Goal: Transaction & Acquisition: Purchase product/service

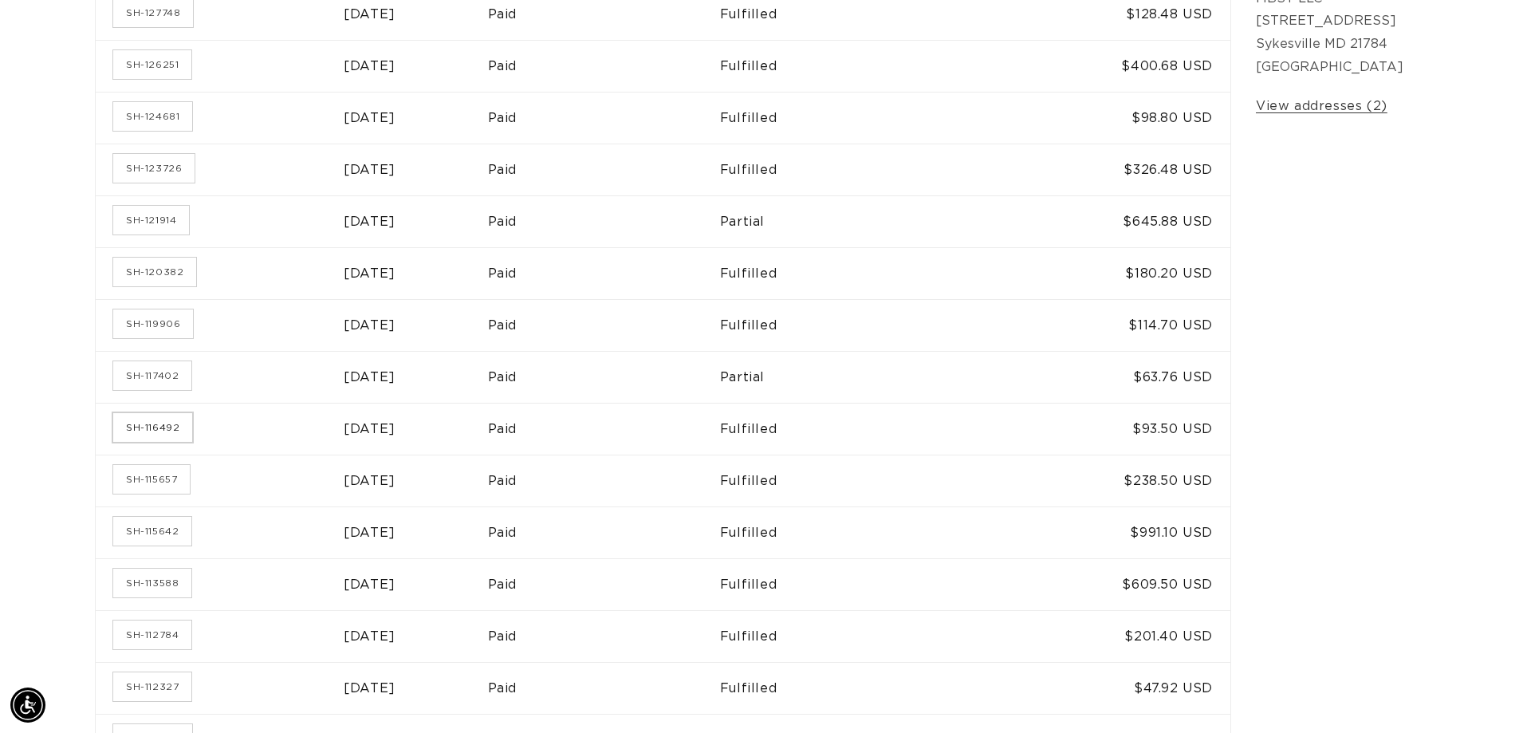
click at [171, 431] on link "SH-116492" at bounding box center [152, 427] width 79 height 29
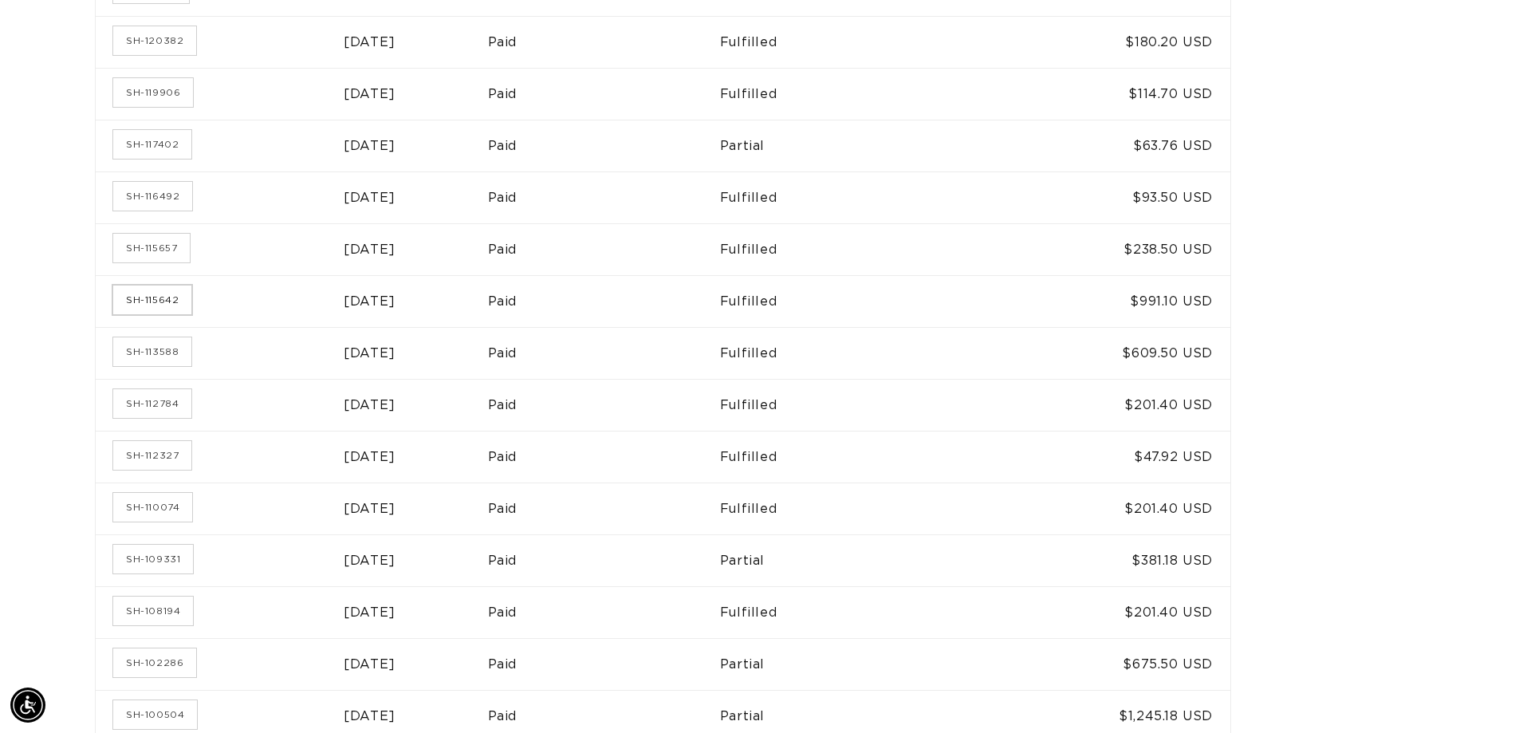
scroll to position [0, 1406]
click at [159, 298] on link "SH-115642" at bounding box center [152, 299] width 78 height 29
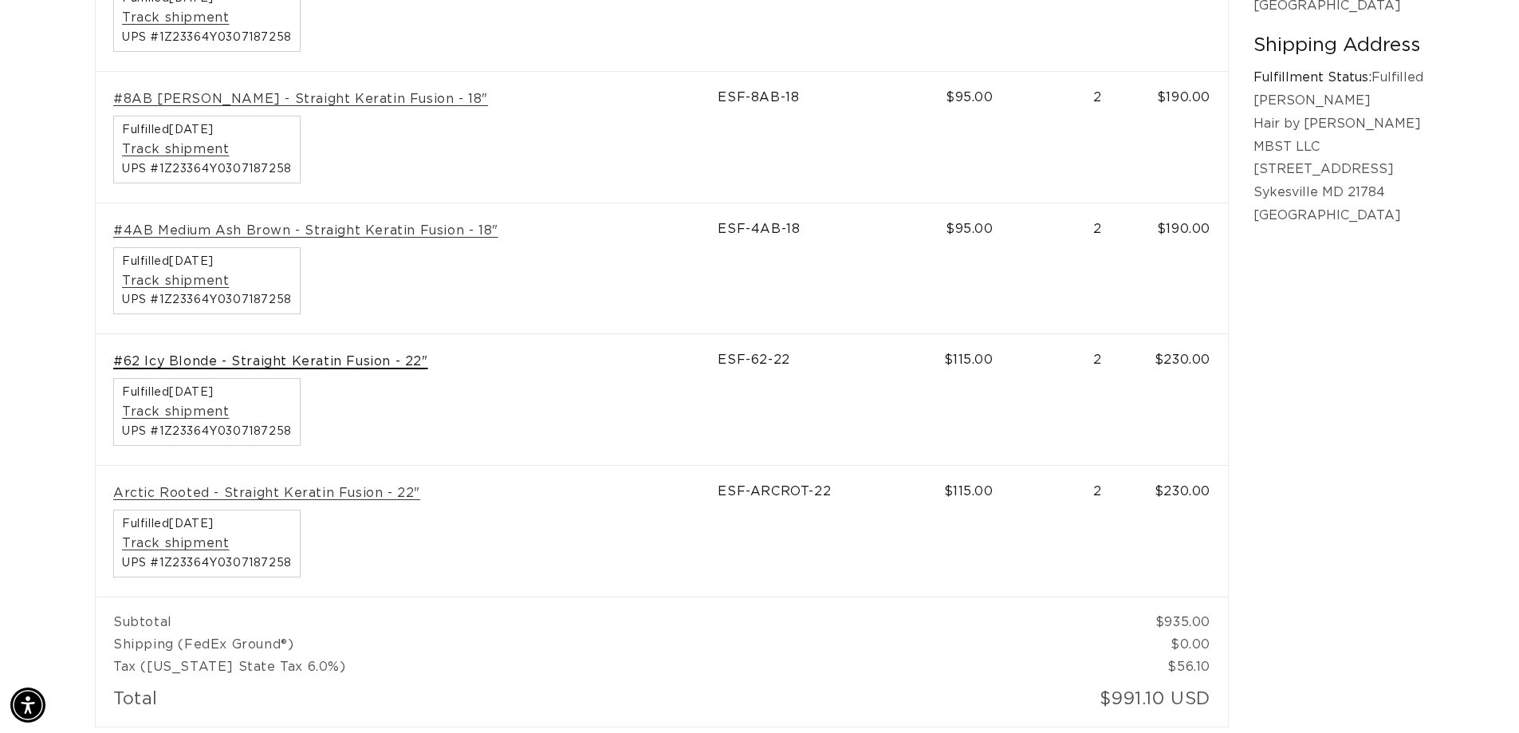
scroll to position [0, 1406]
click at [381, 368] on link "#62 Icy Blonde - Straight Keratin Fusion - 22"" at bounding box center [270, 361] width 315 height 17
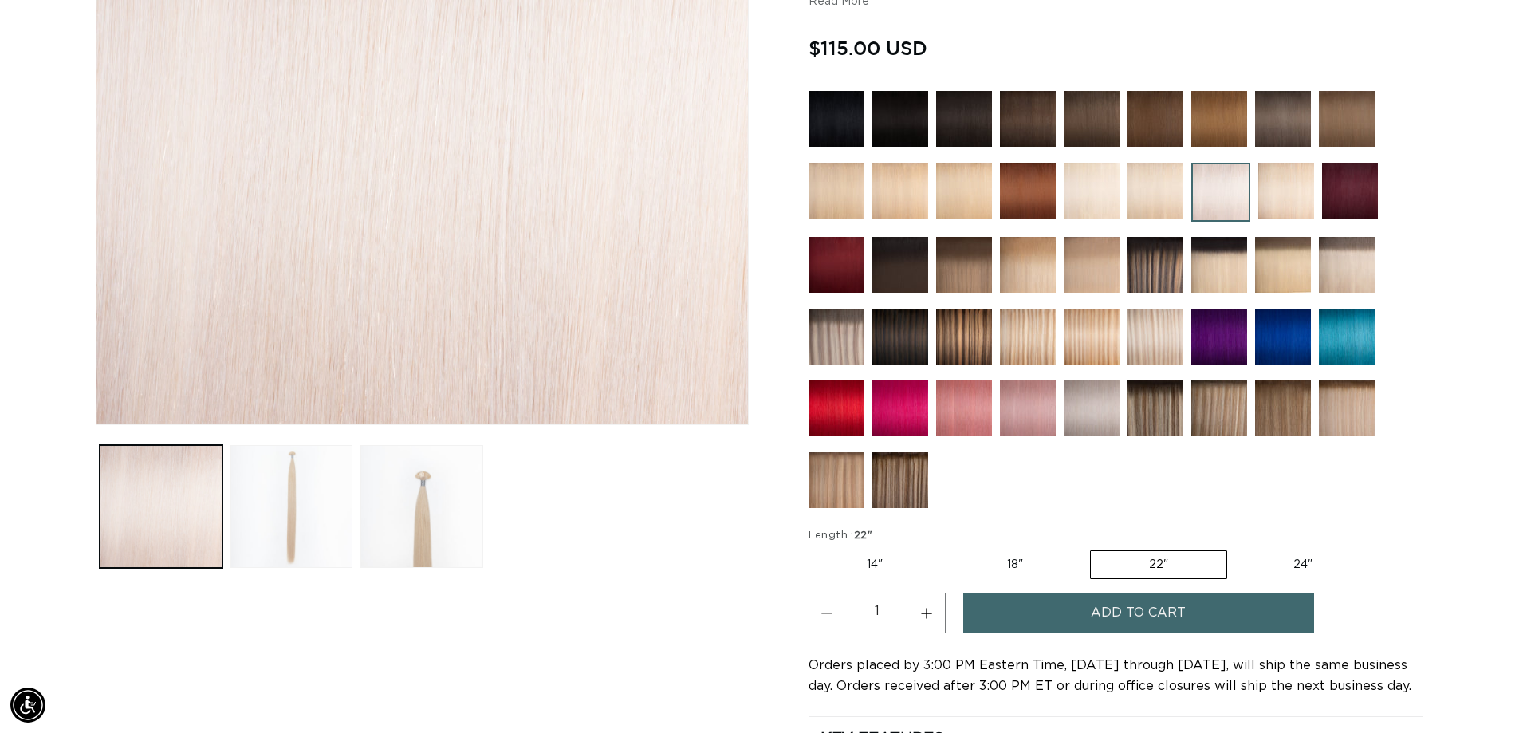
scroll to position [638, 0]
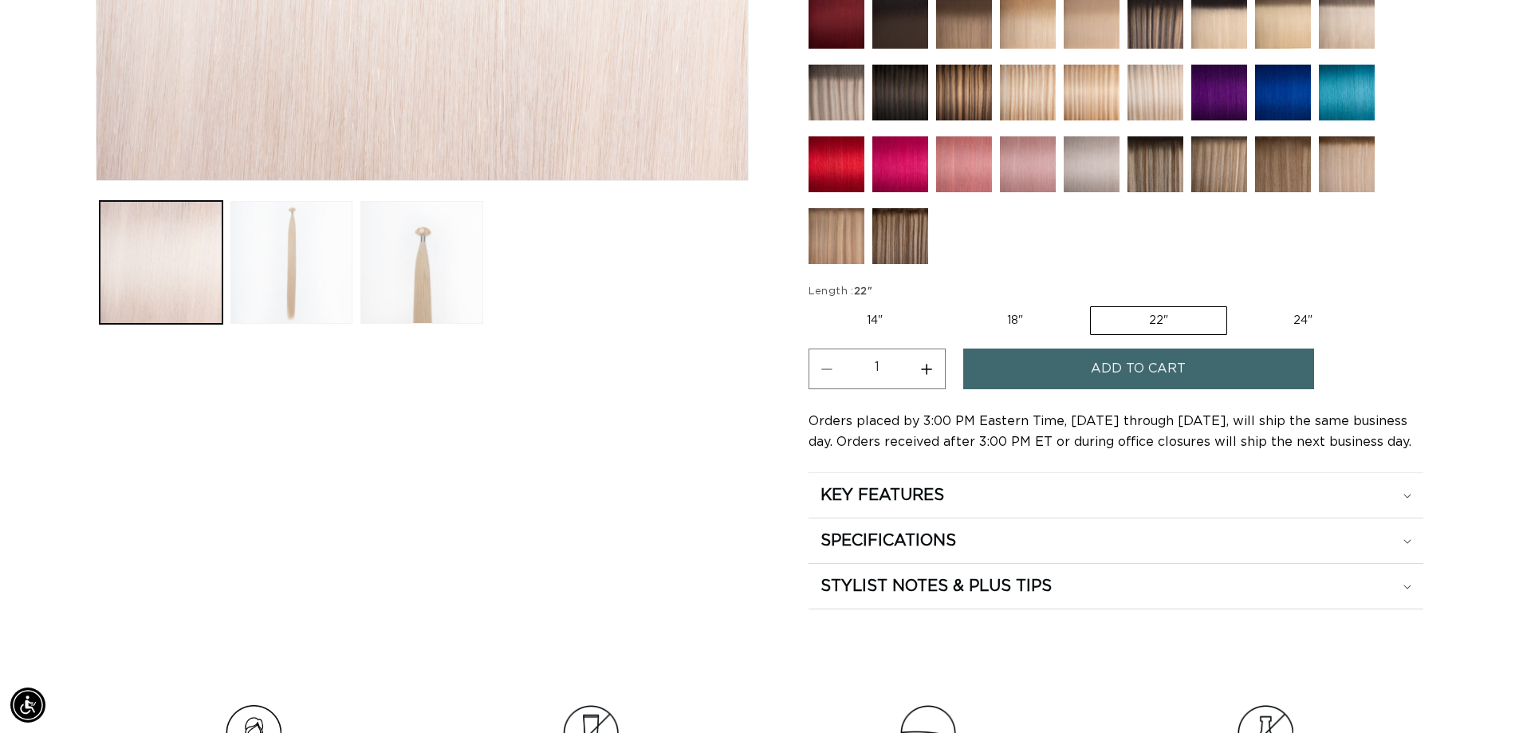
click at [1164, 324] on label "22" Variant sold out or unavailable" at bounding box center [1158, 320] width 137 height 29
click at [1090, 304] on input "22" Variant sold out or unavailable" at bounding box center [1089, 303] width 1 height 1
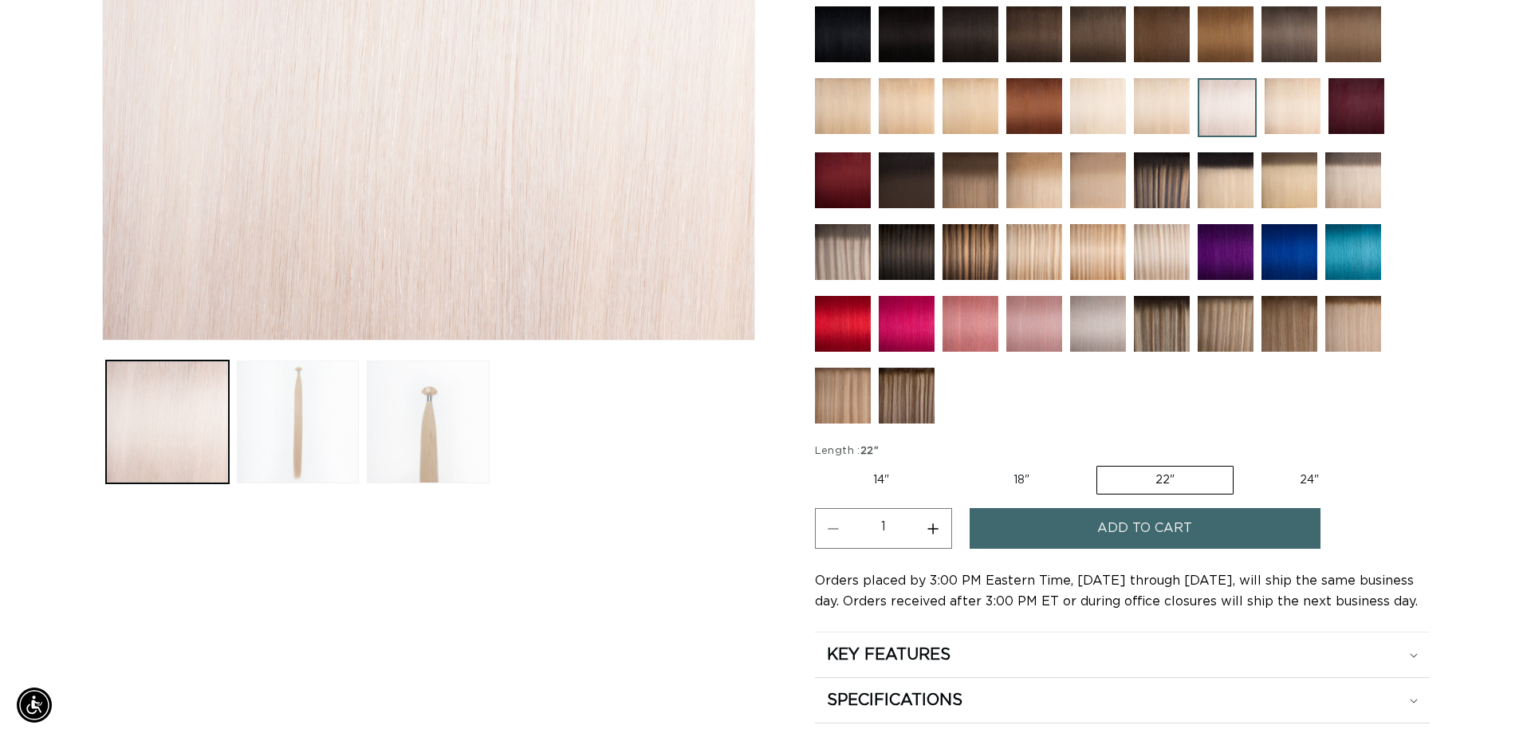
scroll to position [0, 0]
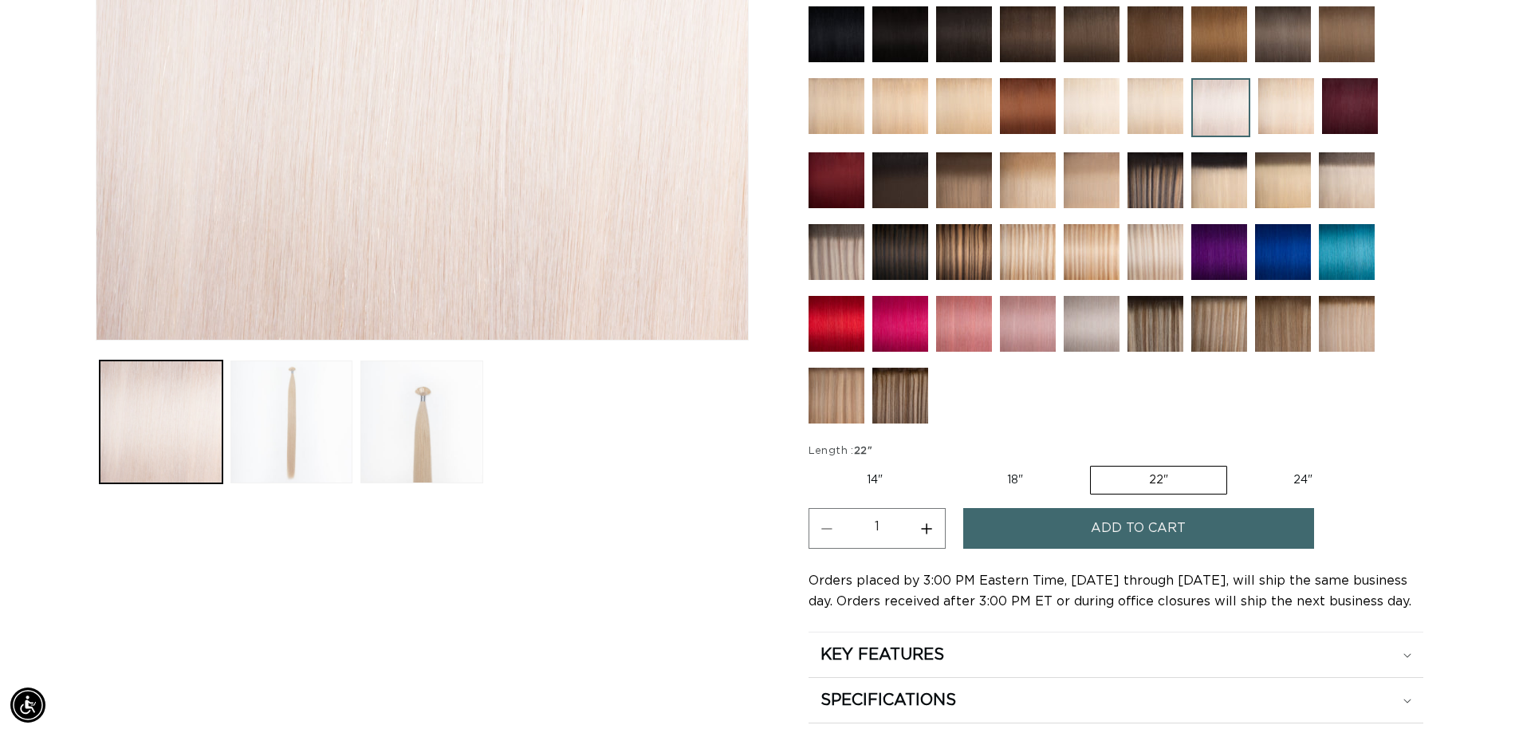
click at [930, 521] on button "Increase quantity for 62 Icy Blonde - Keratin Fusion" at bounding box center [927, 528] width 36 height 41
type input "2"
click at [1022, 534] on button "Add to cart" at bounding box center [1138, 528] width 351 height 41
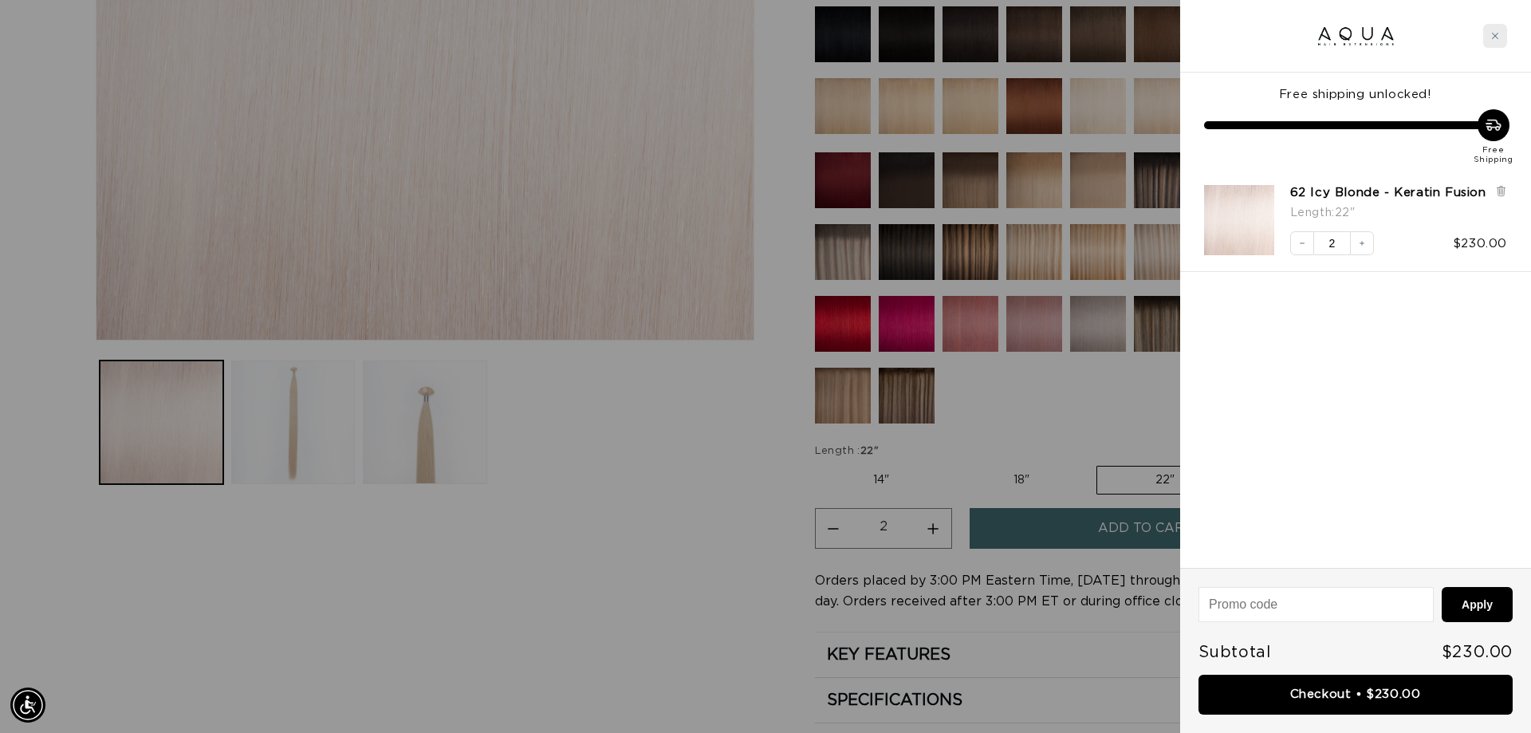
click at [1497, 41] on div "Close cart" at bounding box center [1495, 36] width 24 height 24
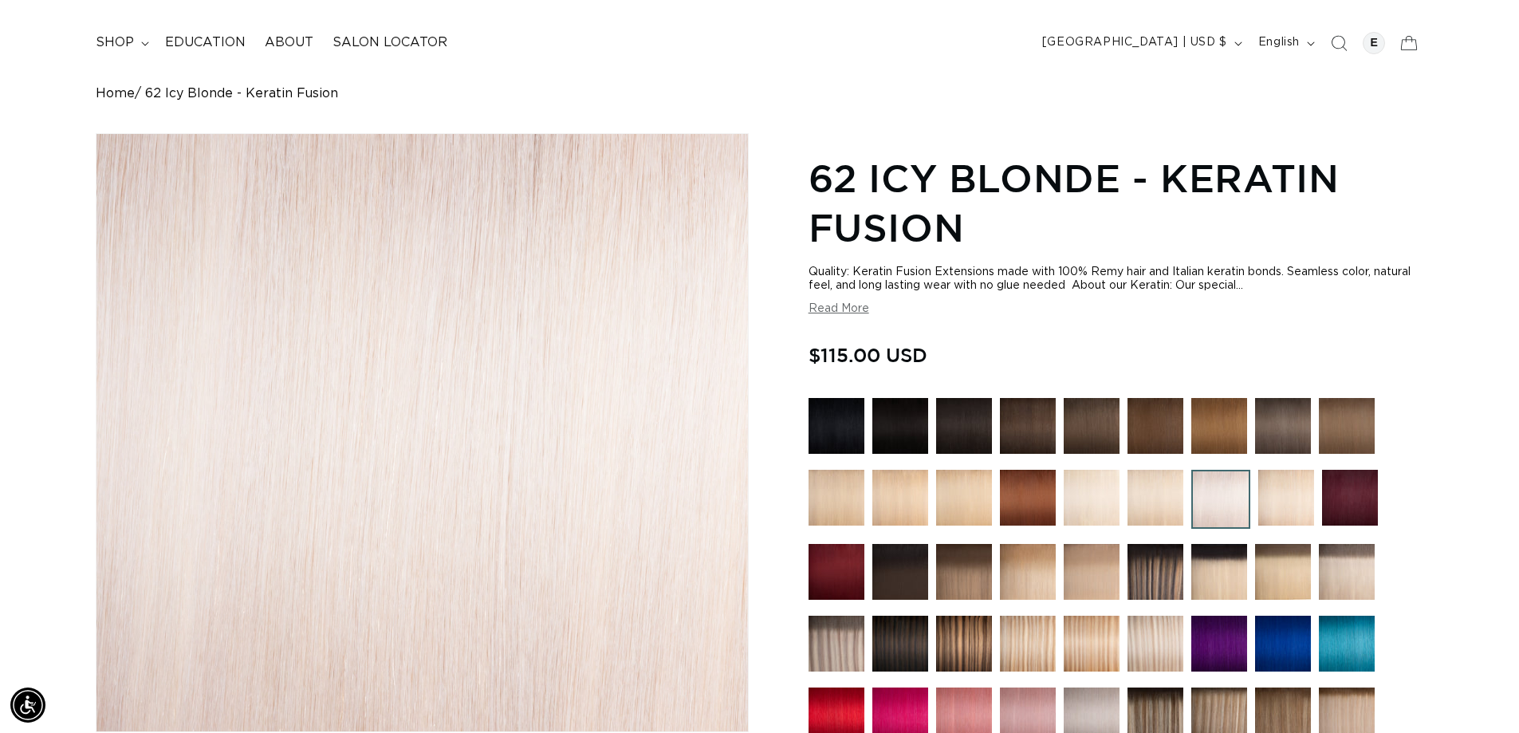
scroll to position [80, 0]
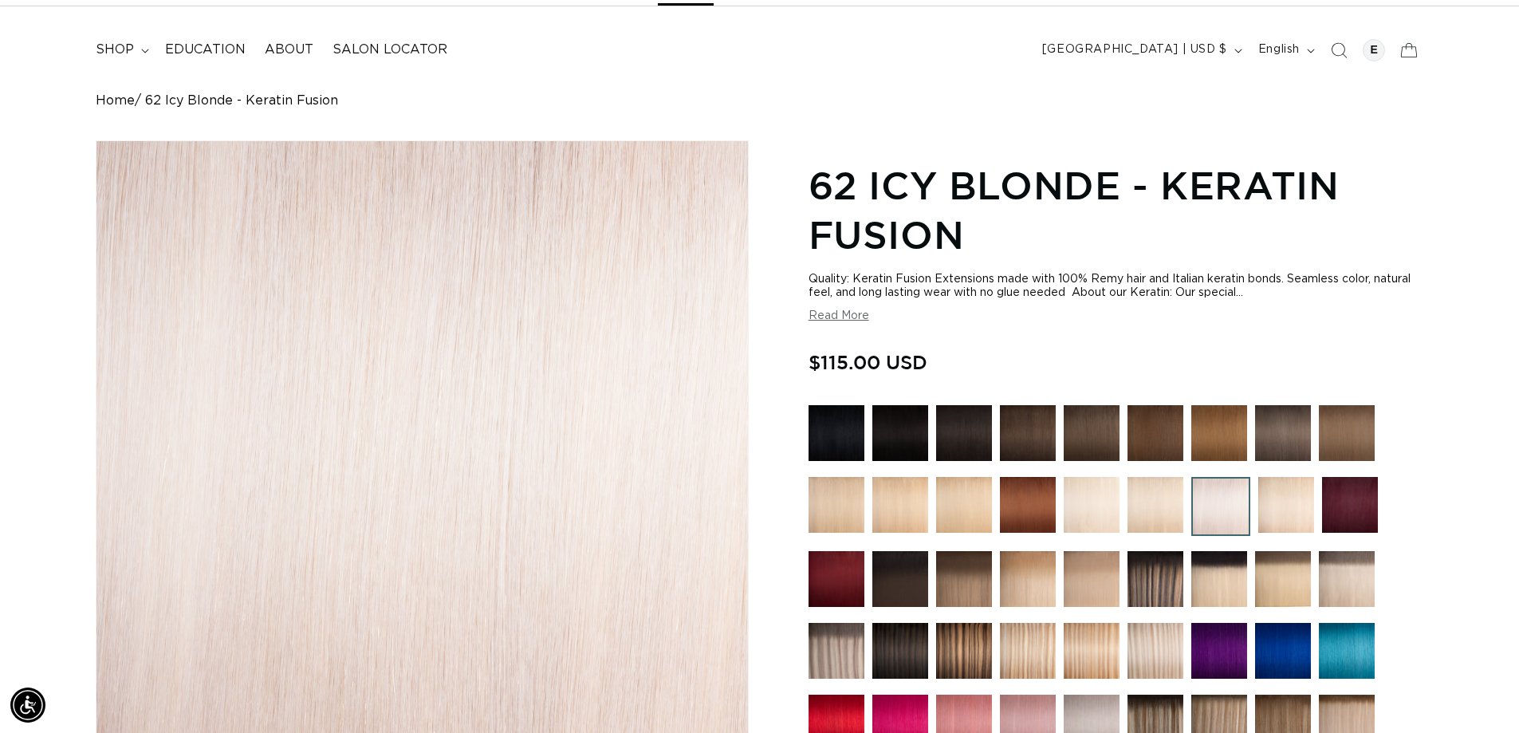
click at [1147, 575] on img at bounding box center [1155, 579] width 56 height 56
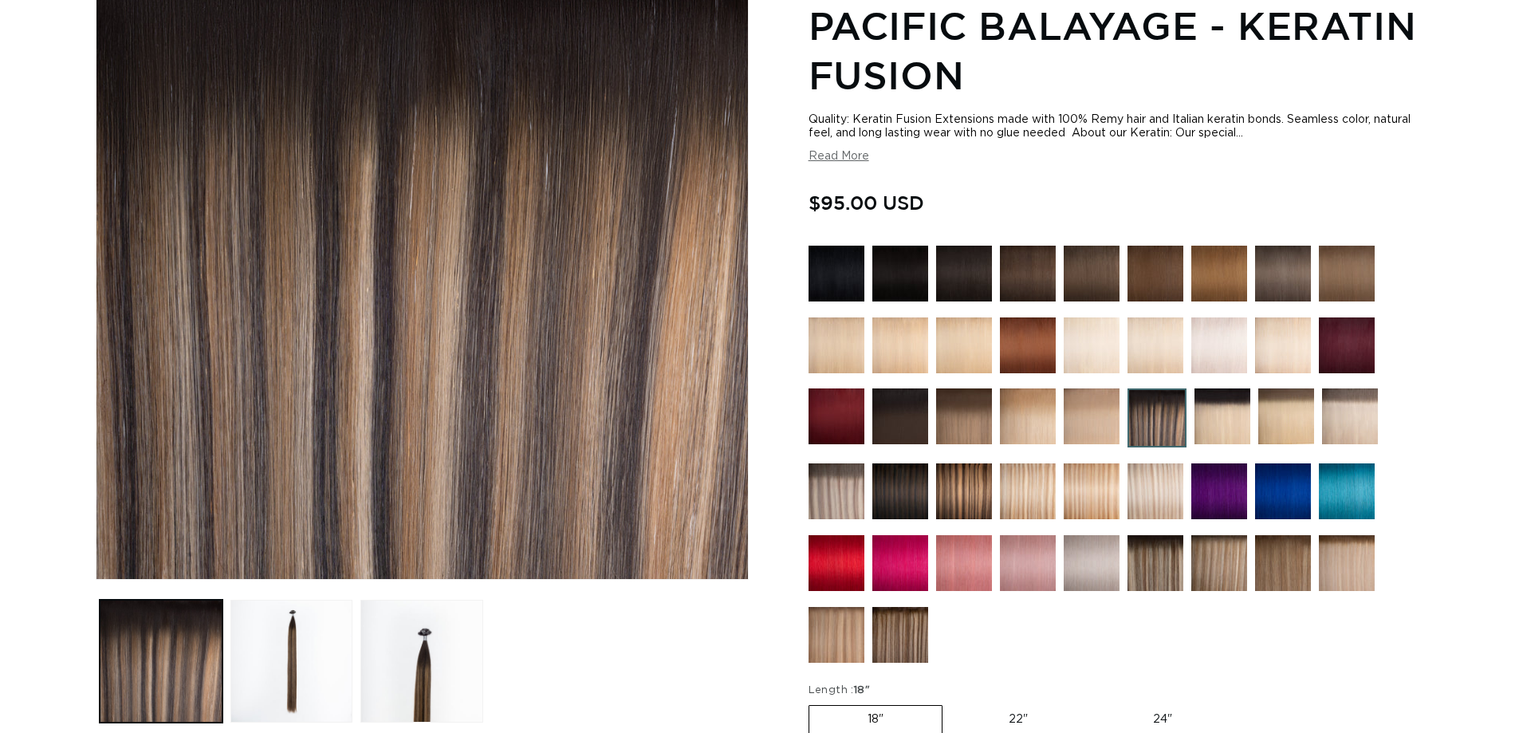
click at [1017, 500] on img at bounding box center [1028, 491] width 56 height 56
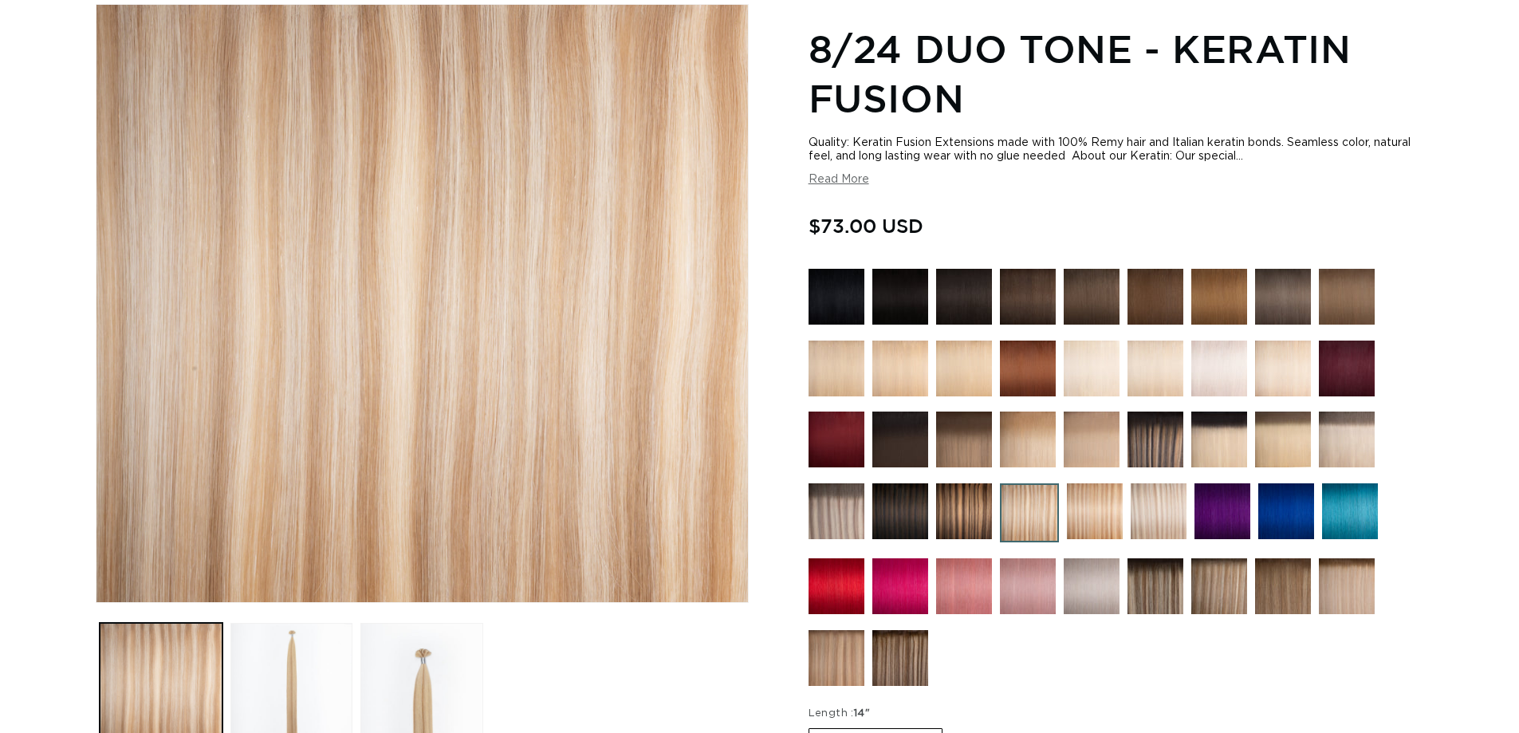
scroll to position [239, 0]
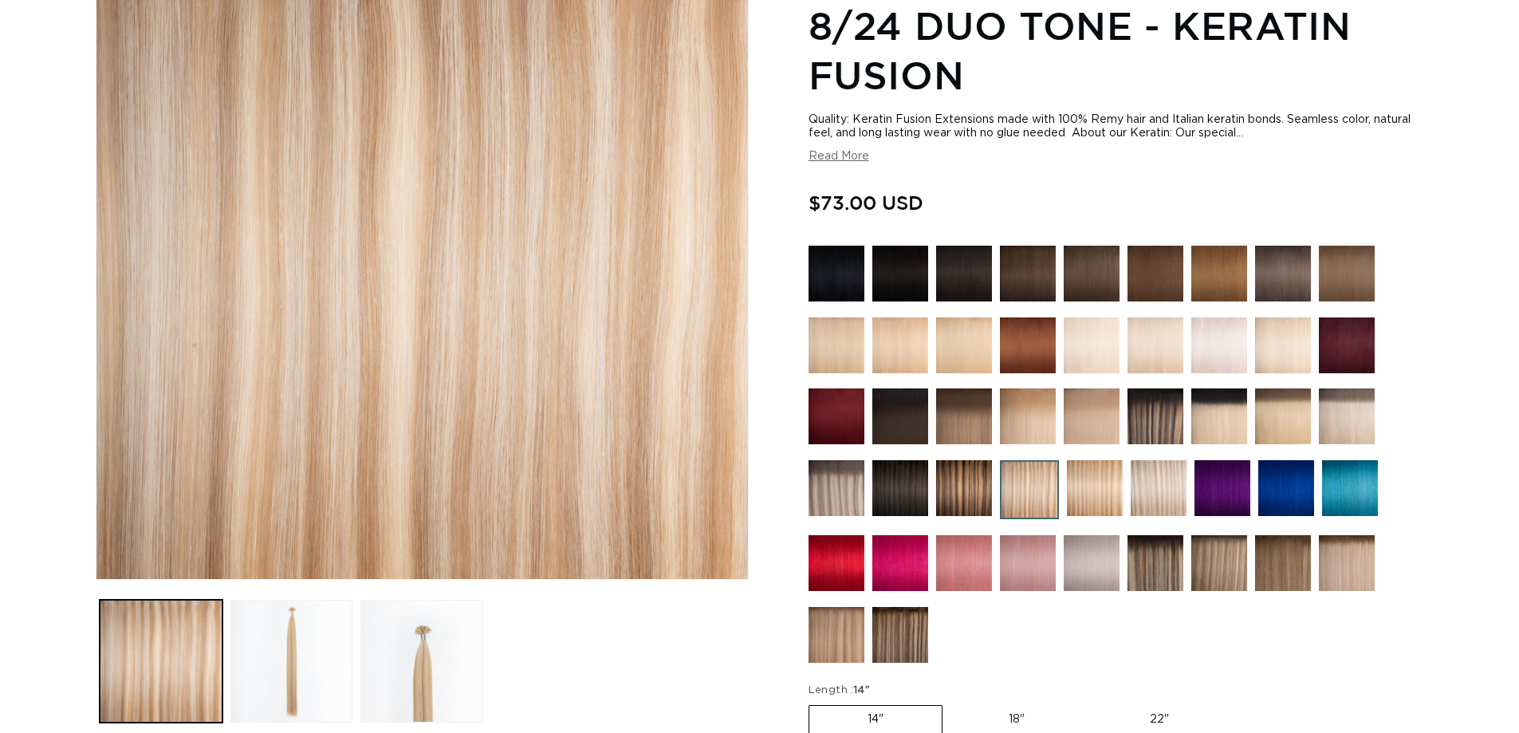
click at [1091, 494] on img at bounding box center [1095, 488] width 56 height 56
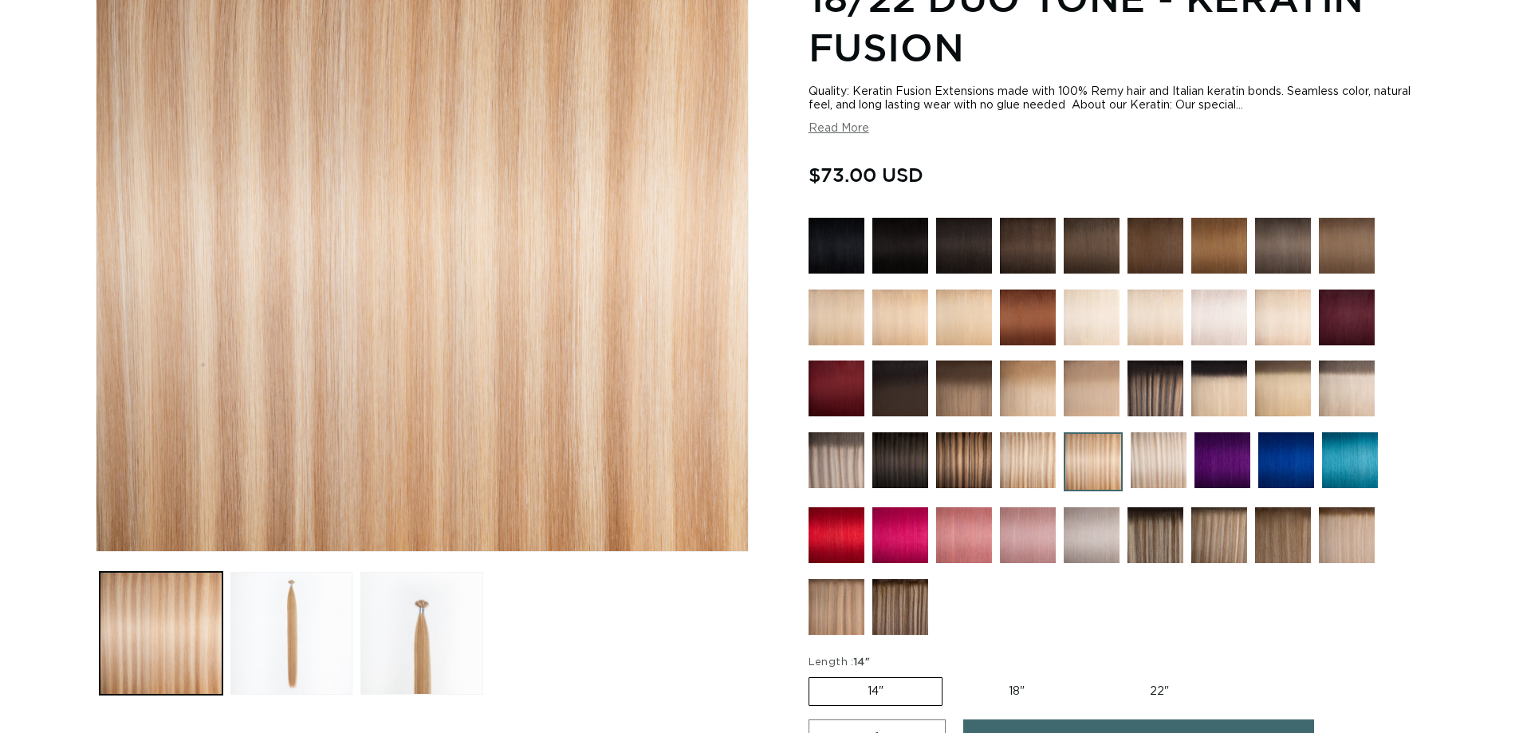
scroll to position [399, 0]
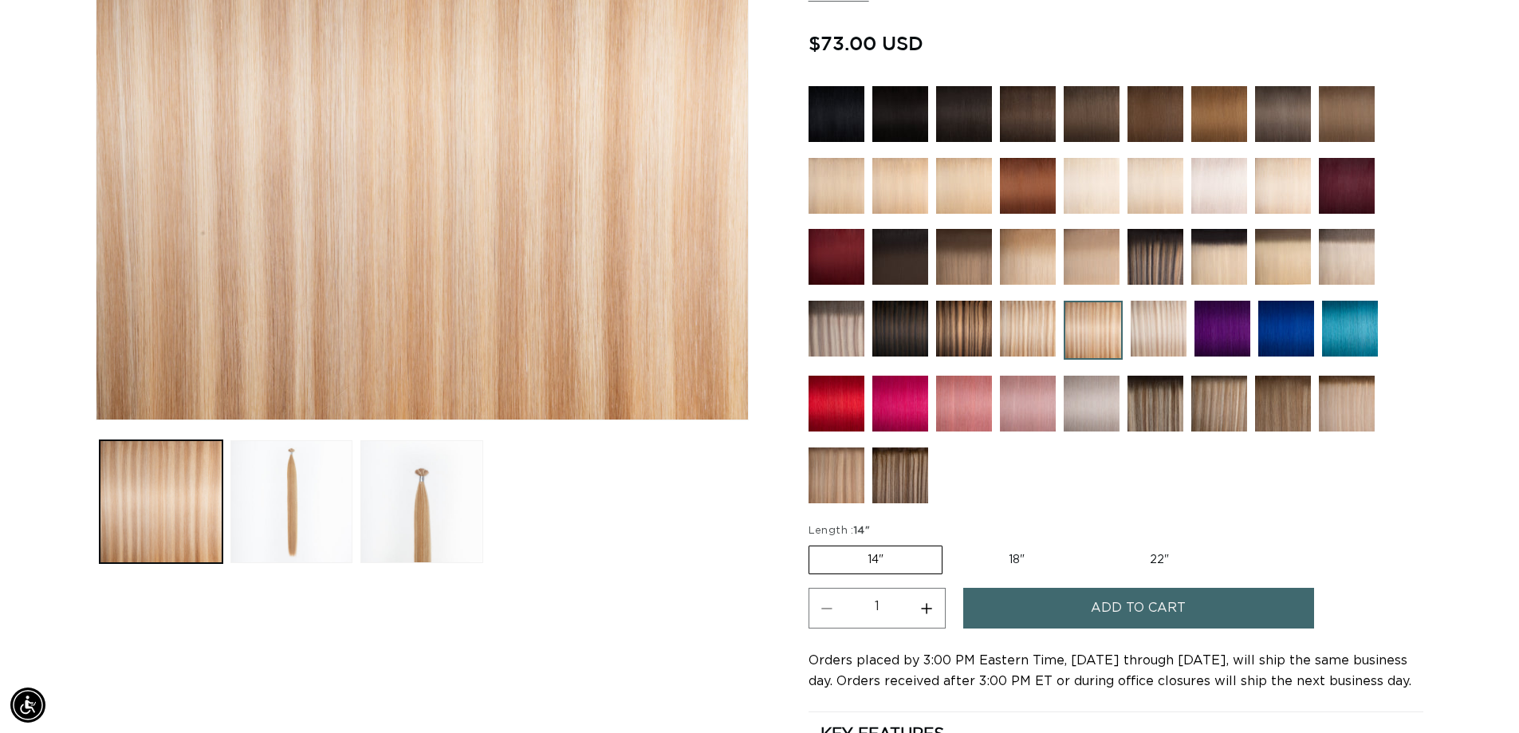
click at [1150, 424] on img at bounding box center [1155, 404] width 56 height 56
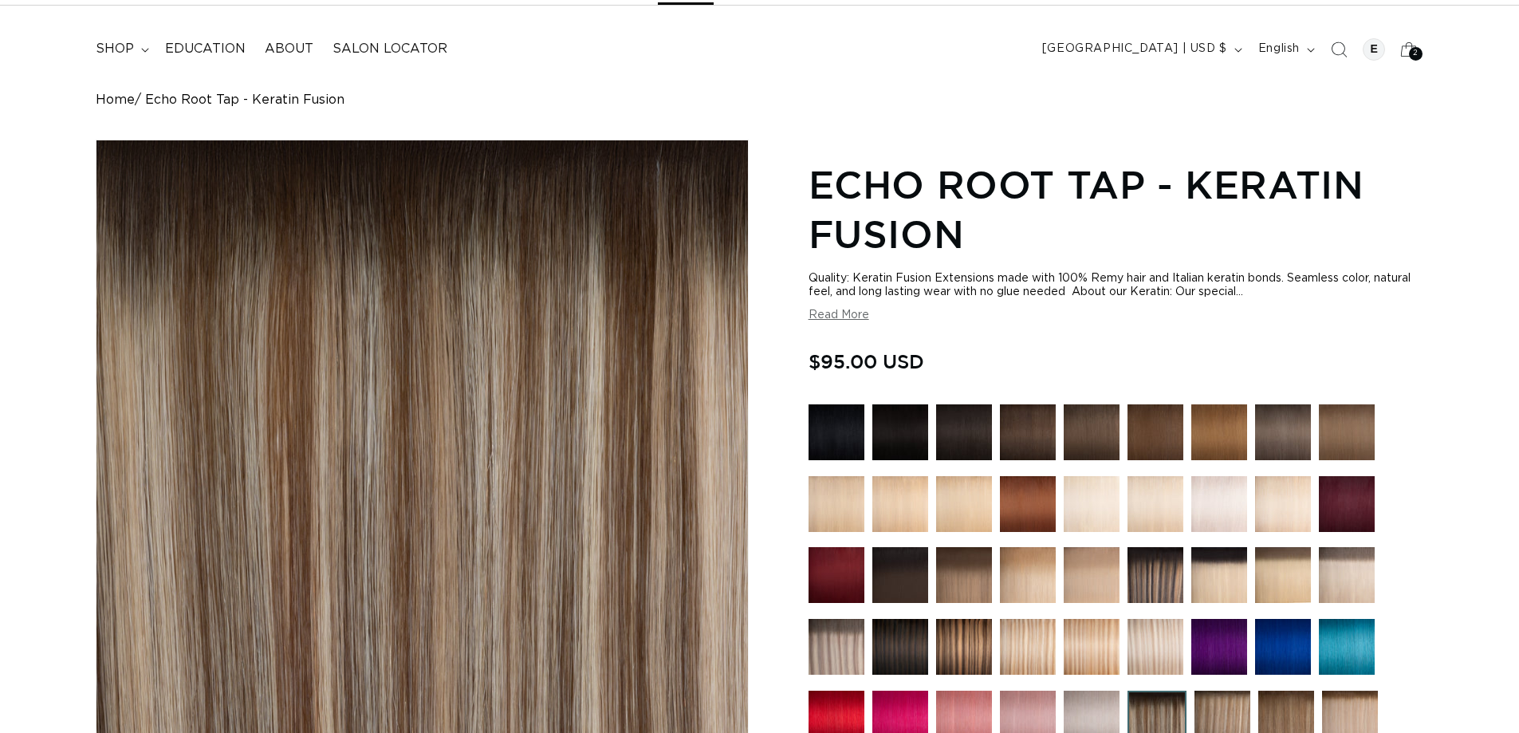
scroll to position [399, 0]
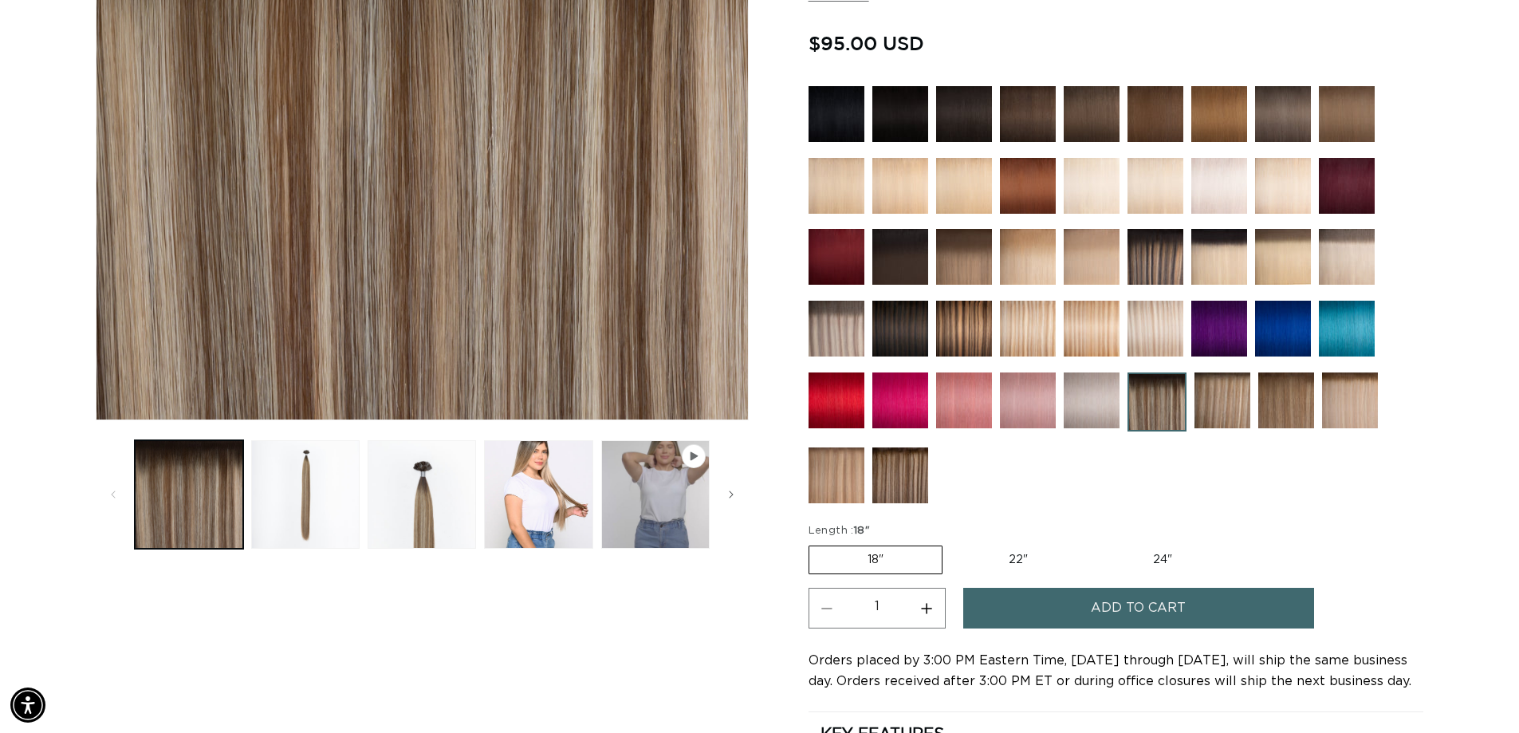
click at [1216, 407] on img at bounding box center [1222, 400] width 56 height 56
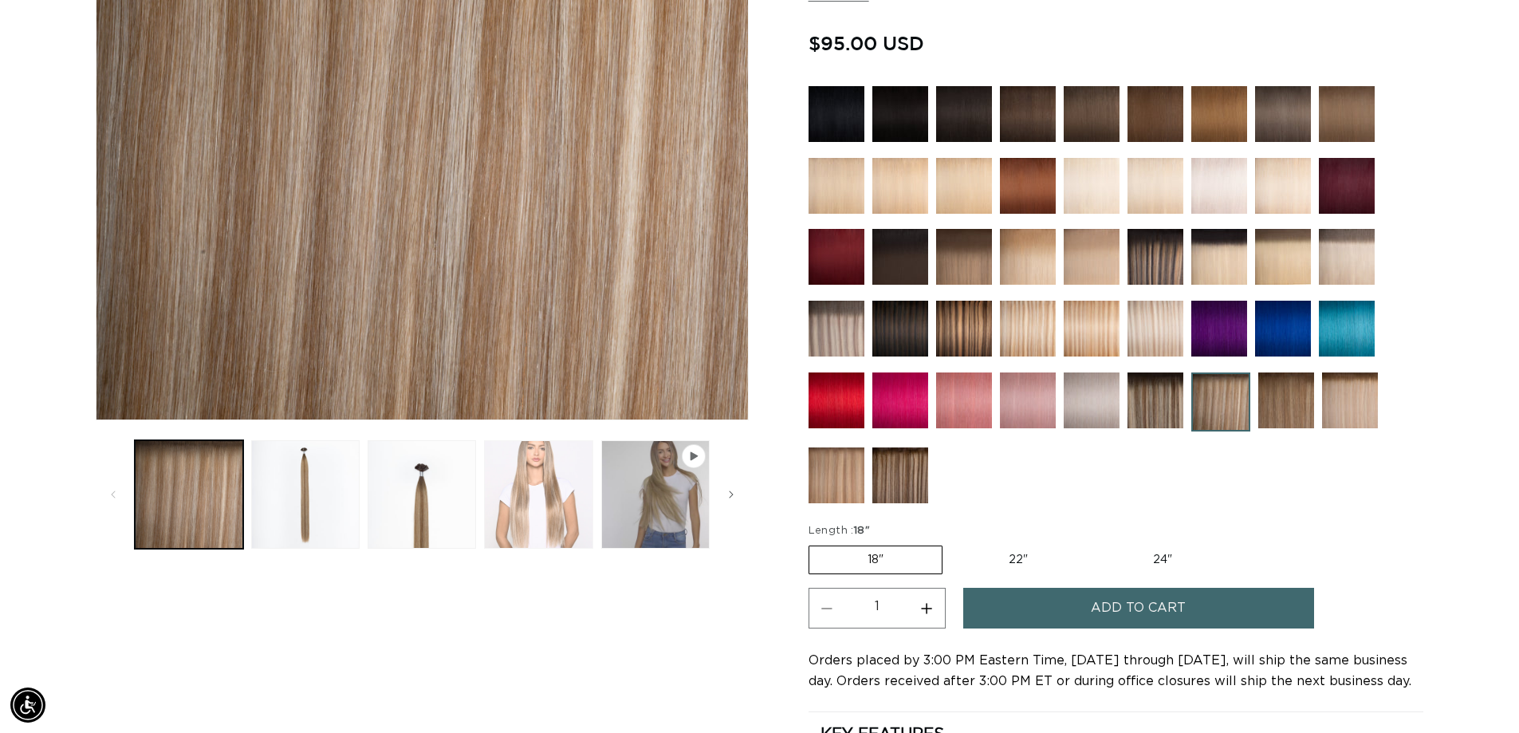
scroll to position [0, 1406]
click at [587, 486] on button "Load image 4 in gallery view" at bounding box center [538, 494] width 108 height 108
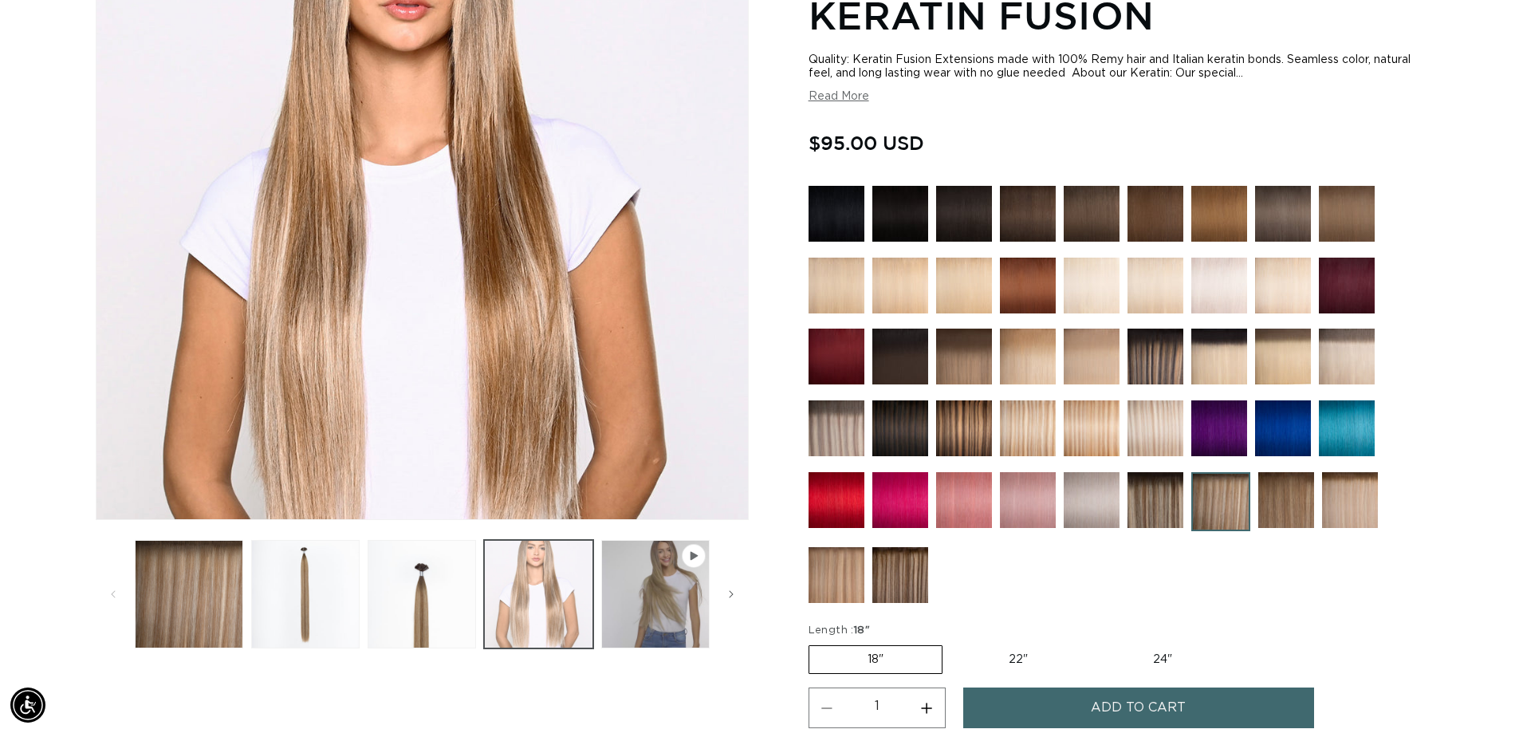
scroll to position [220, 0]
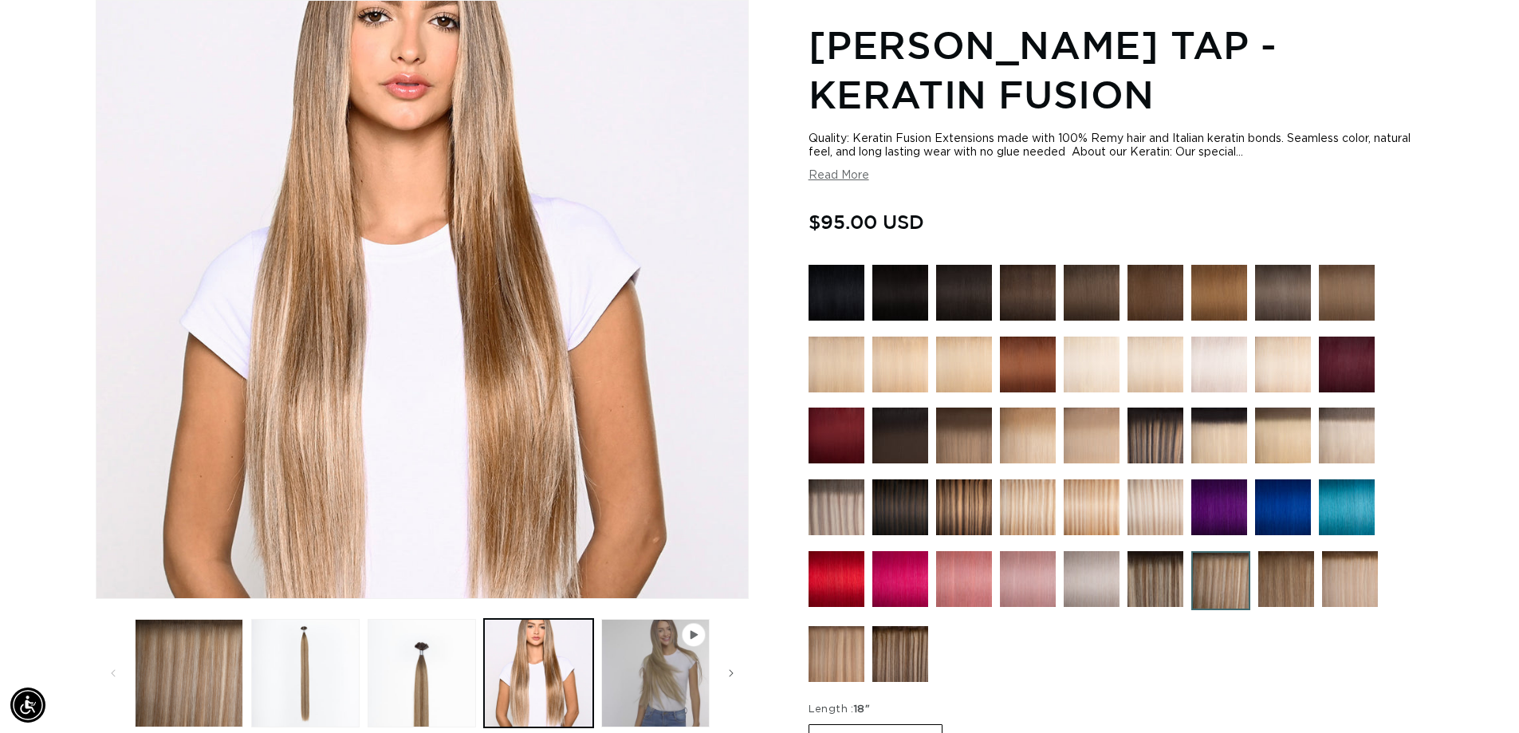
click at [1333, 583] on img at bounding box center [1350, 579] width 56 height 56
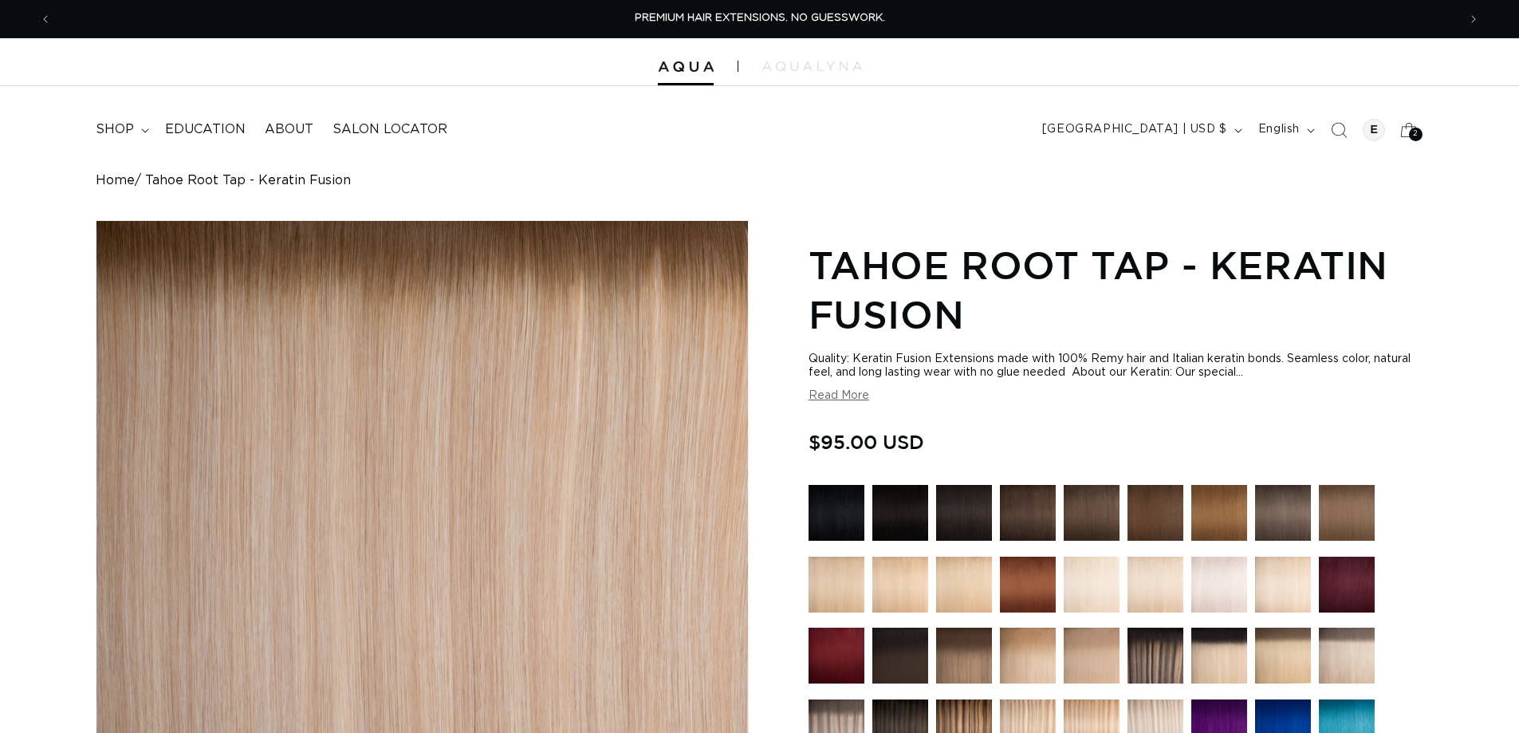
scroll to position [399, 0]
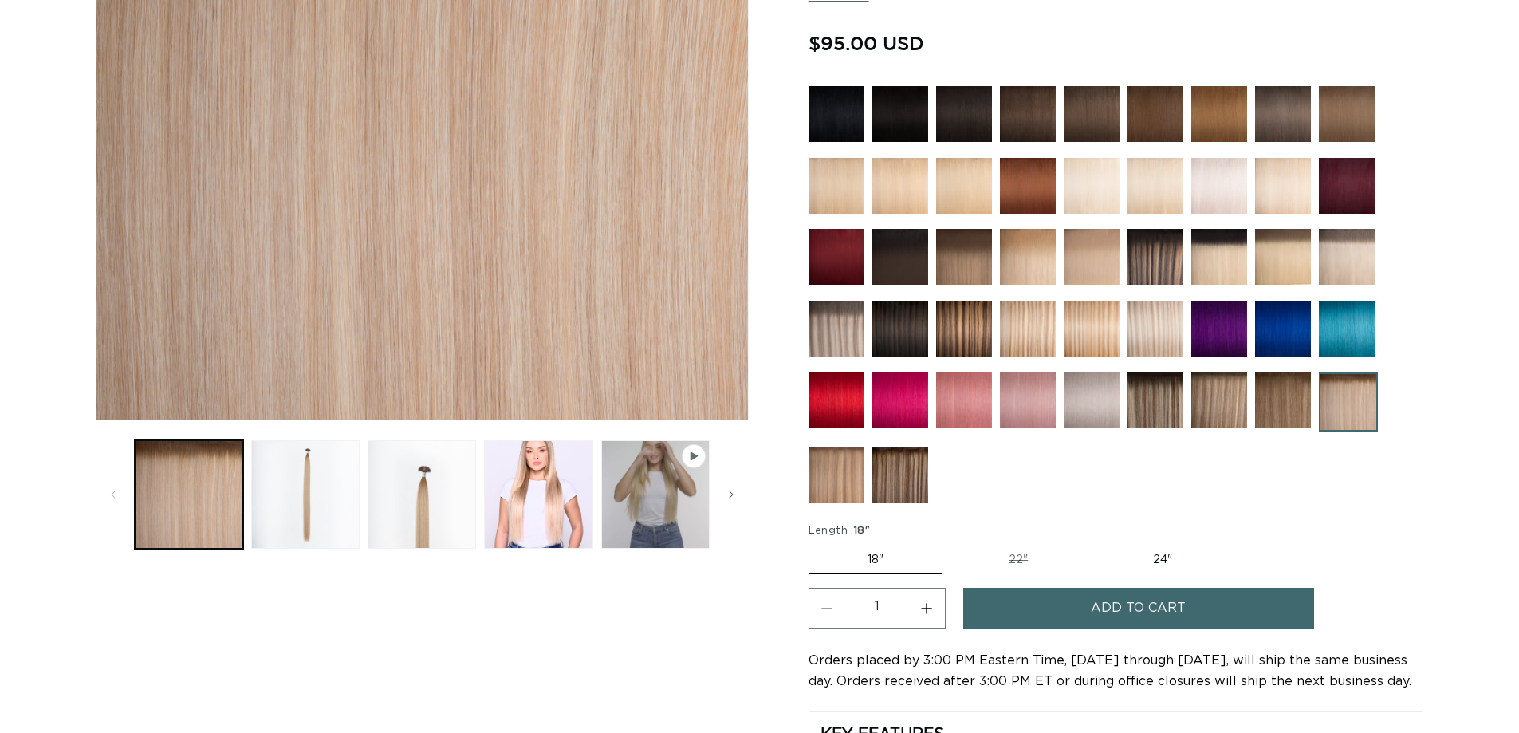
click at [916, 481] on img at bounding box center [900, 475] width 56 height 56
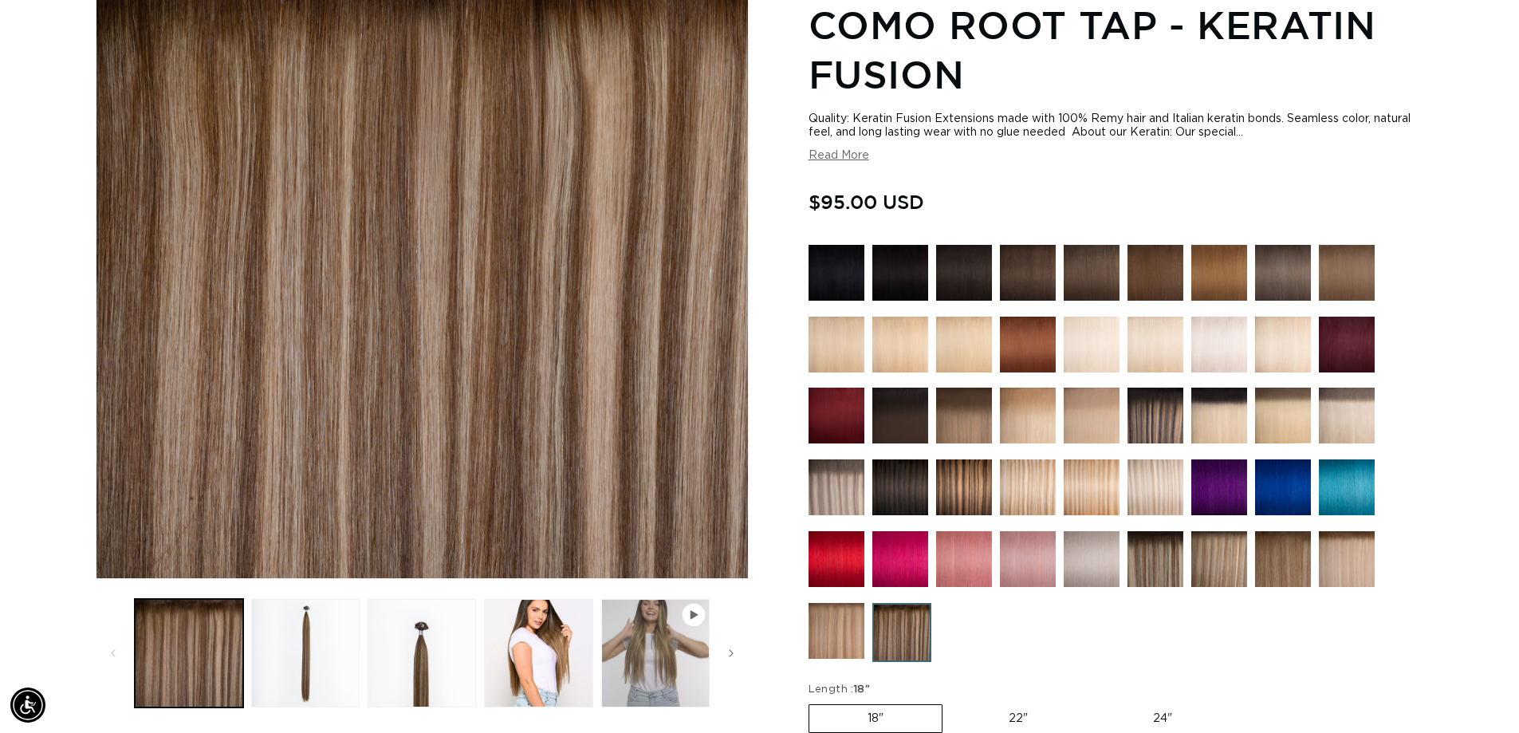
scroll to position [399, 0]
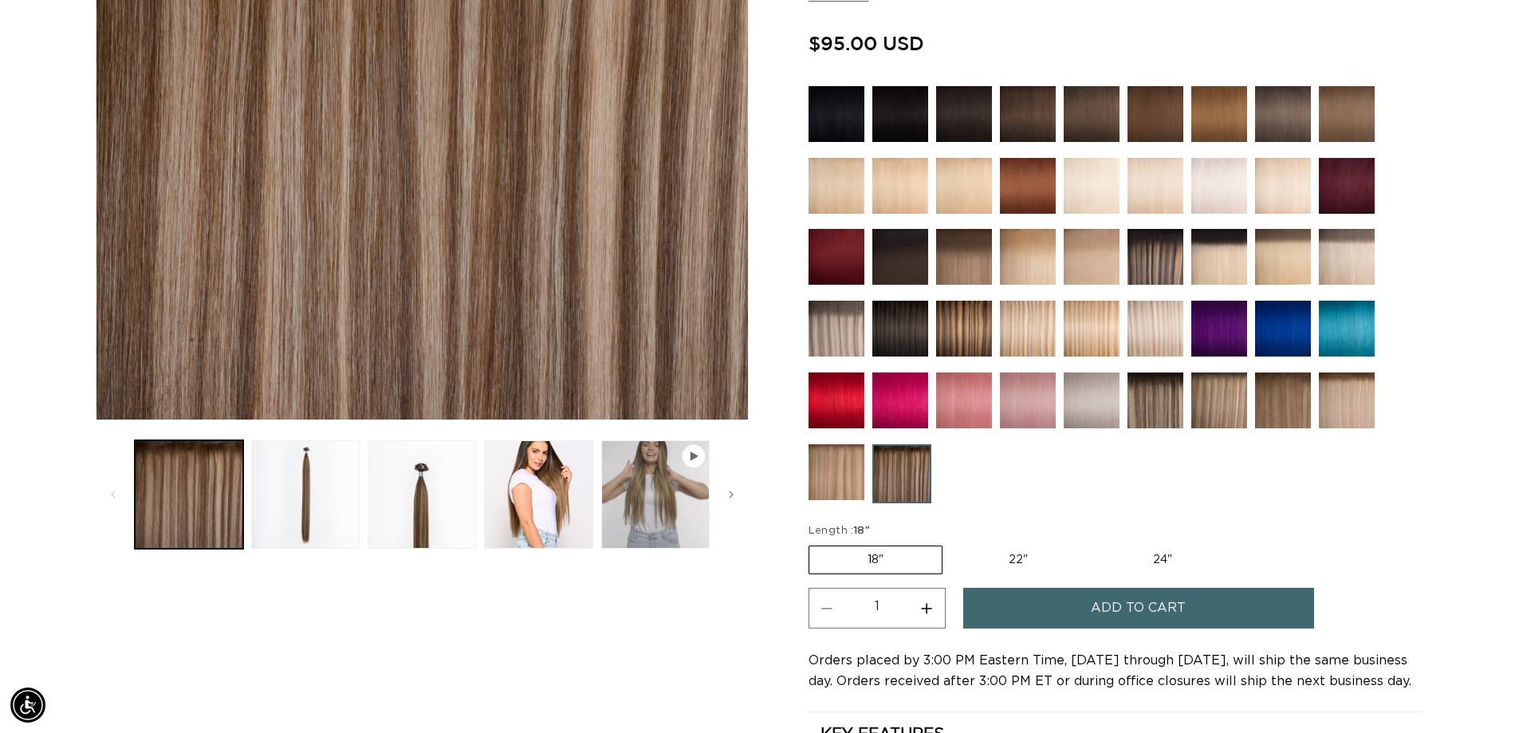
click at [869, 465] on div at bounding box center [1116, 298] width 615 height 425
click at [854, 463] on img at bounding box center [837, 472] width 56 height 56
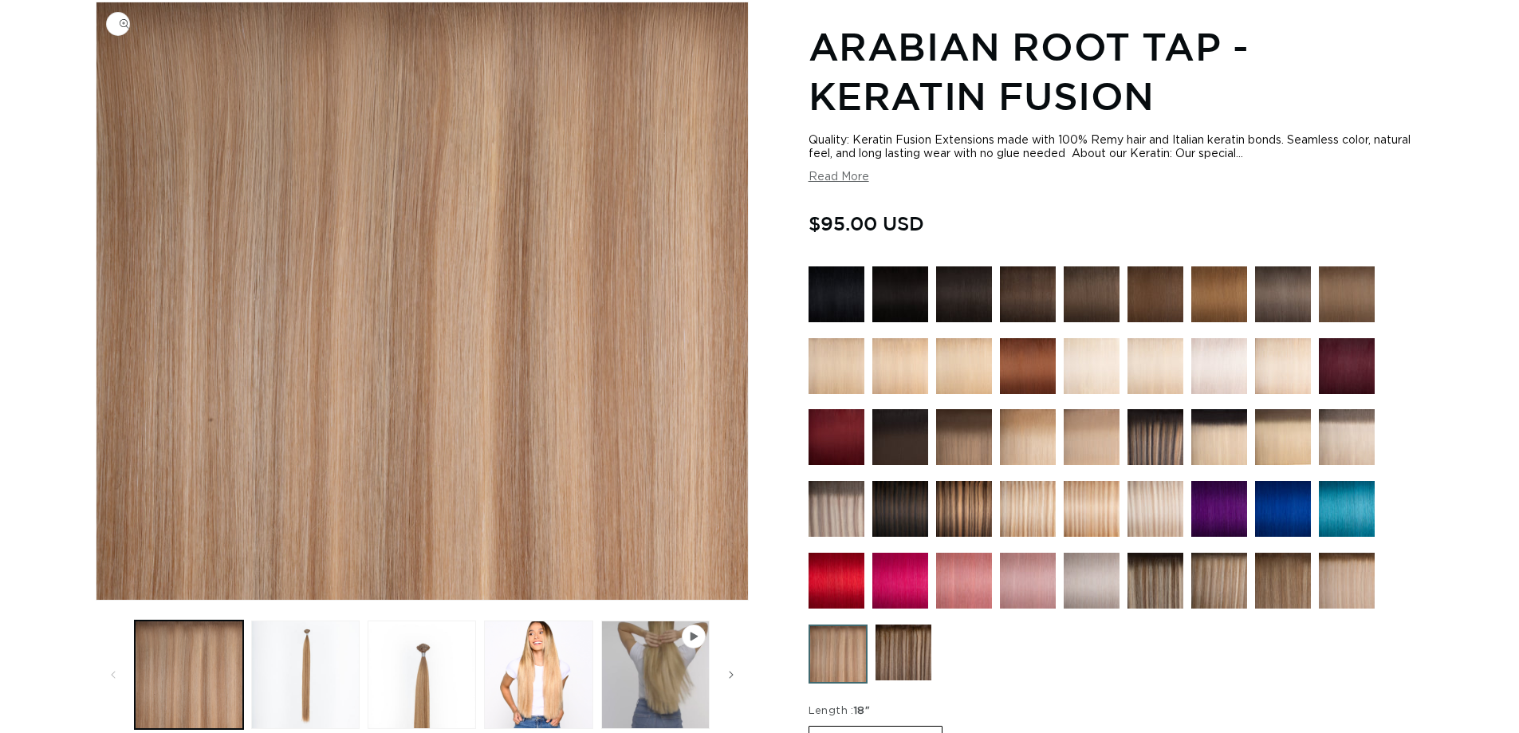
scroll to position [319, 0]
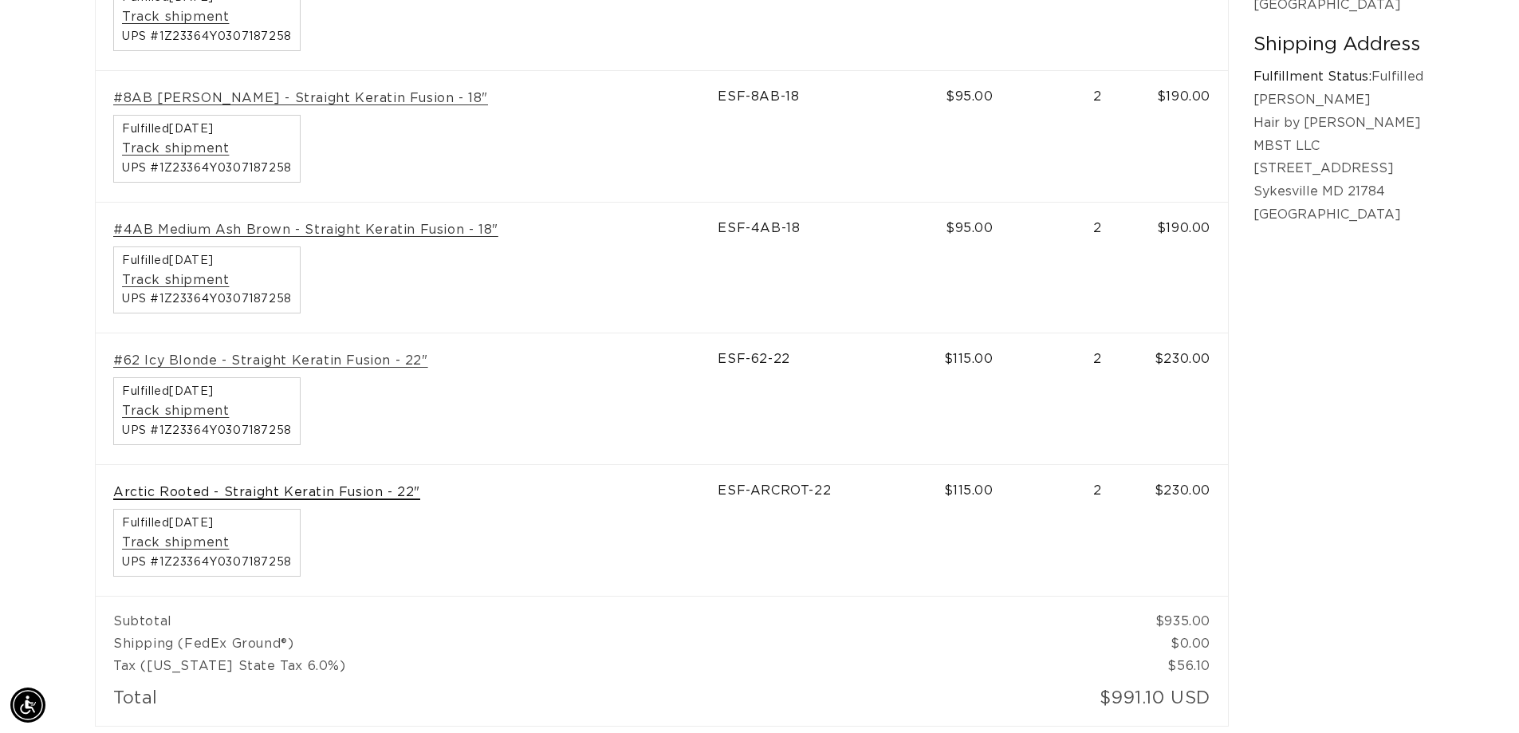
click at [175, 496] on link "Arctic Rooted - Straight Keratin Fusion - 22"" at bounding box center [266, 492] width 307 height 17
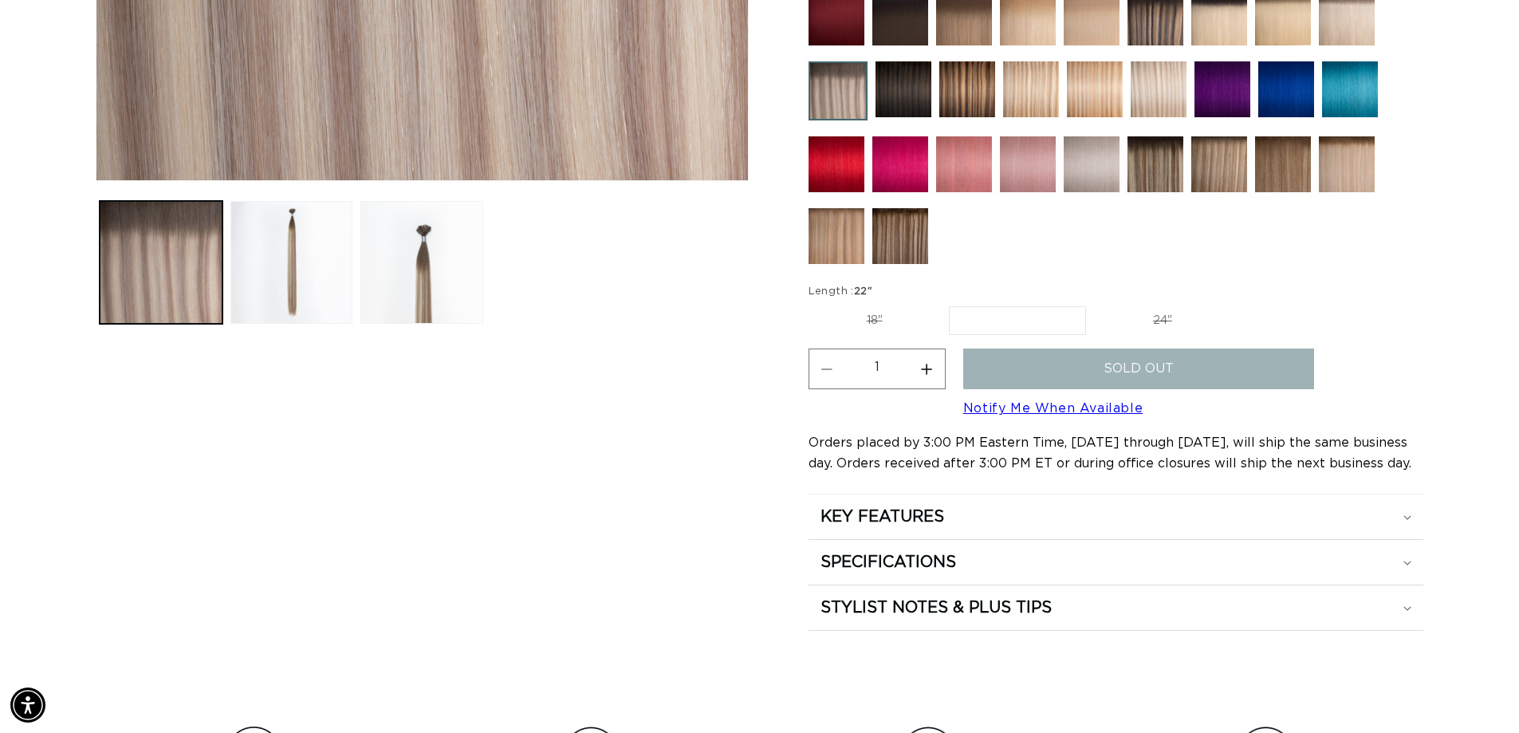
drag, startPoint x: 1053, startPoint y: 317, endPoint x: 1100, endPoint y: 320, distance: 47.2
click at [1053, 316] on label "22" Variant sold out or unavailable" at bounding box center [1017, 320] width 137 height 29
click at [950, 304] on input "22" Variant sold out or unavailable" at bounding box center [949, 303] width 1 height 1
click at [1190, 318] on label "24" Variant sold out or unavailable" at bounding box center [1163, 320] width 136 height 27
click at [1095, 304] on input "24" Variant sold out or unavailable" at bounding box center [1094, 303] width 1 height 1
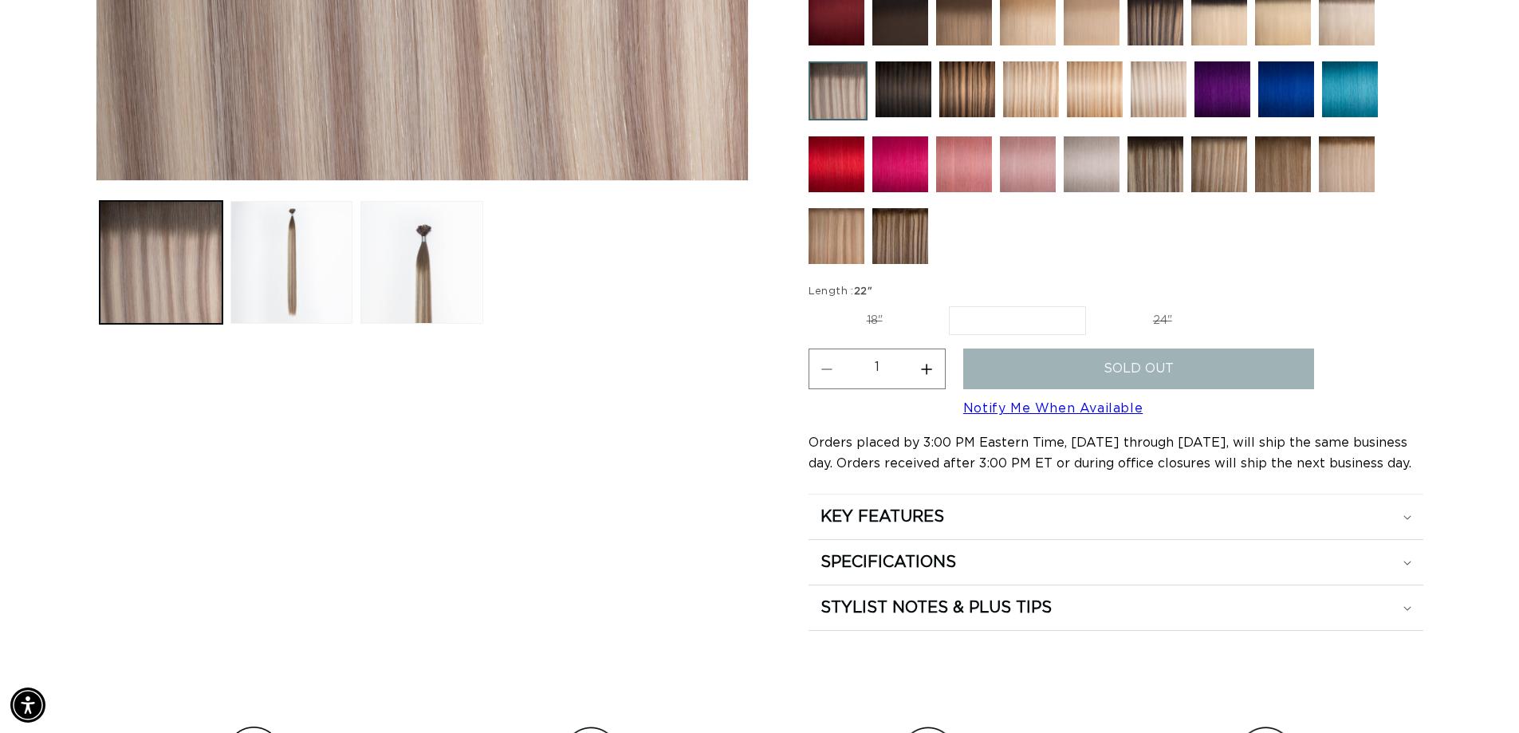
radio input "true"
click at [1048, 331] on label "22" Variant sold out or unavailable" at bounding box center [1017, 320] width 136 height 27
click at [950, 304] on input "22" Variant sold out or unavailable" at bounding box center [949, 303] width 1 height 1
radio input "true"
click at [1189, 323] on label "24" Variant sold out or unavailable" at bounding box center [1163, 320] width 136 height 27
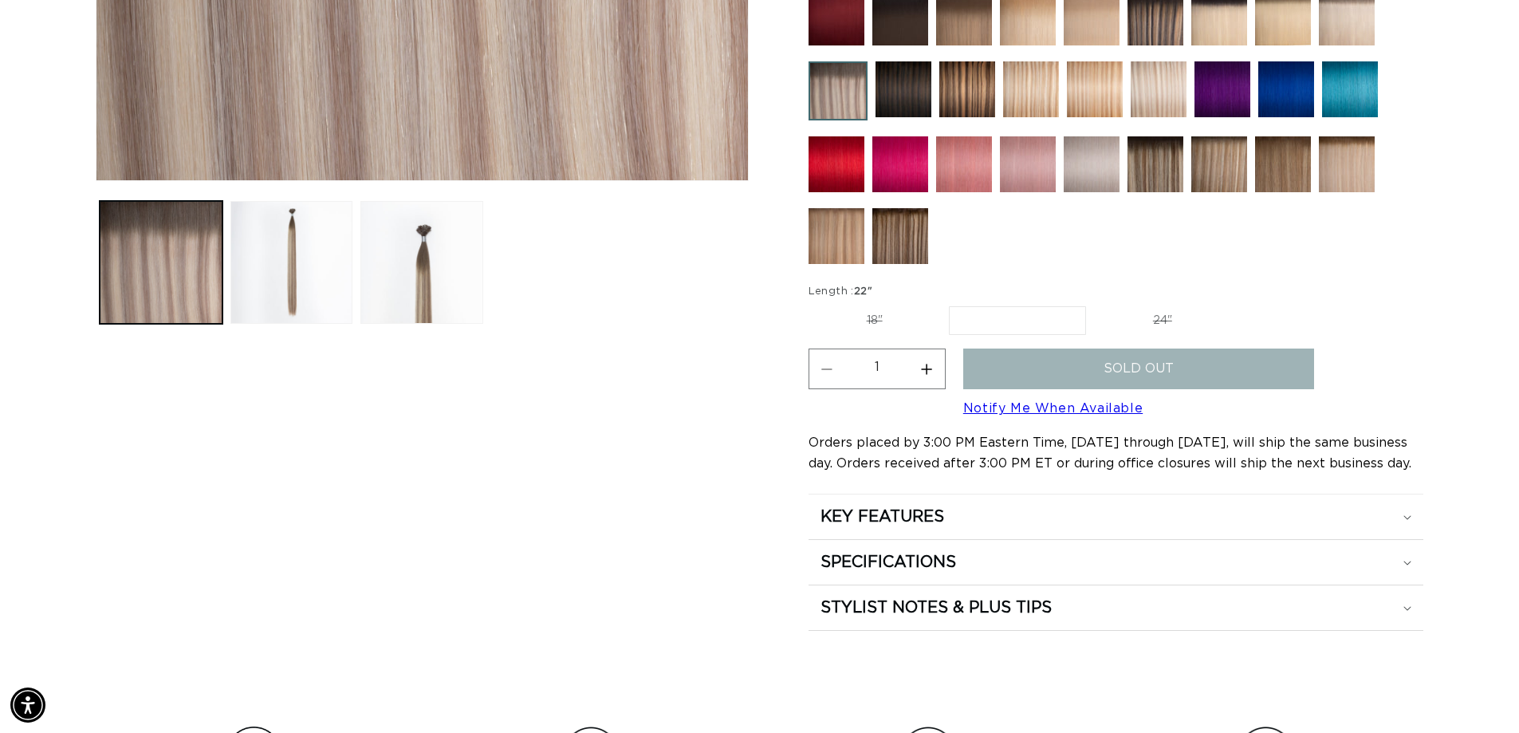
click at [1095, 304] on input "24" Variant sold out or unavailable" at bounding box center [1094, 303] width 1 height 1
radio input "true"
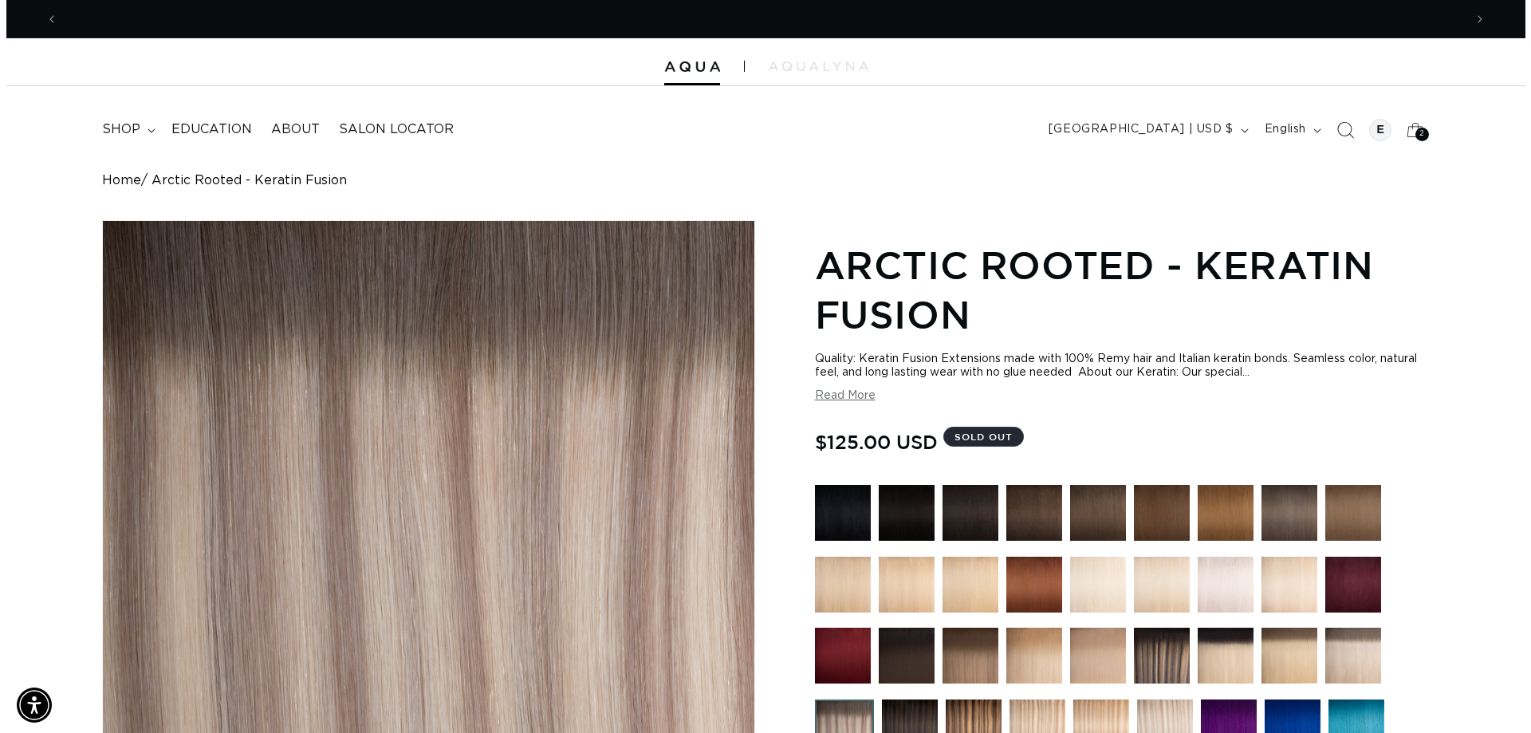
scroll to position [0, 2835]
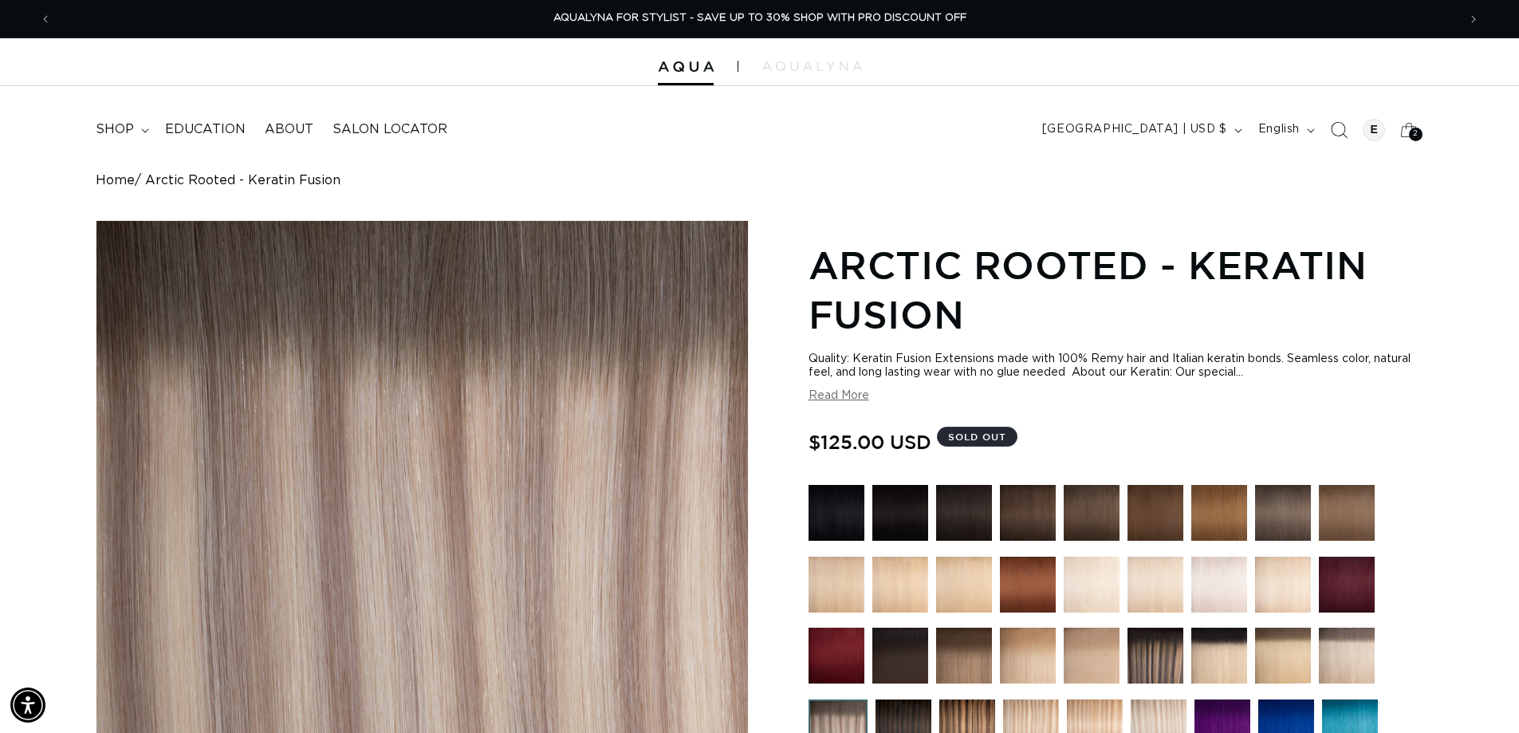
click at [1333, 130] on icon "Search" at bounding box center [1338, 129] width 17 height 17
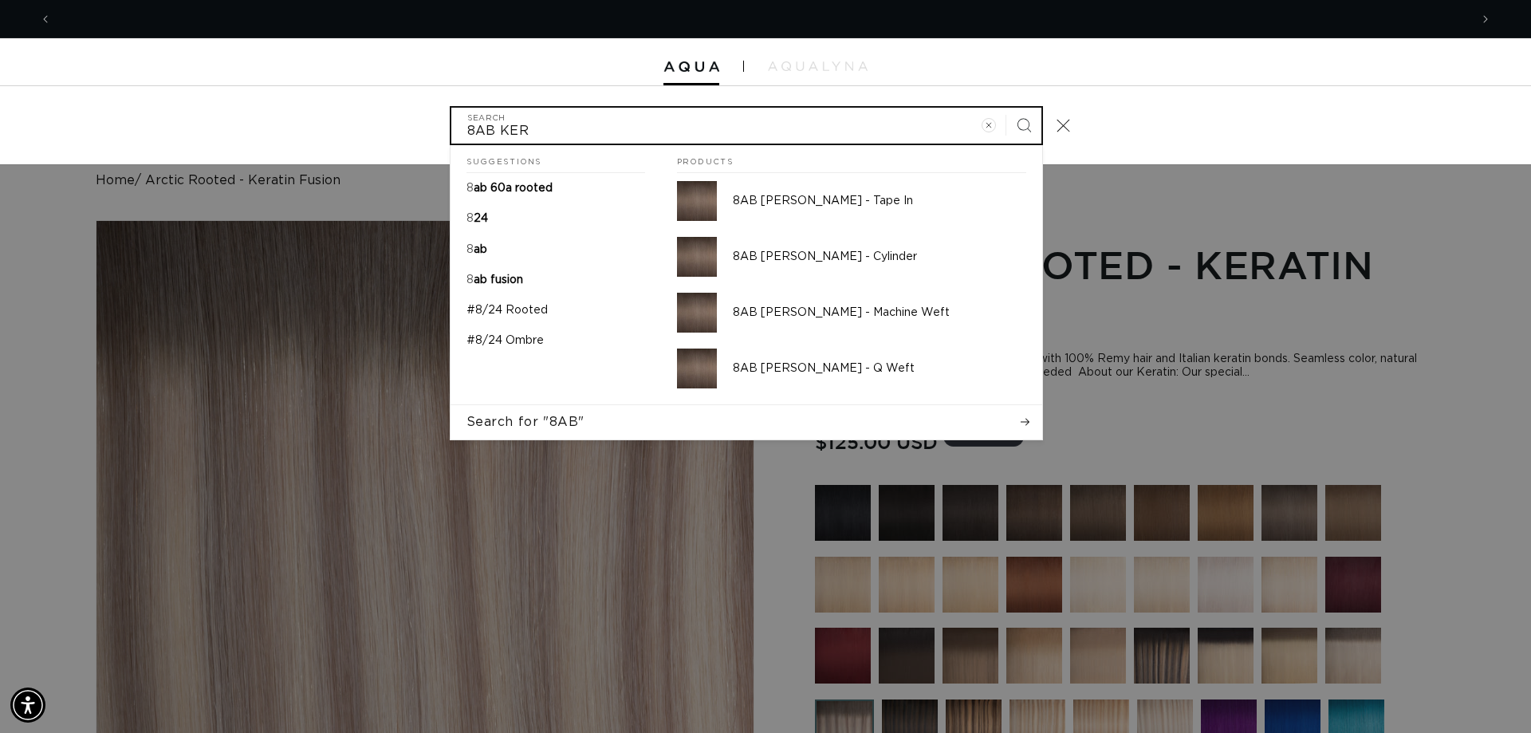
scroll to position [0, 0]
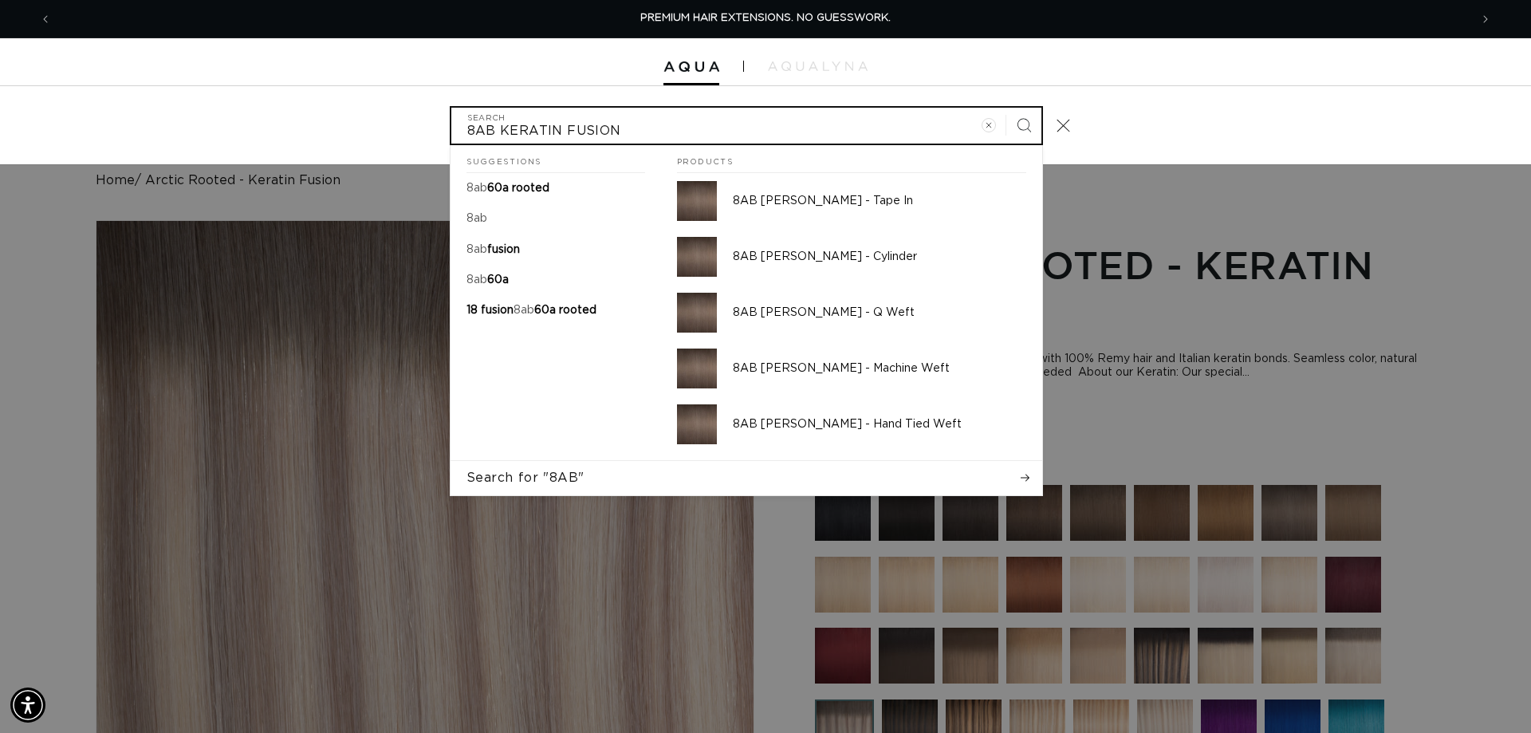
type input "8AB KERATIN FUSION"
click at [1006, 108] on button "Search" at bounding box center [1023, 125] width 35 height 35
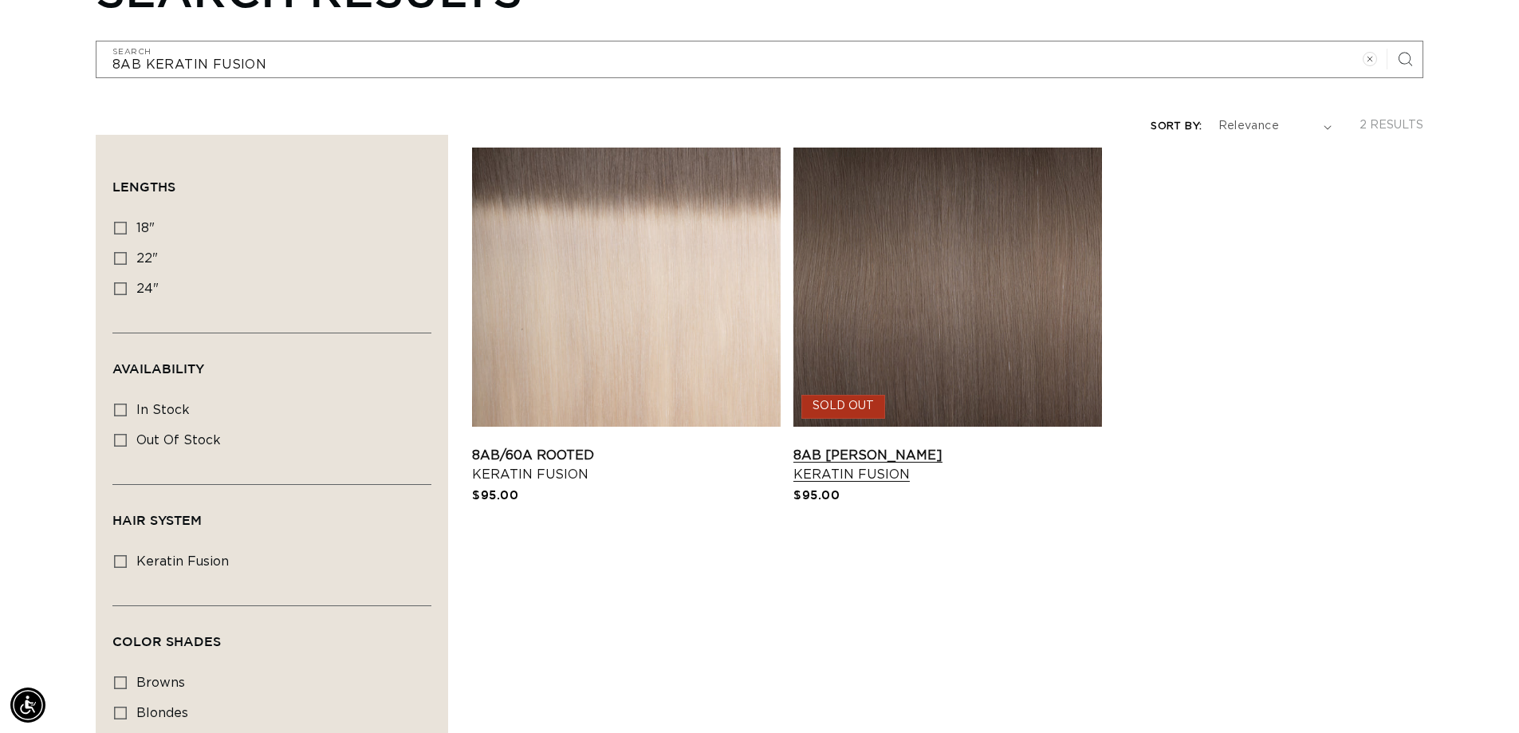
scroll to position [0, 1406]
click at [1001, 446] on link "8AB Ash Brown Keratin Fusion" at bounding box center [947, 465] width 309 height 38
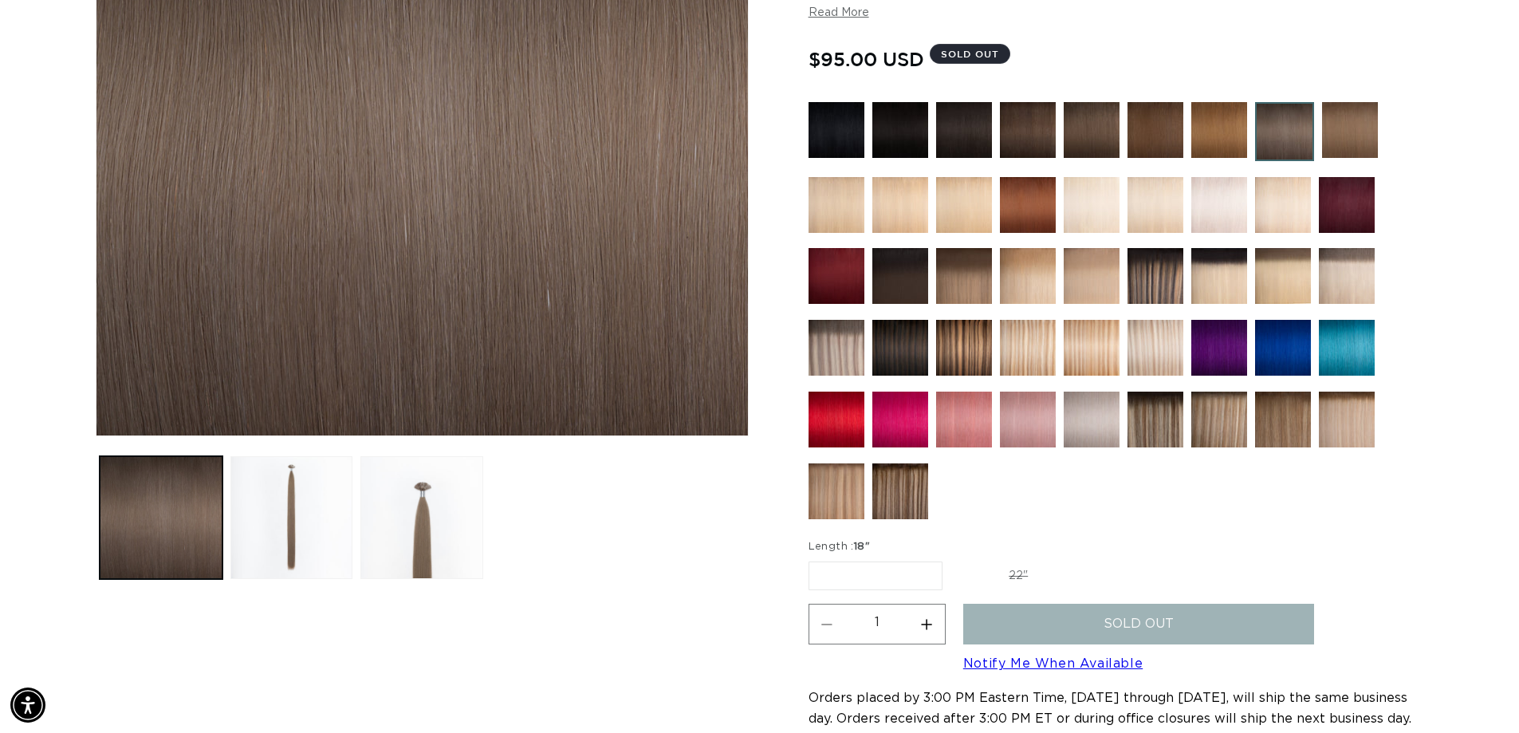
scroll to position [399, 0]
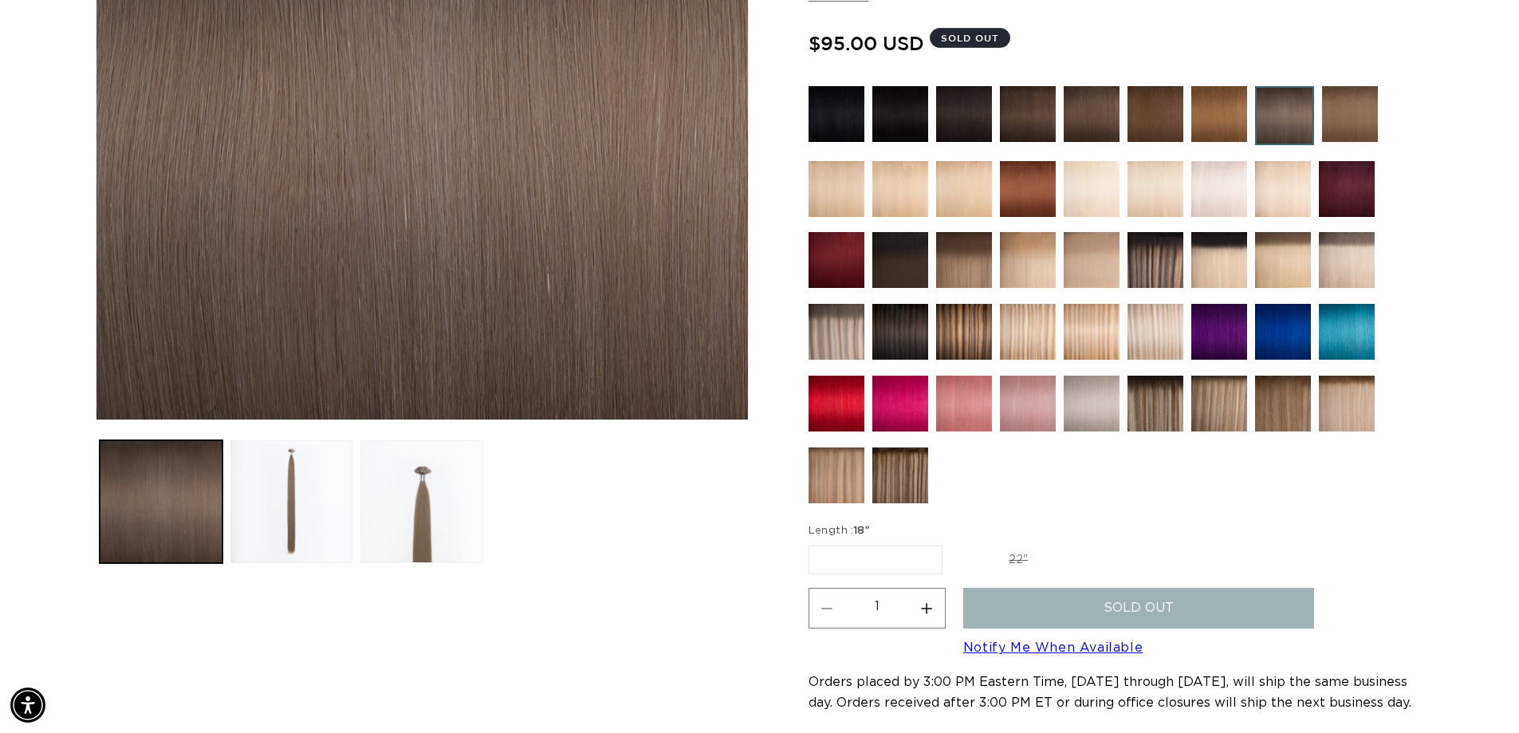
click at [997, 558] on label "22" Variant sold out or unavailable" at bounding box center [1018, 559] width 136 height 27
click at [951, 543] on input "22" Variant sold out or unavailable" at bounding box center [950, 542] width 1 height 1
radio input "true"
click at [1206, 566] on variant-selects "Length : 22" 18" Variant sold out or unavailable 22" Variant sold out or unavai…" at bounding box center [1116, 549] width 615 height 53
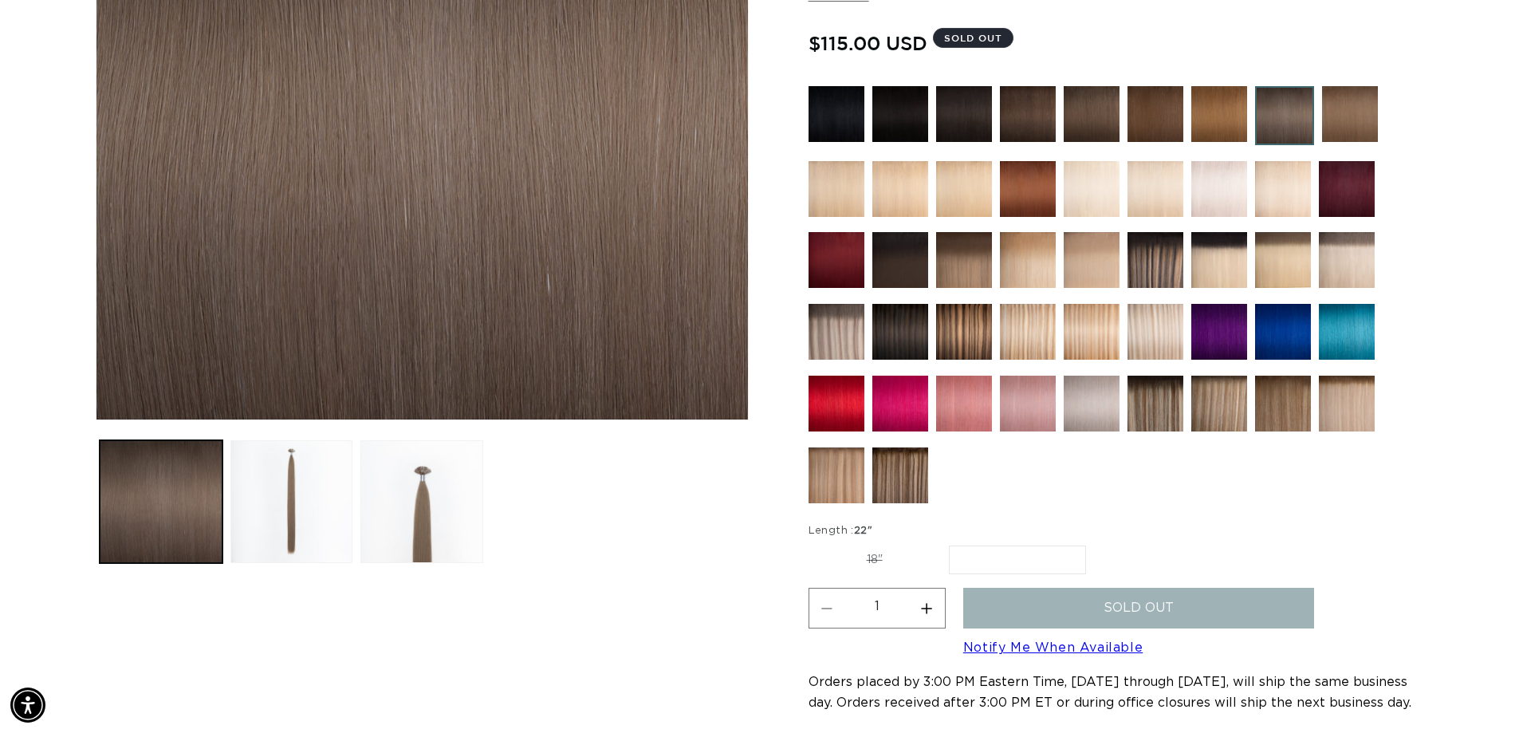
click at [892, 576] on fieldset "Length : 22" 18" Variant sold out or unavailable 22" Variant sold out or unavai…" at bounding box center [984, 549] width 351 height 53
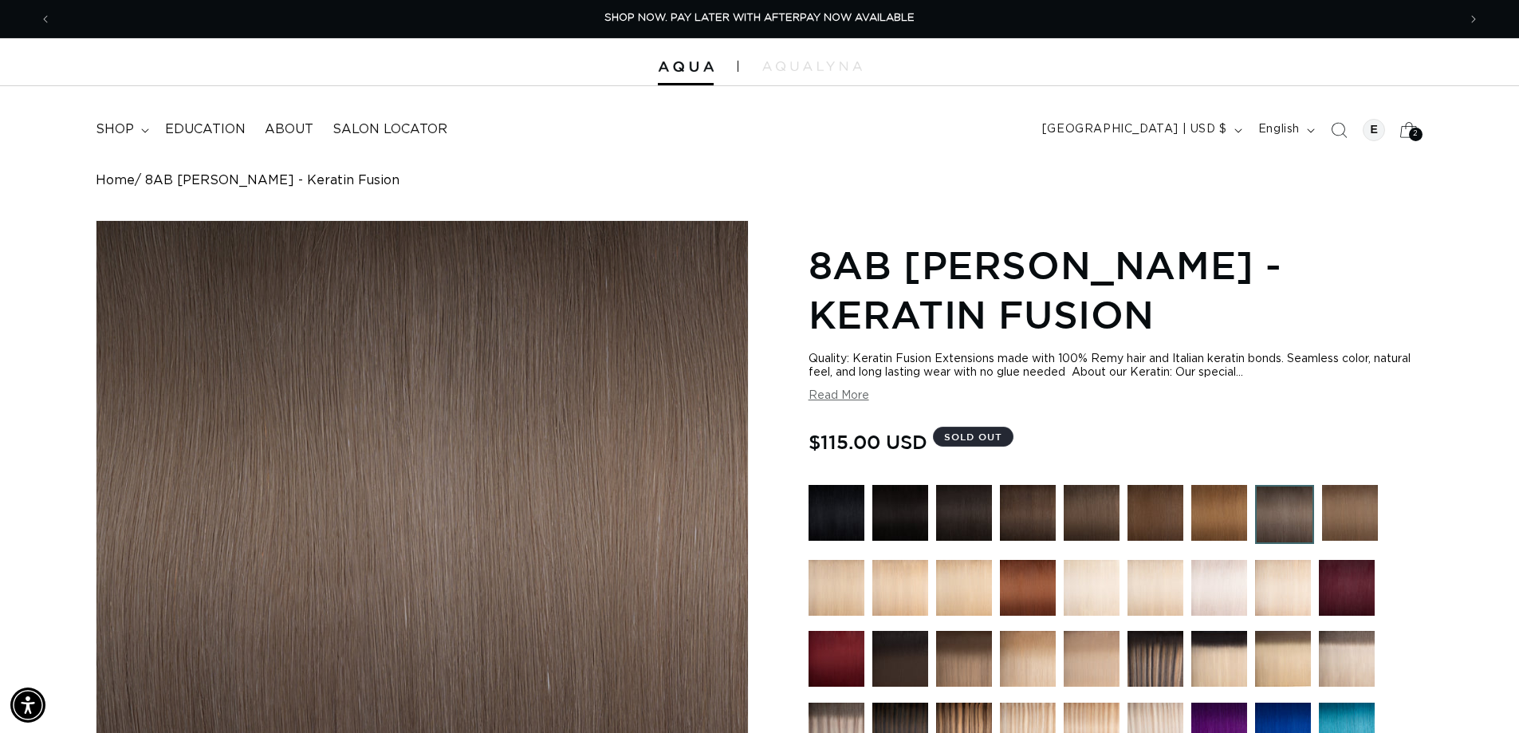
click at [1410, 140] on icon at bounding box center [1408, 129] width 37 height 37
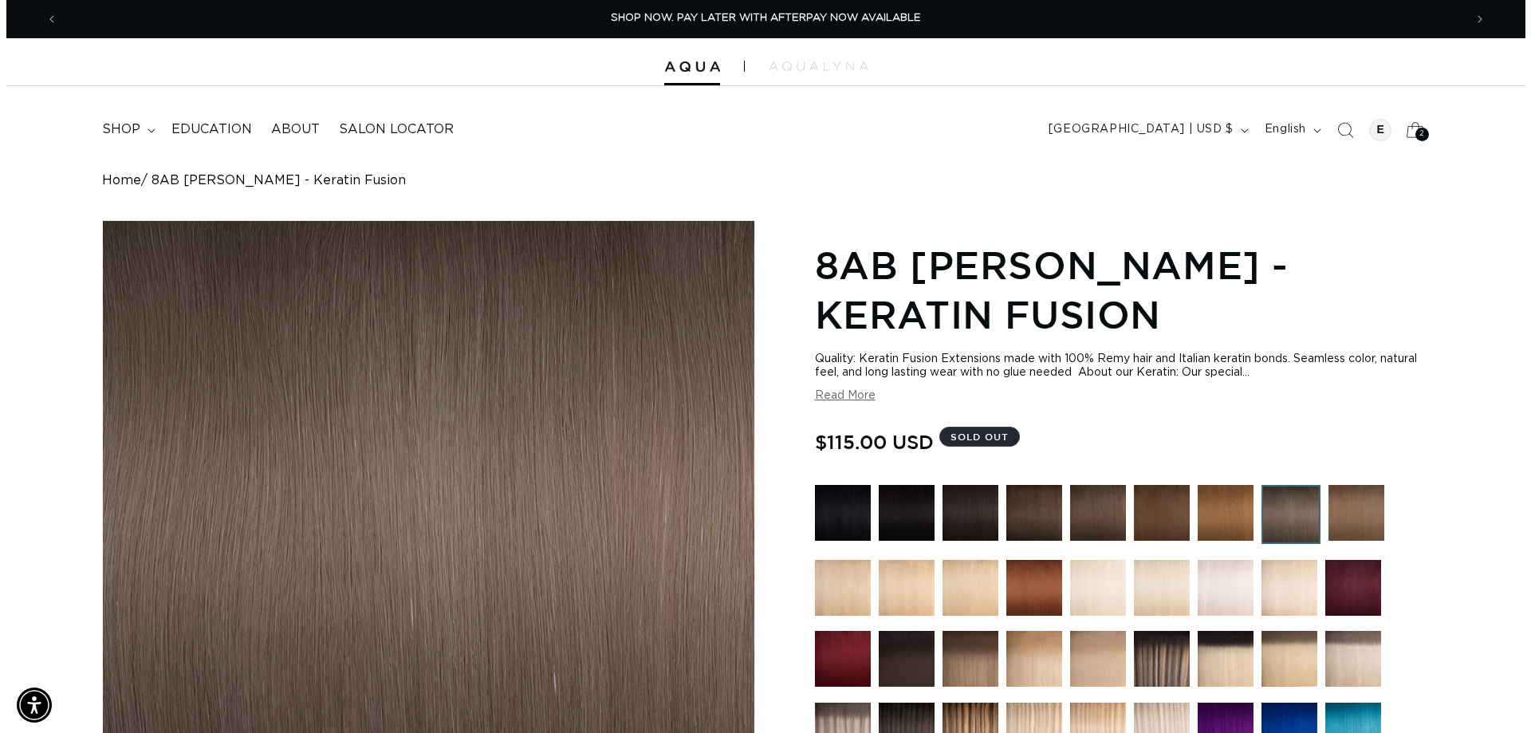
scroll to position [0, 1418]
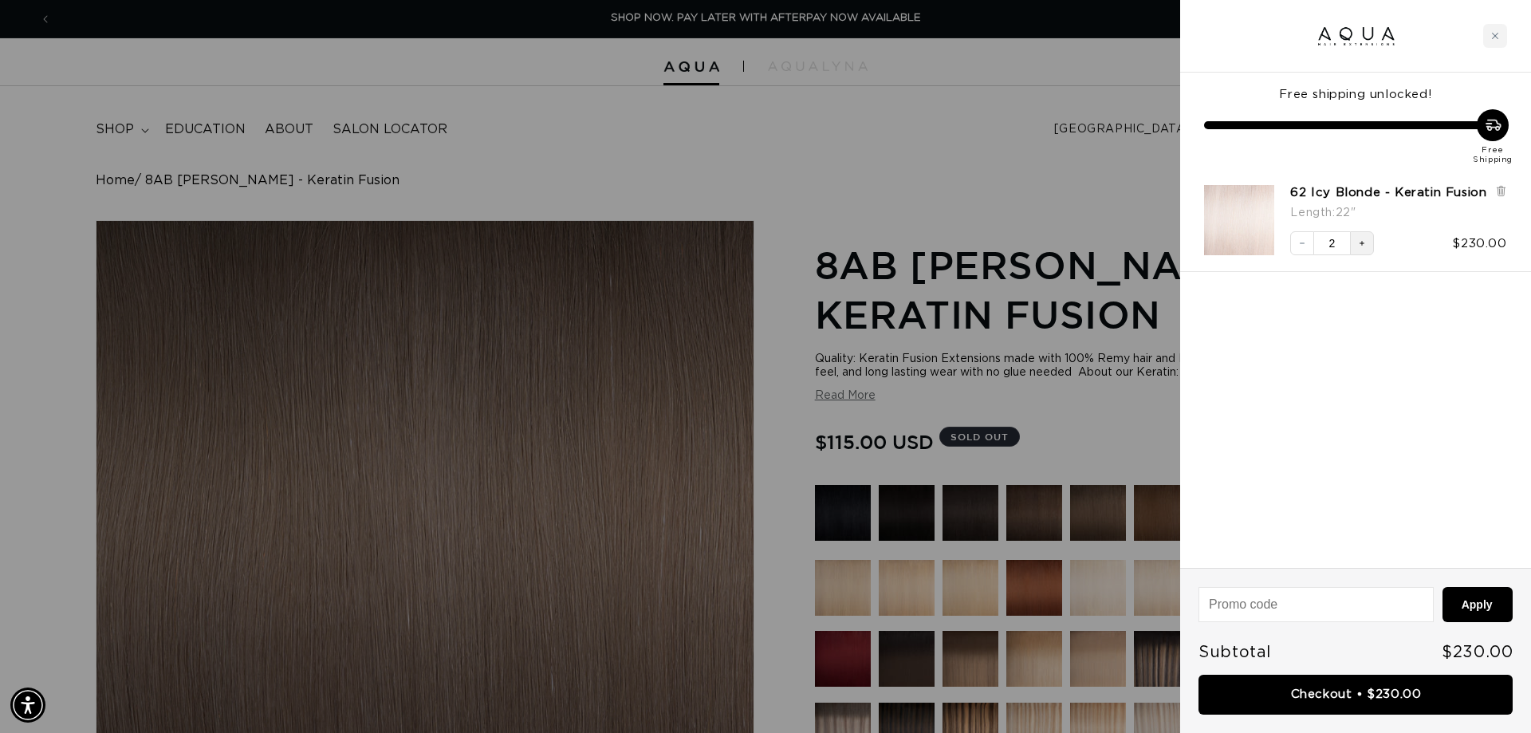
click at [1368, 247] on button "Increase quantity" at bounding box center [1362, 243] width 24 height 24
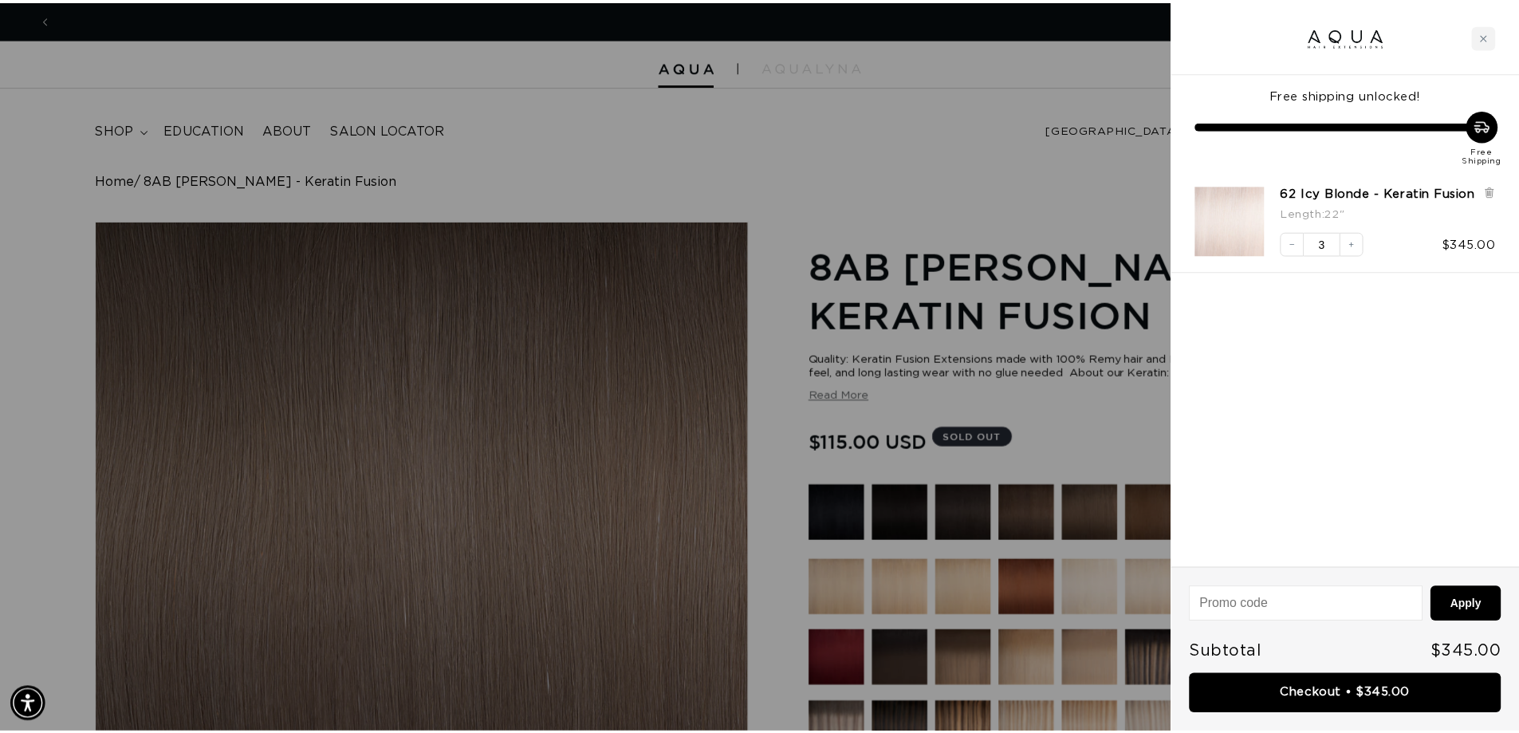
scroll to position [0, 0]
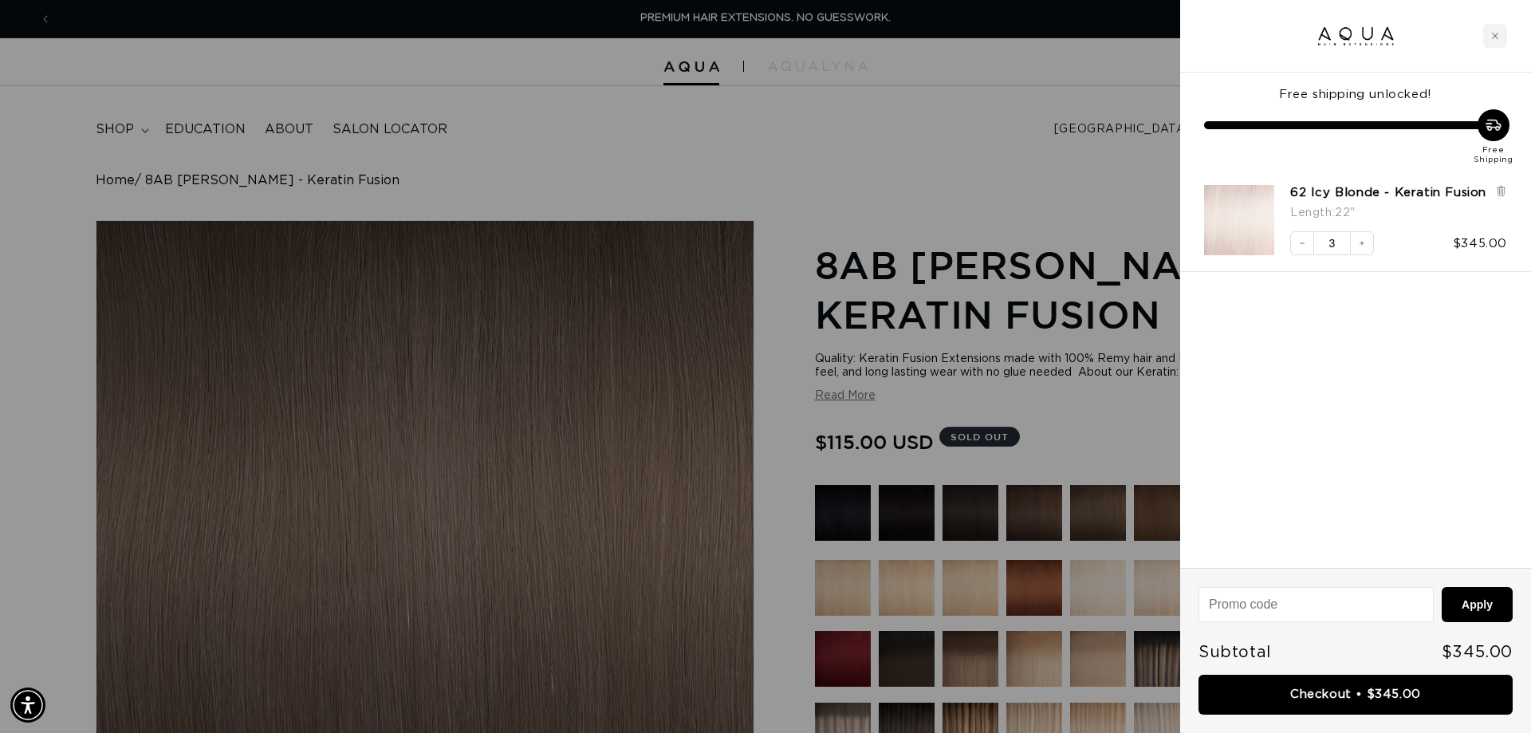
click at [947, 151] on div at bounding box center [765, 366] width 1531 height 733
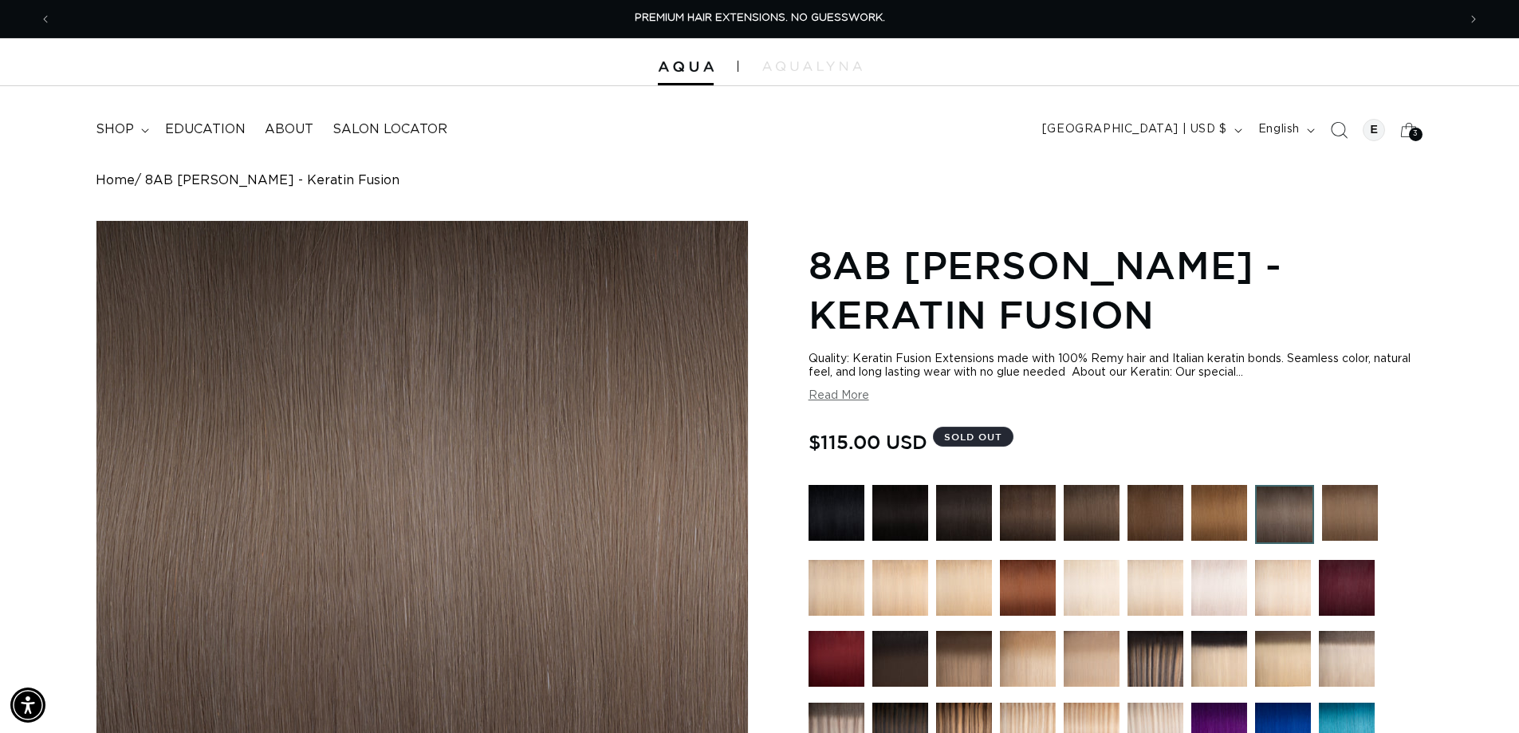
click at [1348, 124] on span "Search" at bounding box center [1338, 129] width 35 height 35
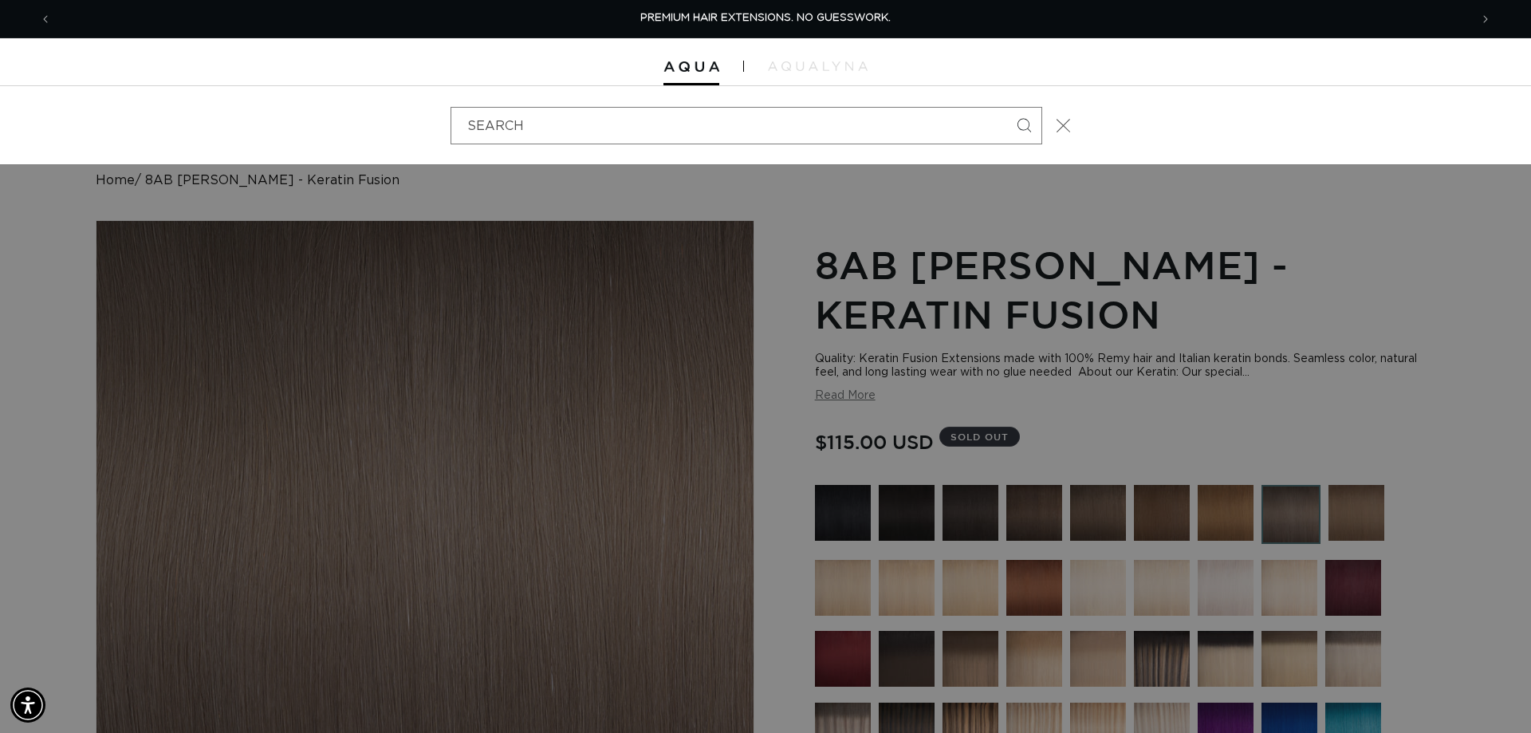
click at [1062, 130] on icon "Close" at bounding box center [1063, 125] width 14 height 14
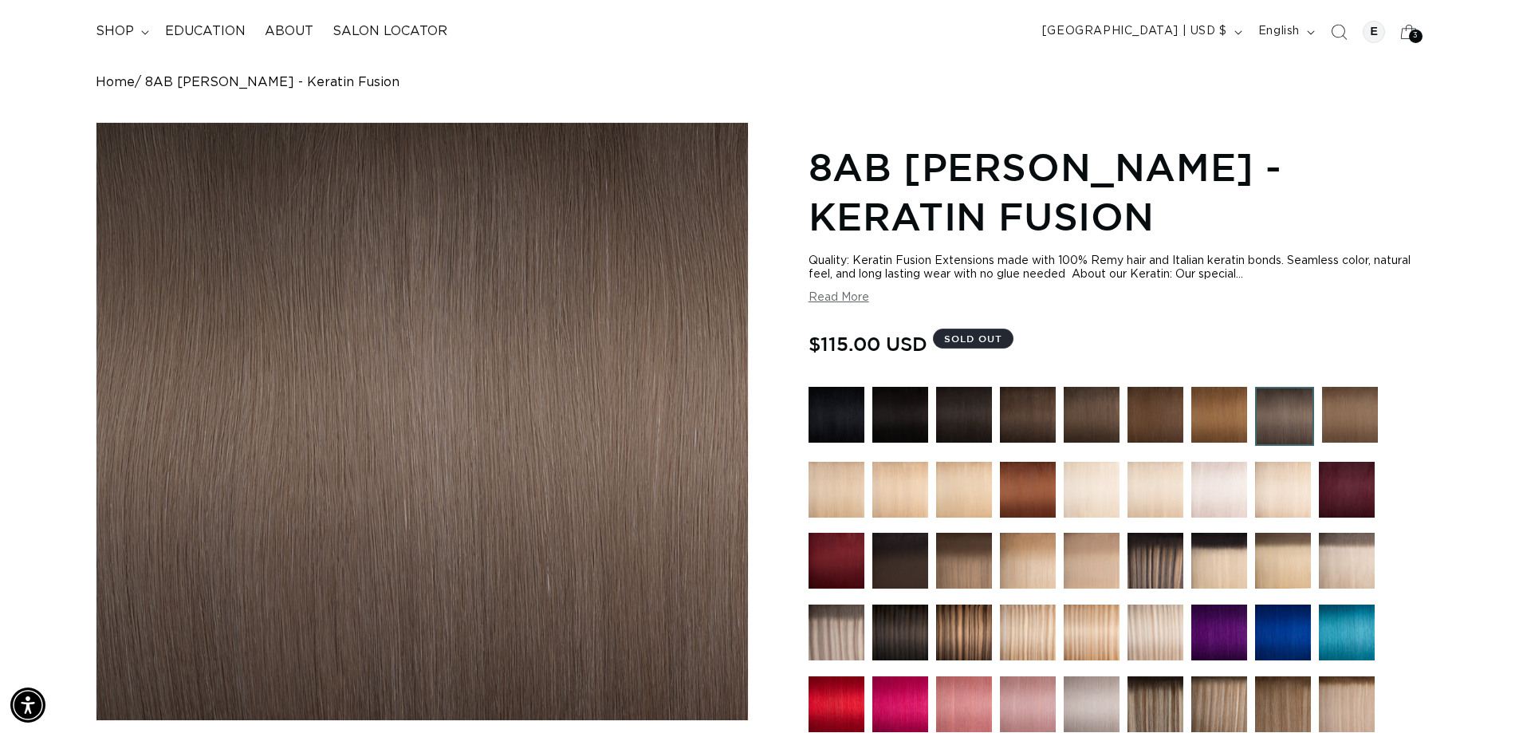
scroll to position [239, 0]
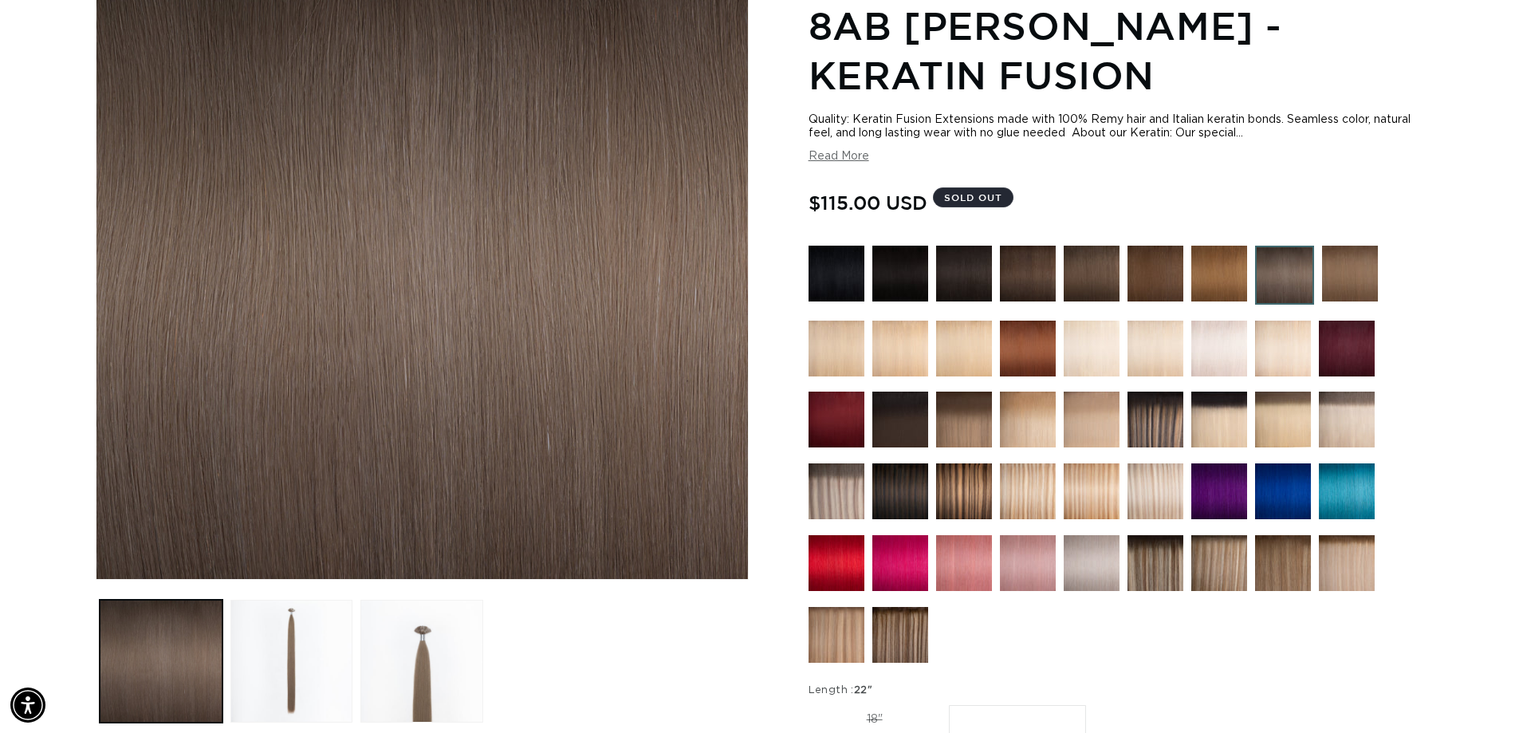
click at [1127, 493] on img at bounding box center [1155, 491] width 56 height 56
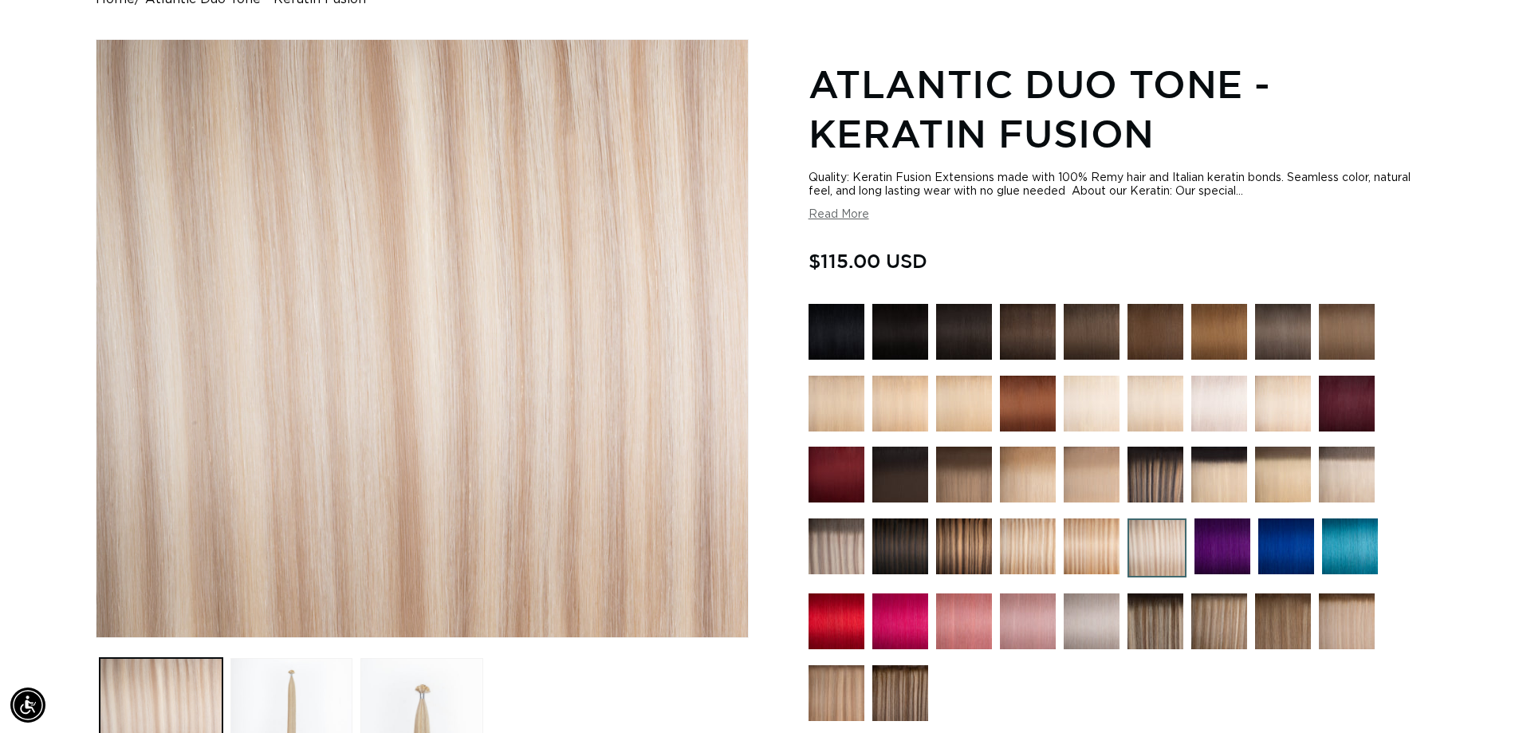
scroll to position [239, 0]
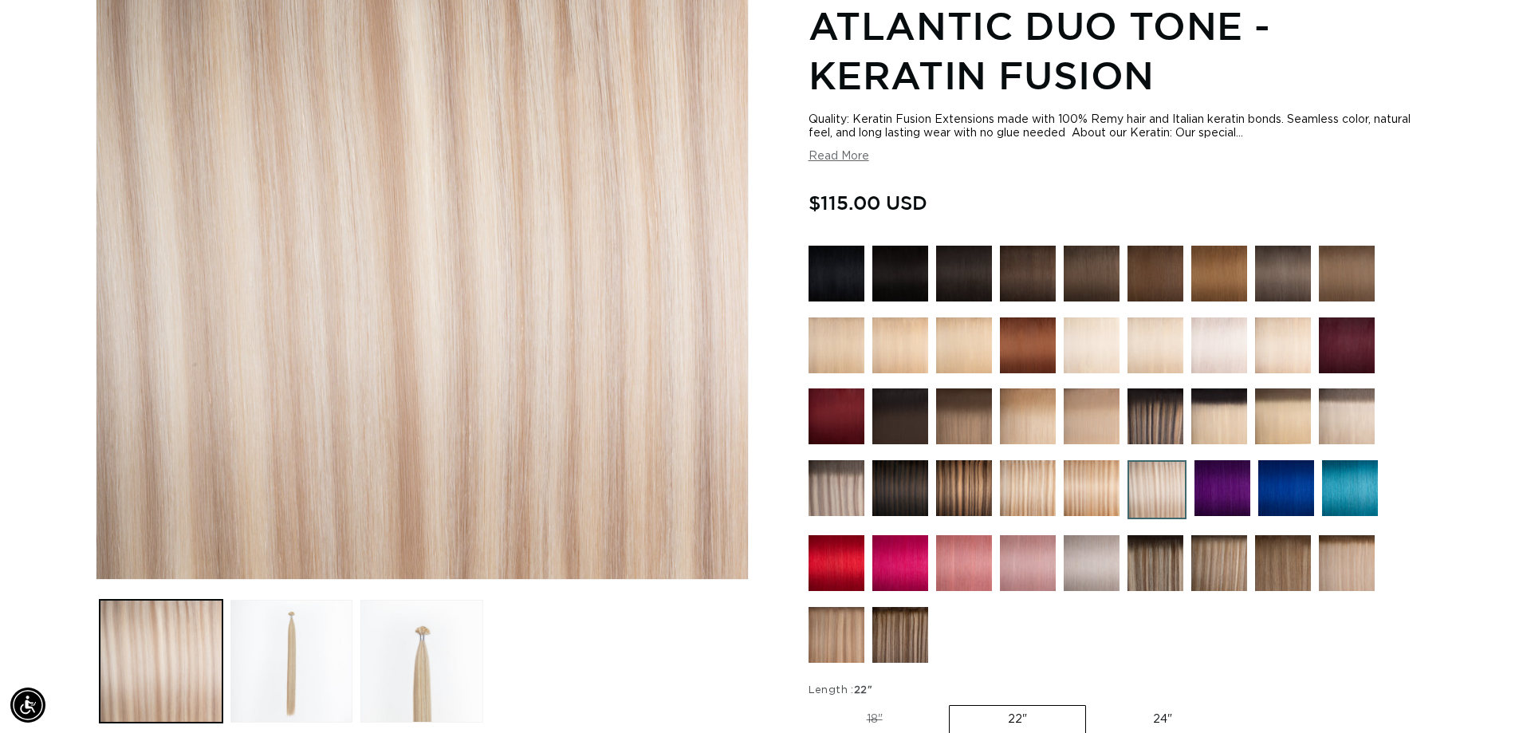
click at [1218, 569] on img at bounding box center [1219, 563] width 56 height 56
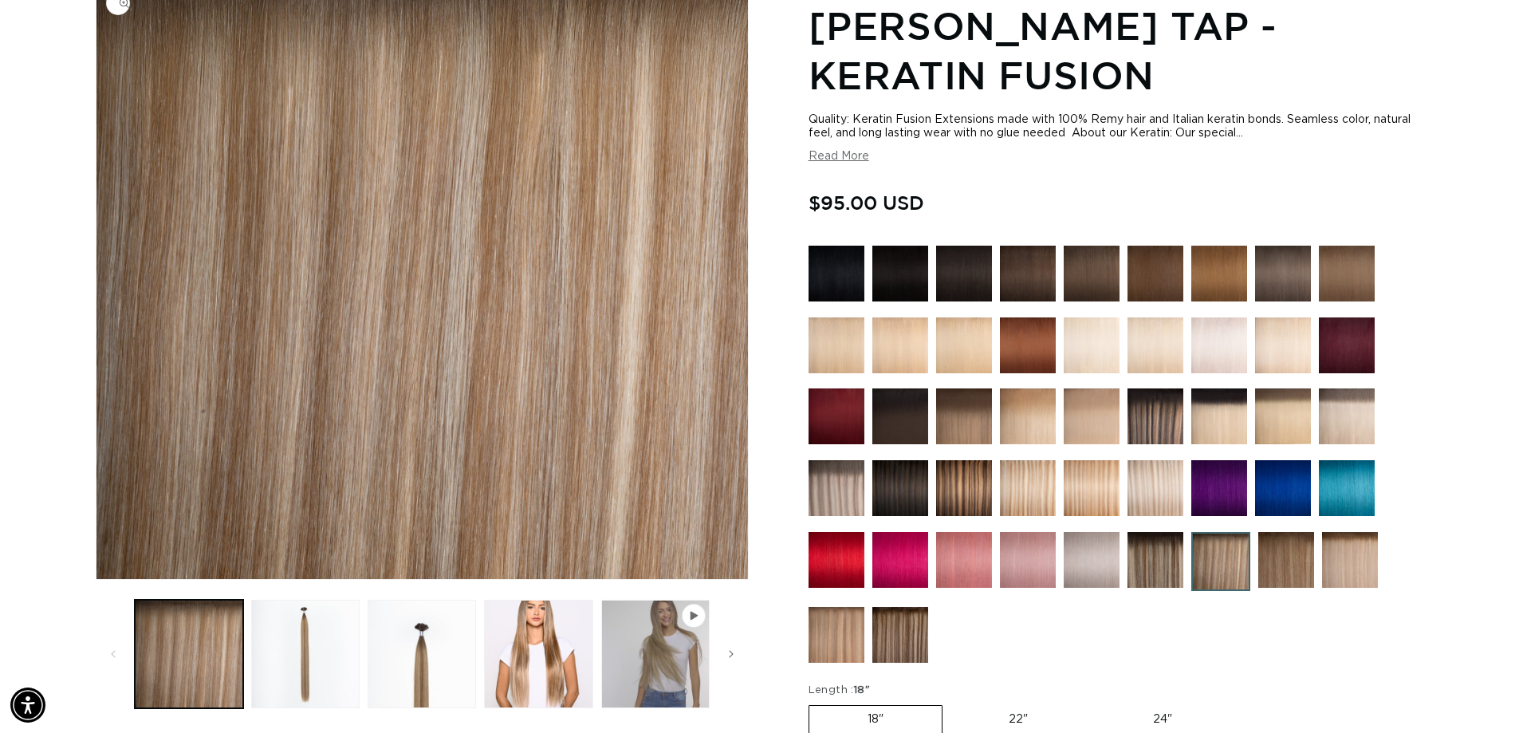
scroll to position [0, 1406]
click at [543, 671] on button "Load image 4 in gallery view" at bounding box center [538, 654] width 108 height 108
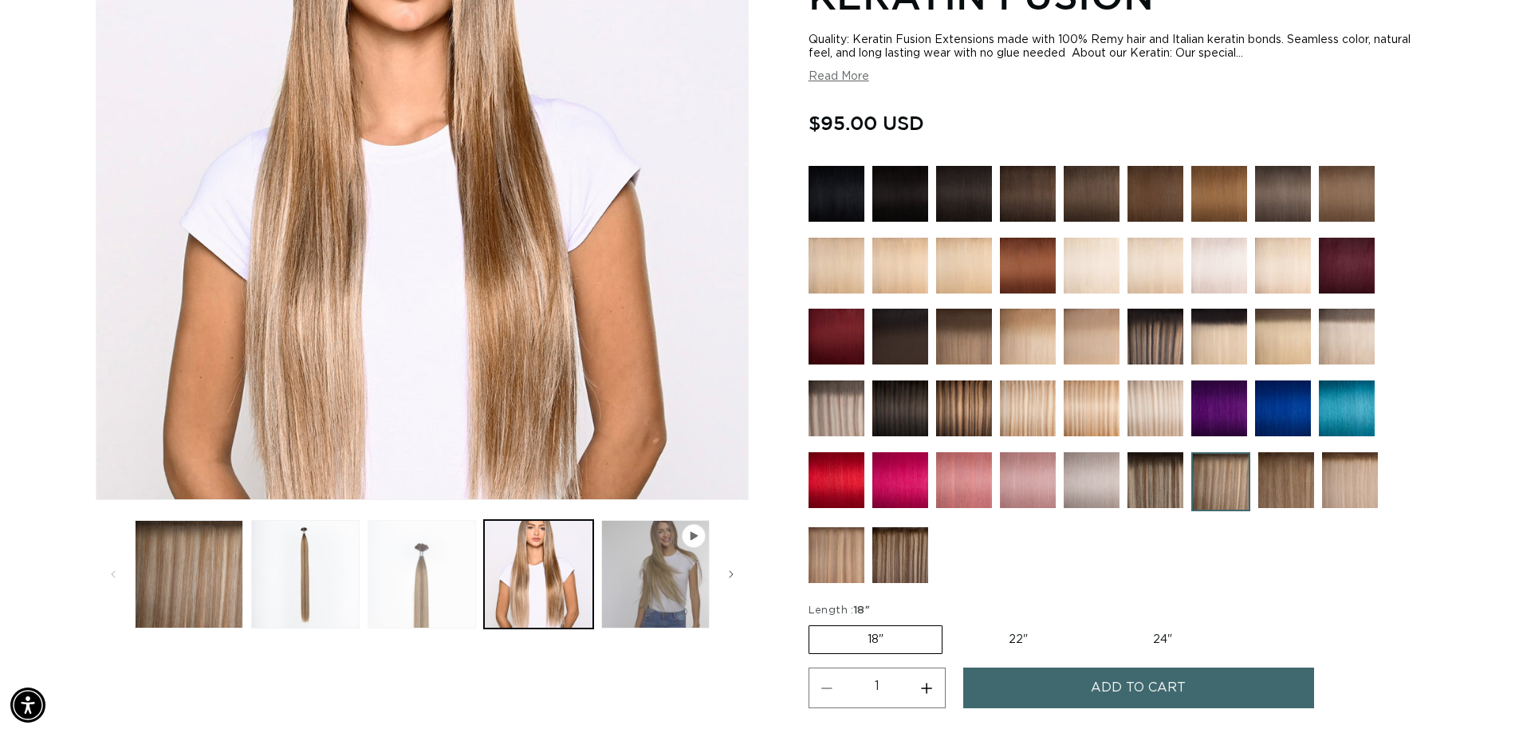
click at [440, 576] on button "Load image 3 in gallery view" at bounding box center [422, 574] width 108 height 108
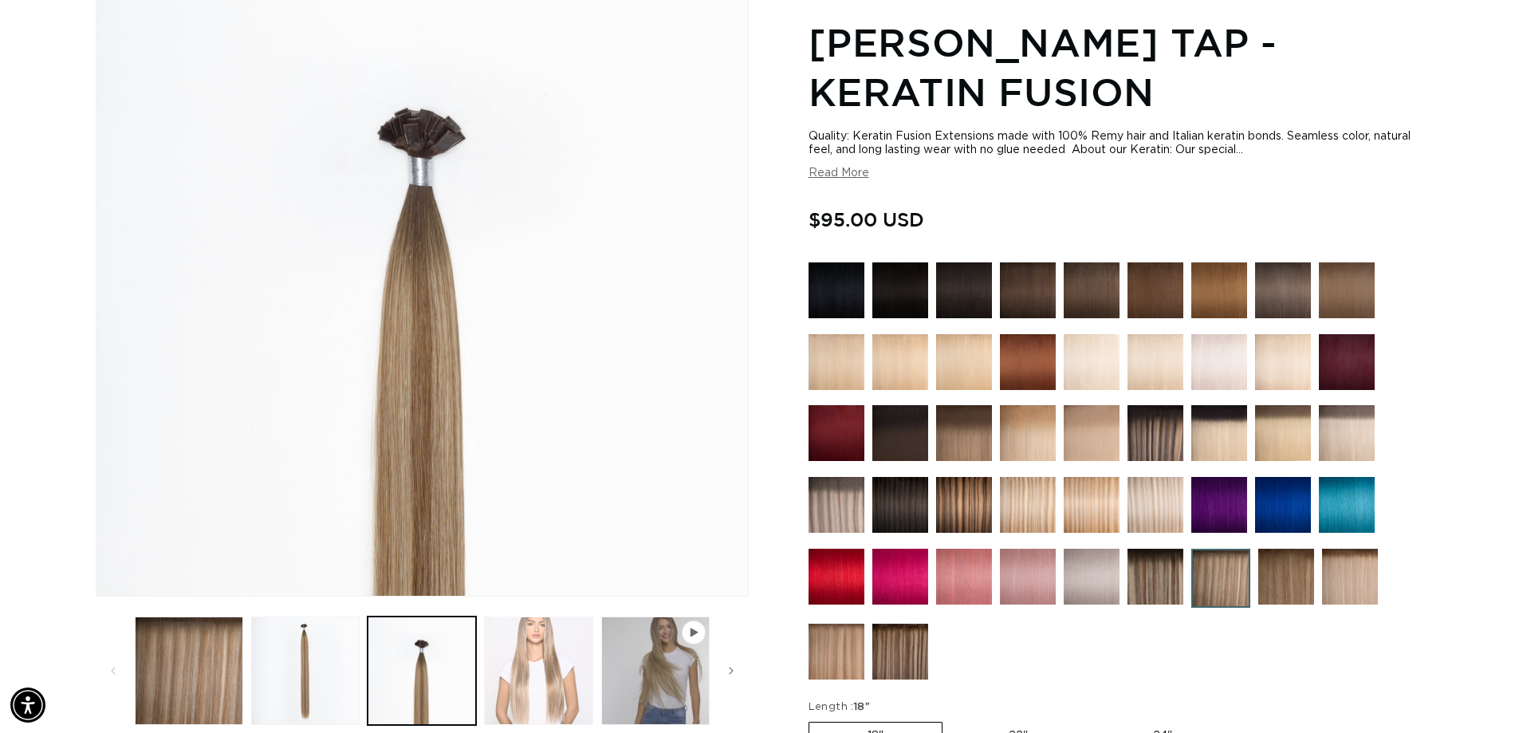
scroll to position [300, 0]
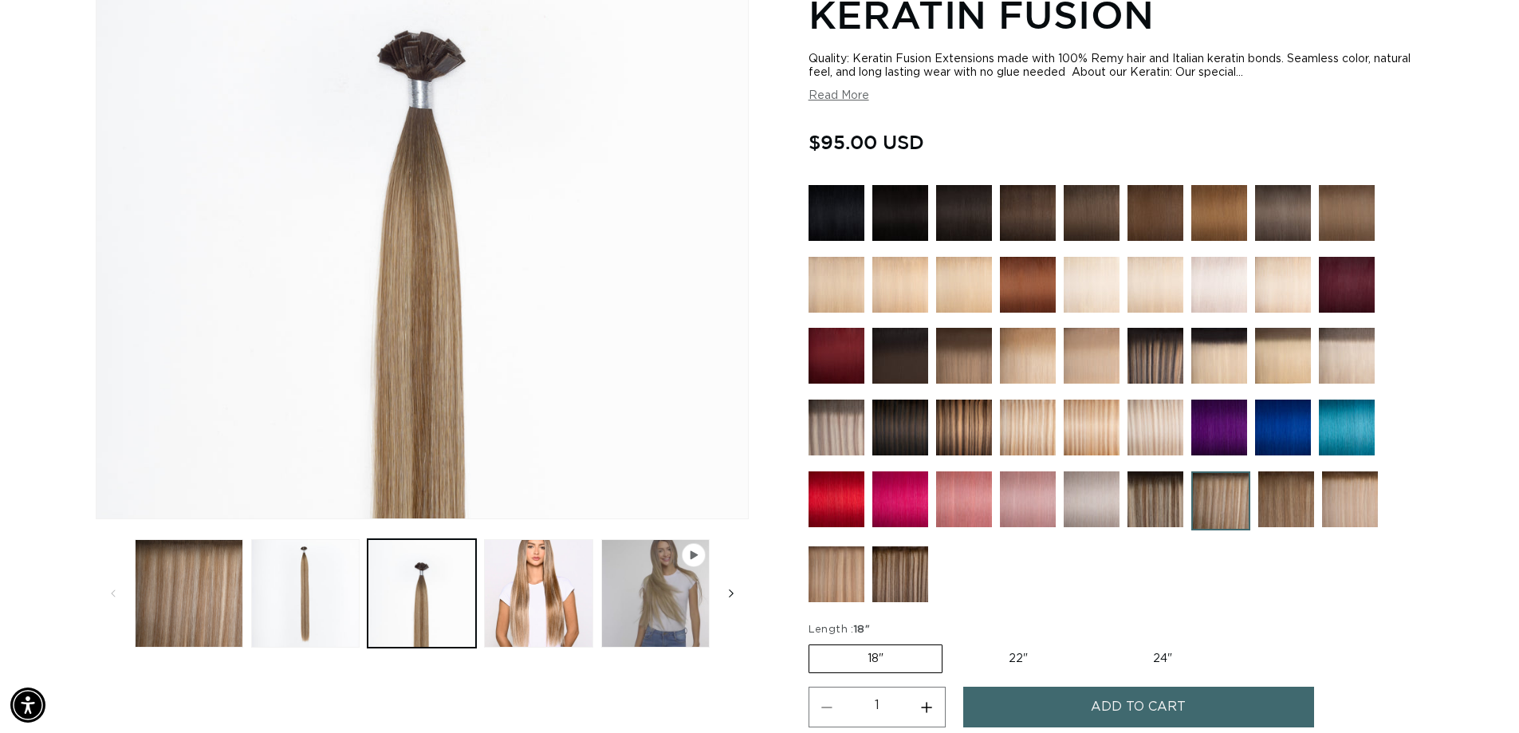
click at [729, 597] on icon "Slide right" at bounding box center [731, 593] width 6 height 18
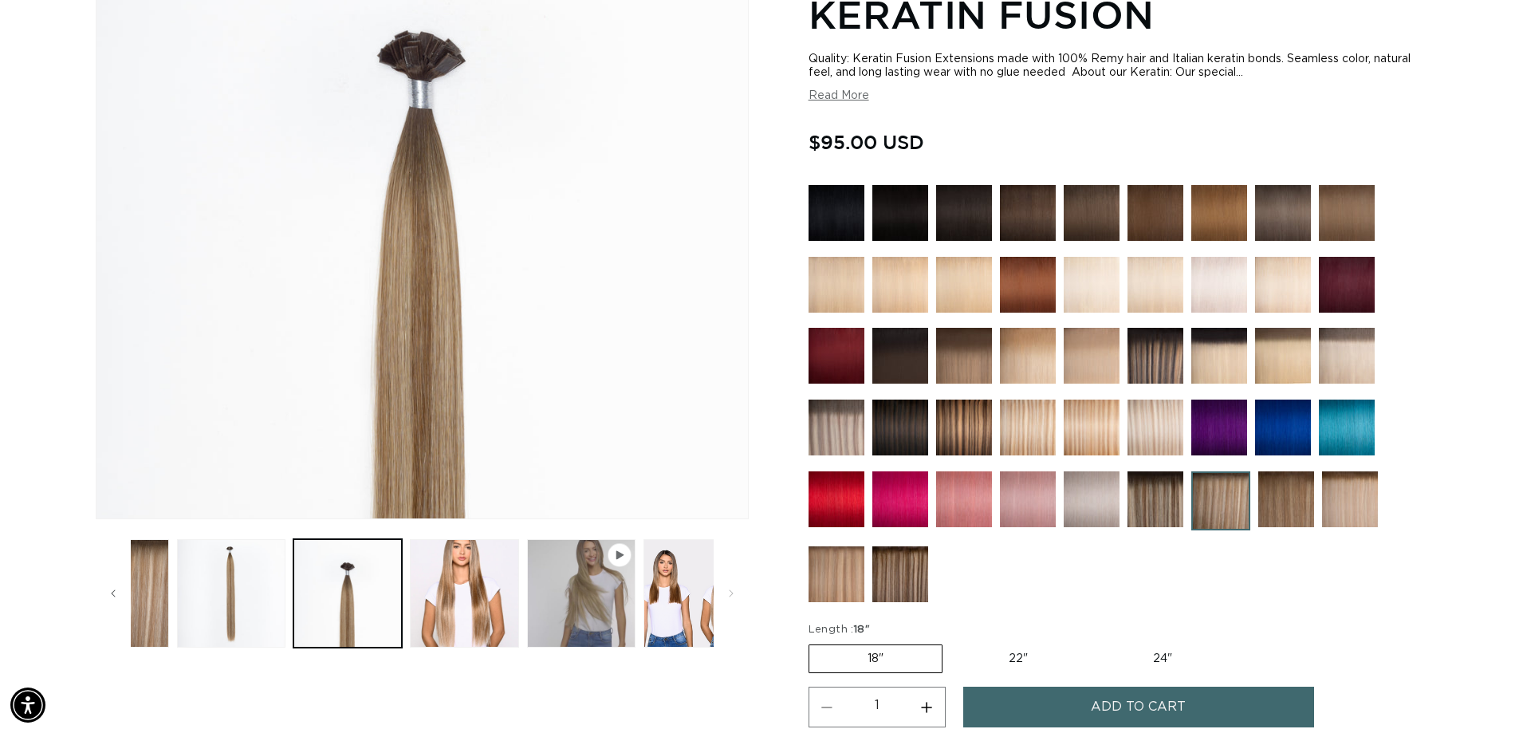
scroll to position [0, 116]
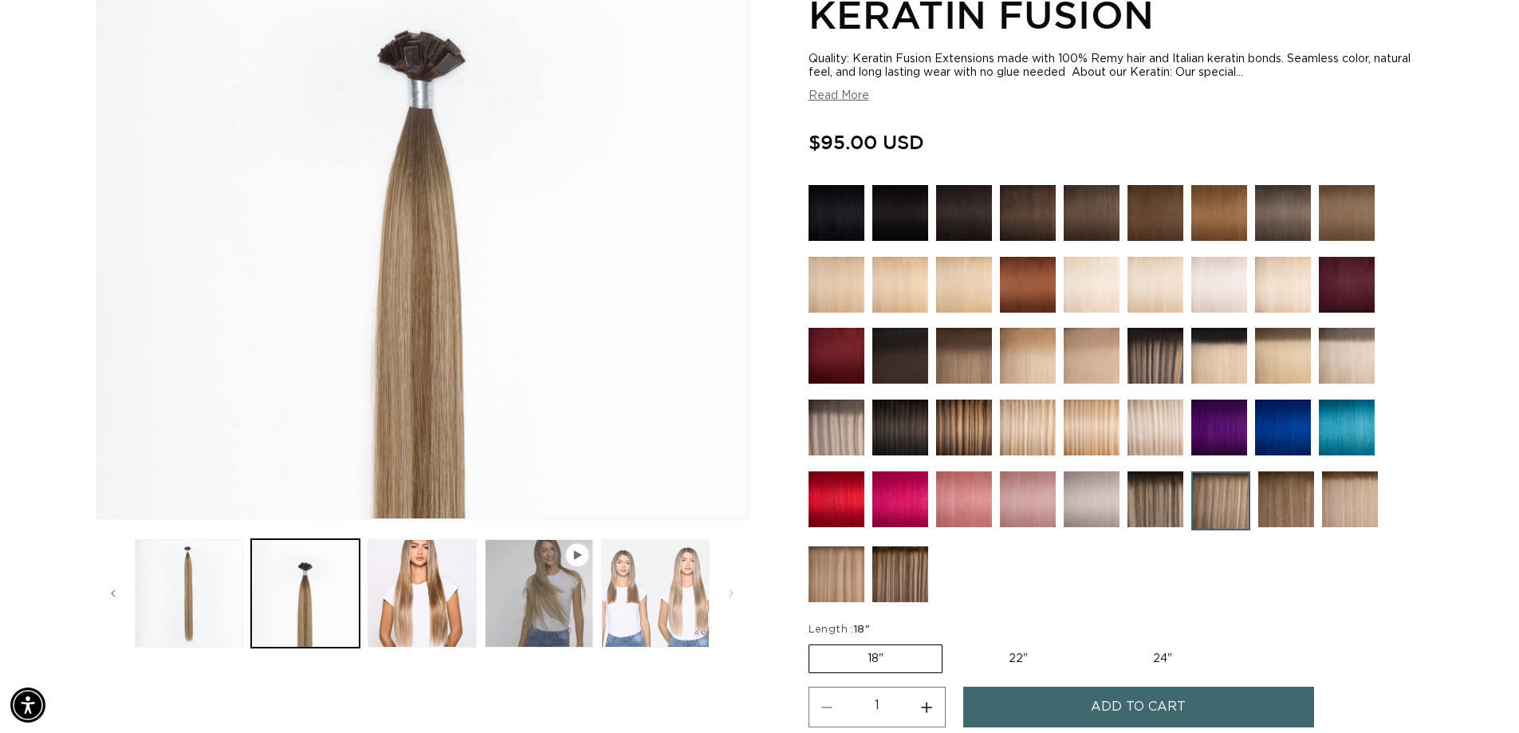
click at [616, 612] on button "Load image 5 in gallery view" at bounding box center [655, 593] width 108 height 108
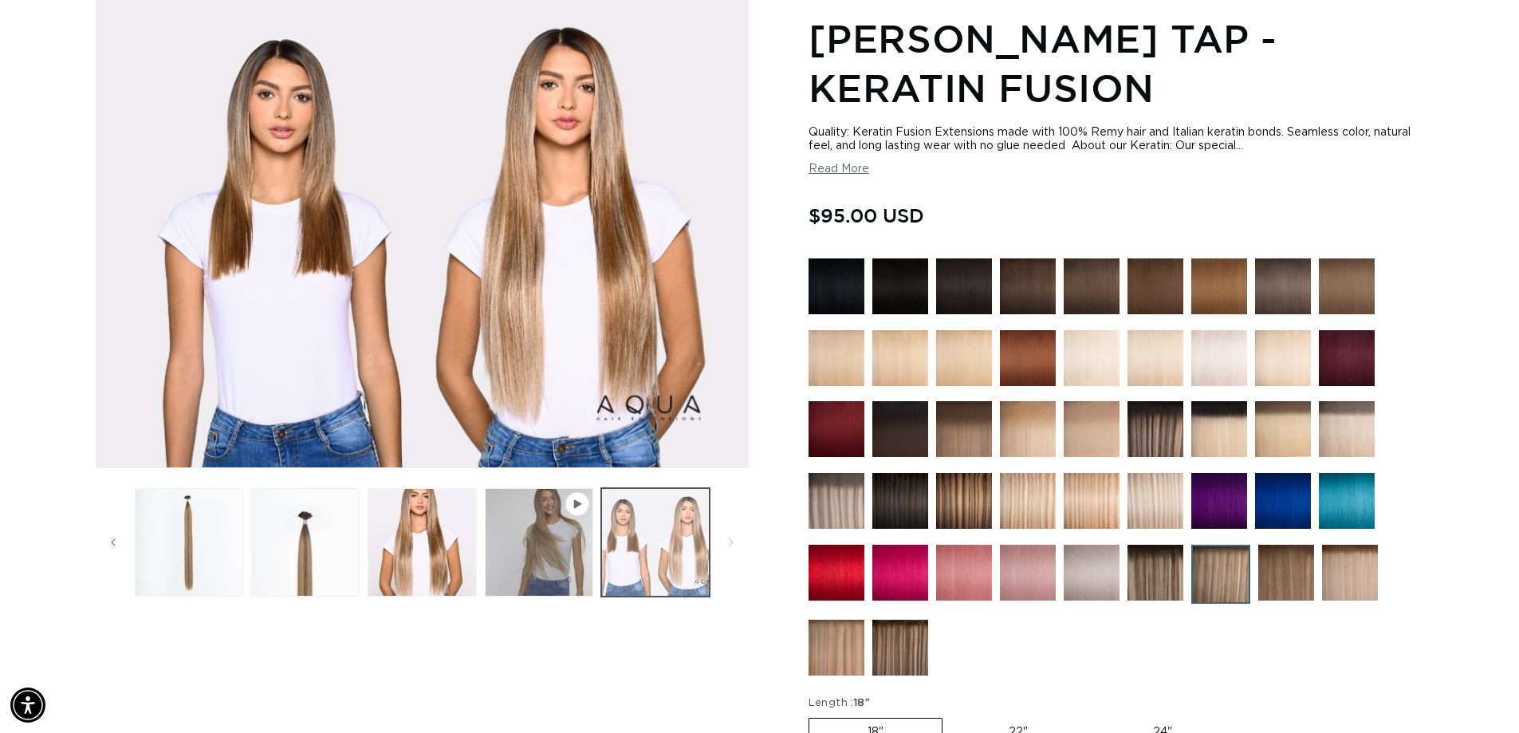
scroll to position [220, 0]
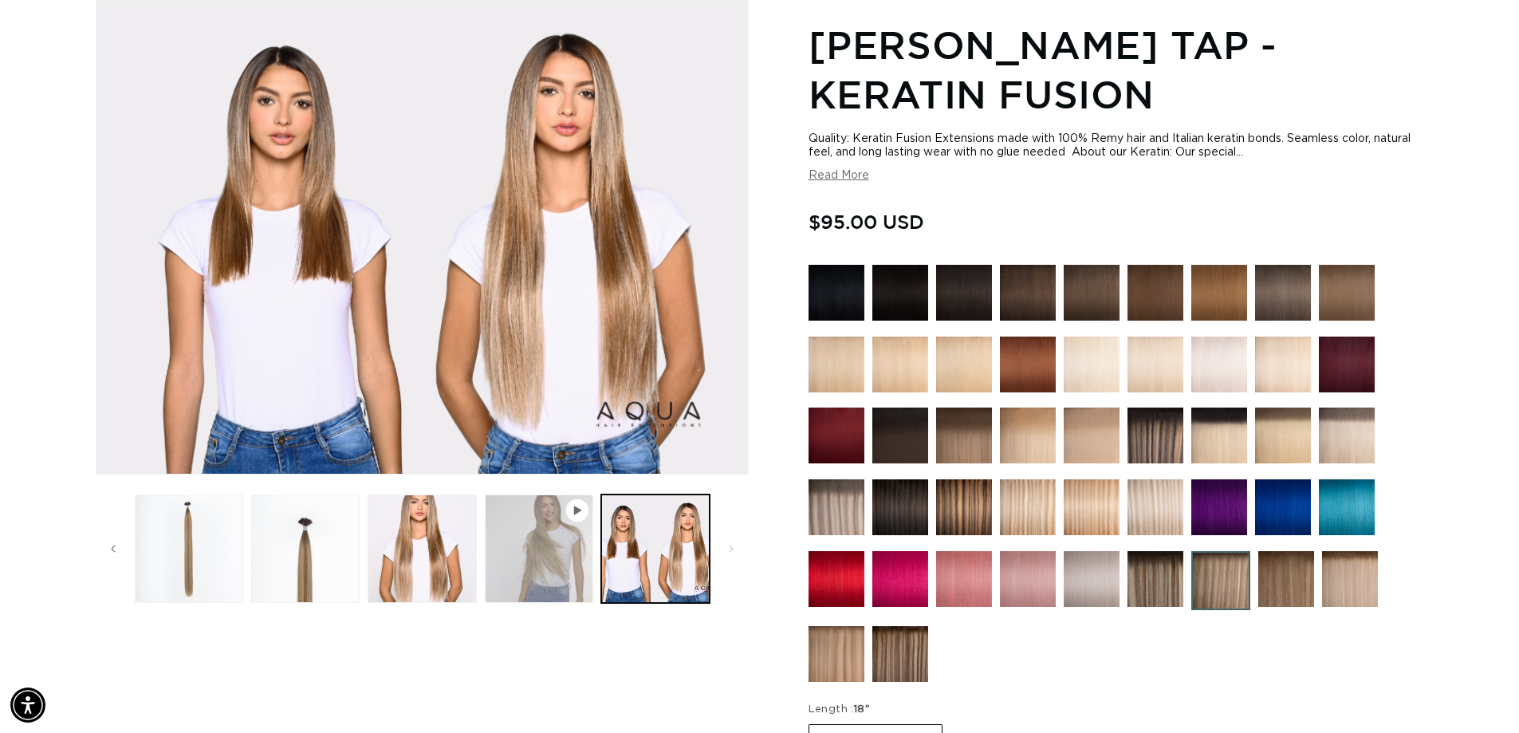
click at [529, 553] on button "Play video 1 in gallery view" at bounding box center [539, 548] width 108 height 108
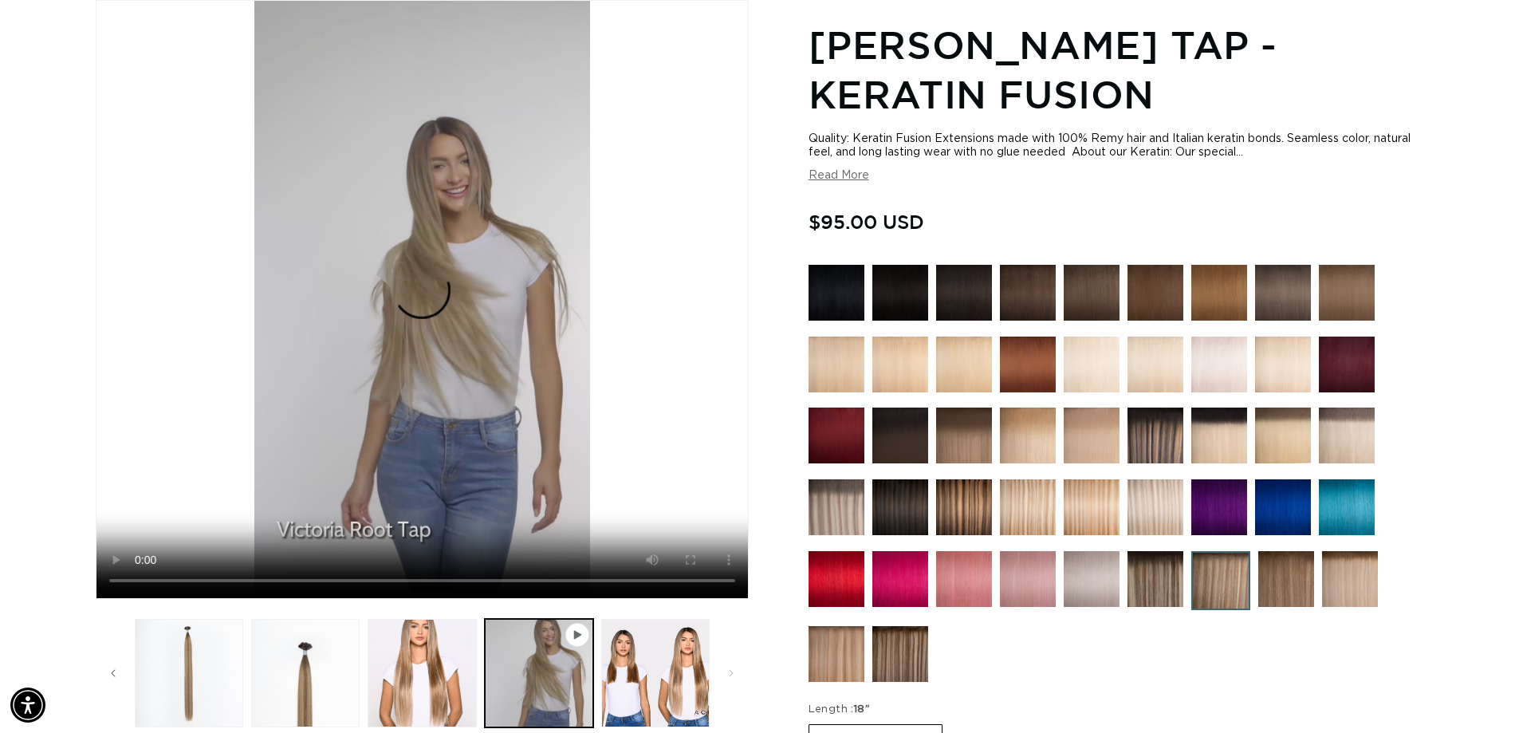
scroll to position [0, 2811]
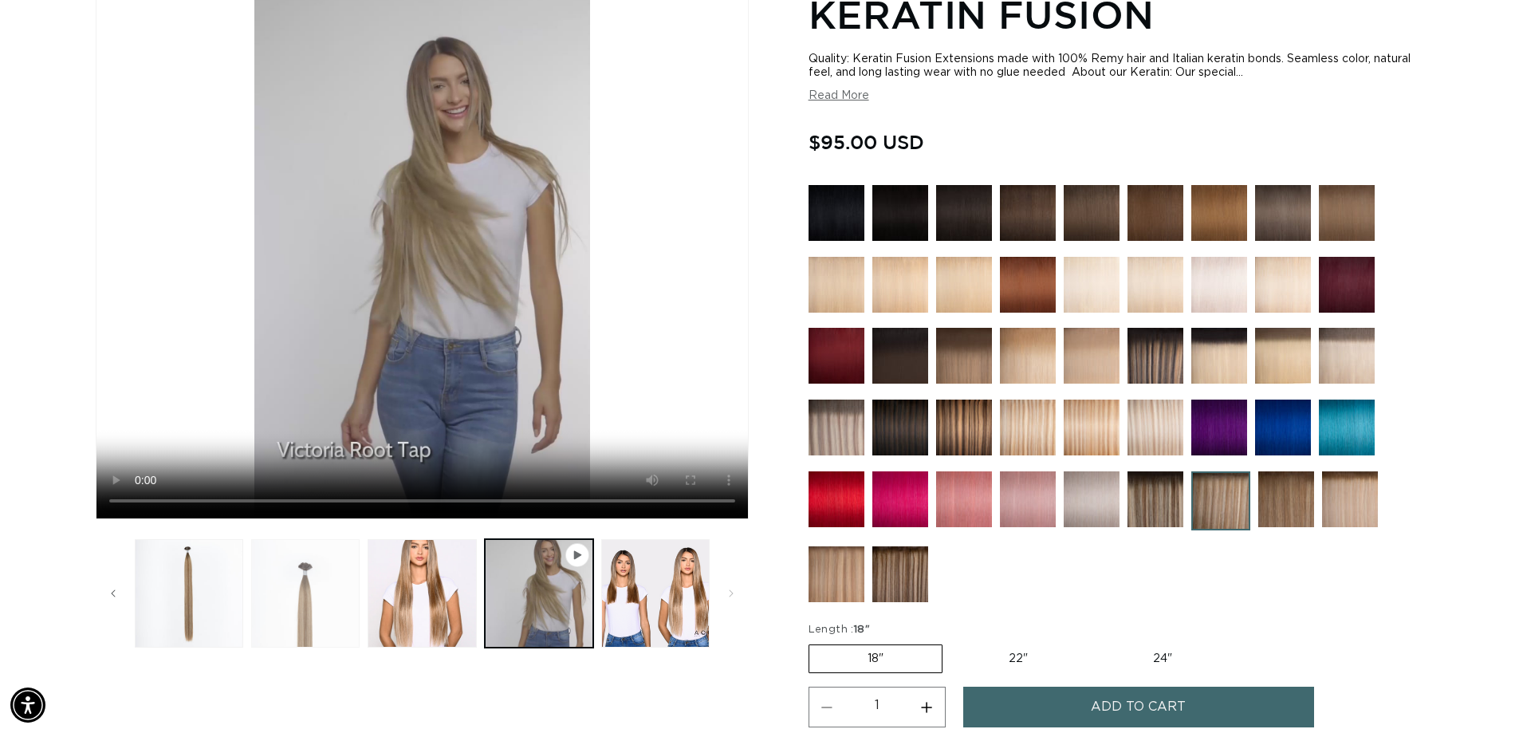
click at [309, 574] on button "Load image 3 in gallery view" at bounding box center [305, 593] width 108 height 108
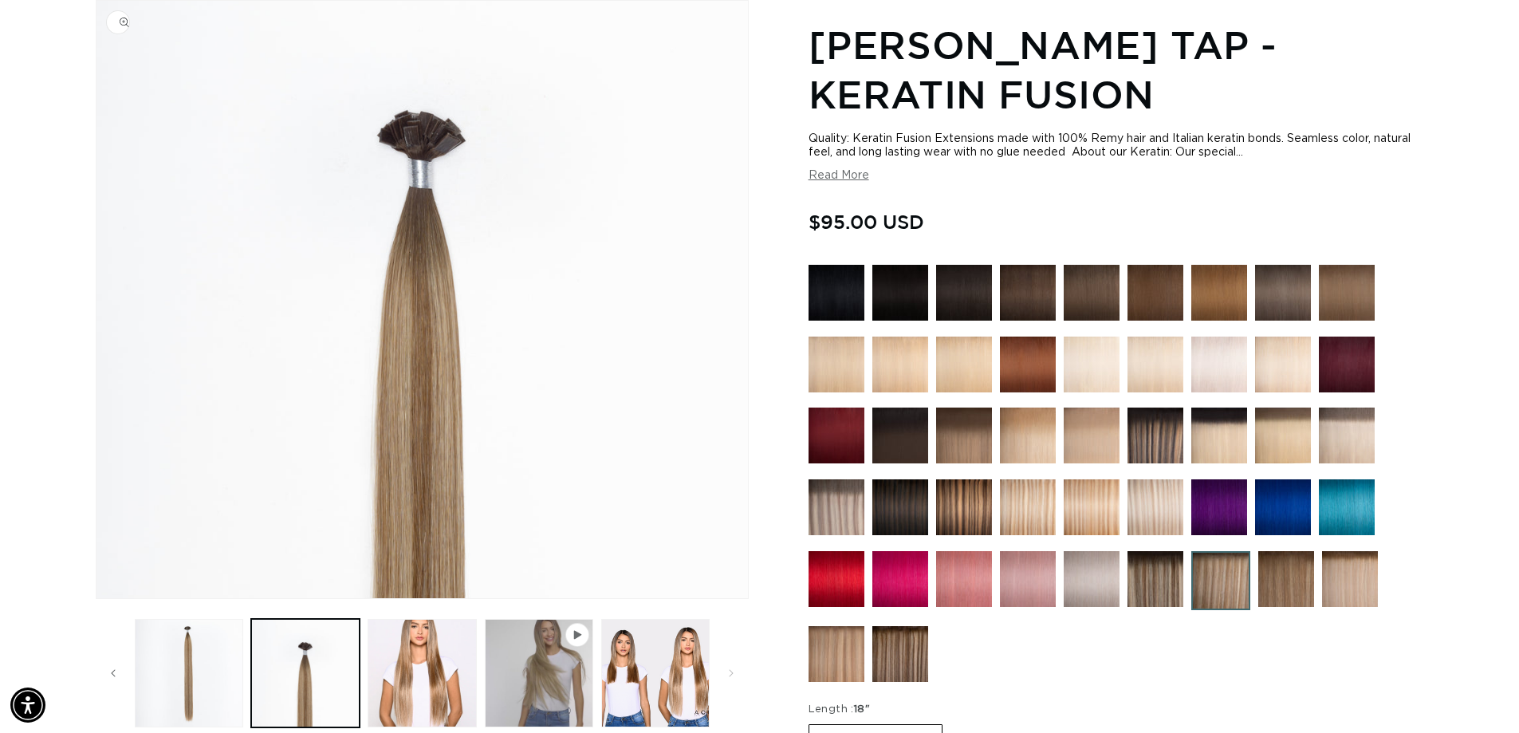
scroll to position [0, 0]
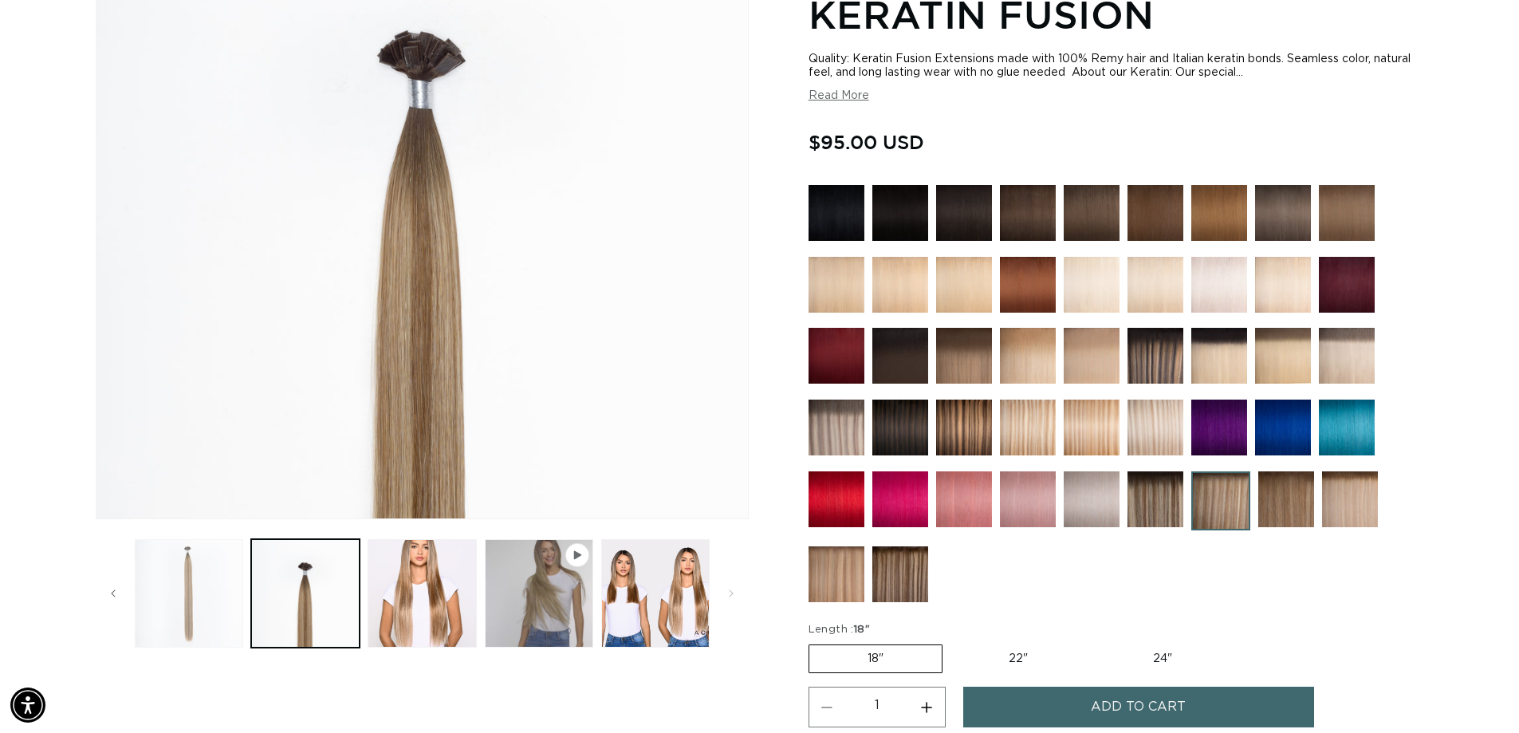
click at [208, 588] on button "Load image 2 in gallery view" at bounding box center [189, 593] width 108 height 108
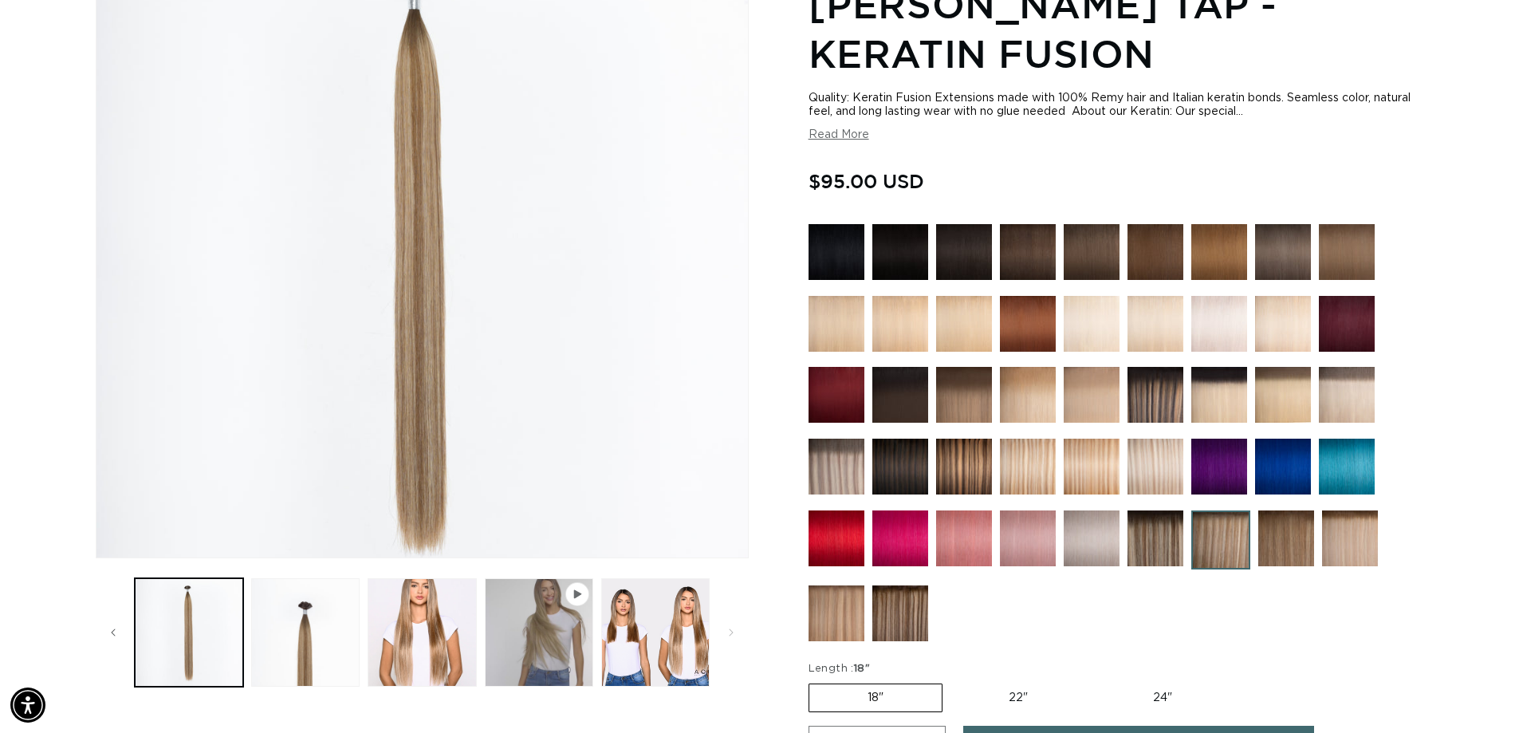
scroll to position [300, 0]
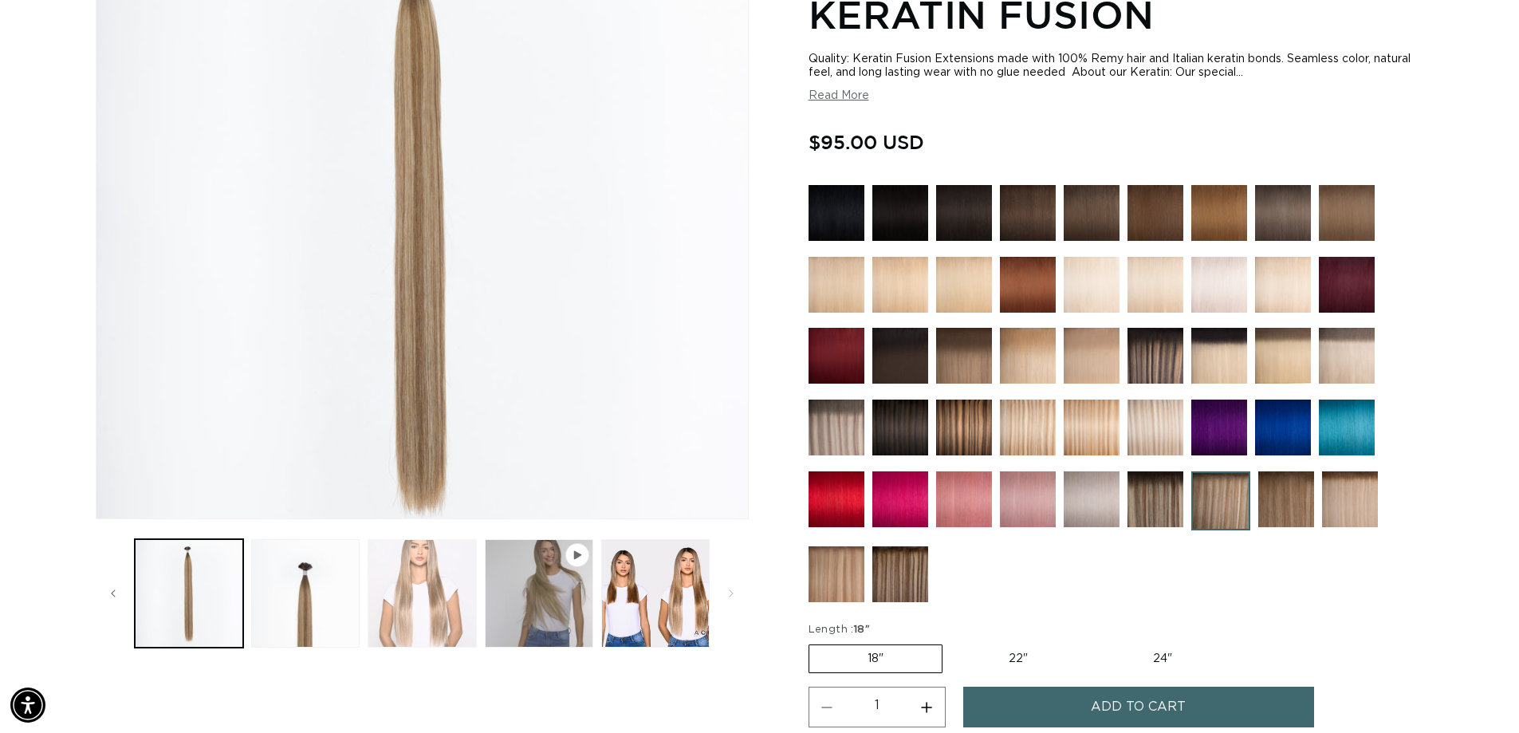
click at [453, 604] on button "Load image 4 in gallery view" at bounding box center [422, 593] width 108 height 108
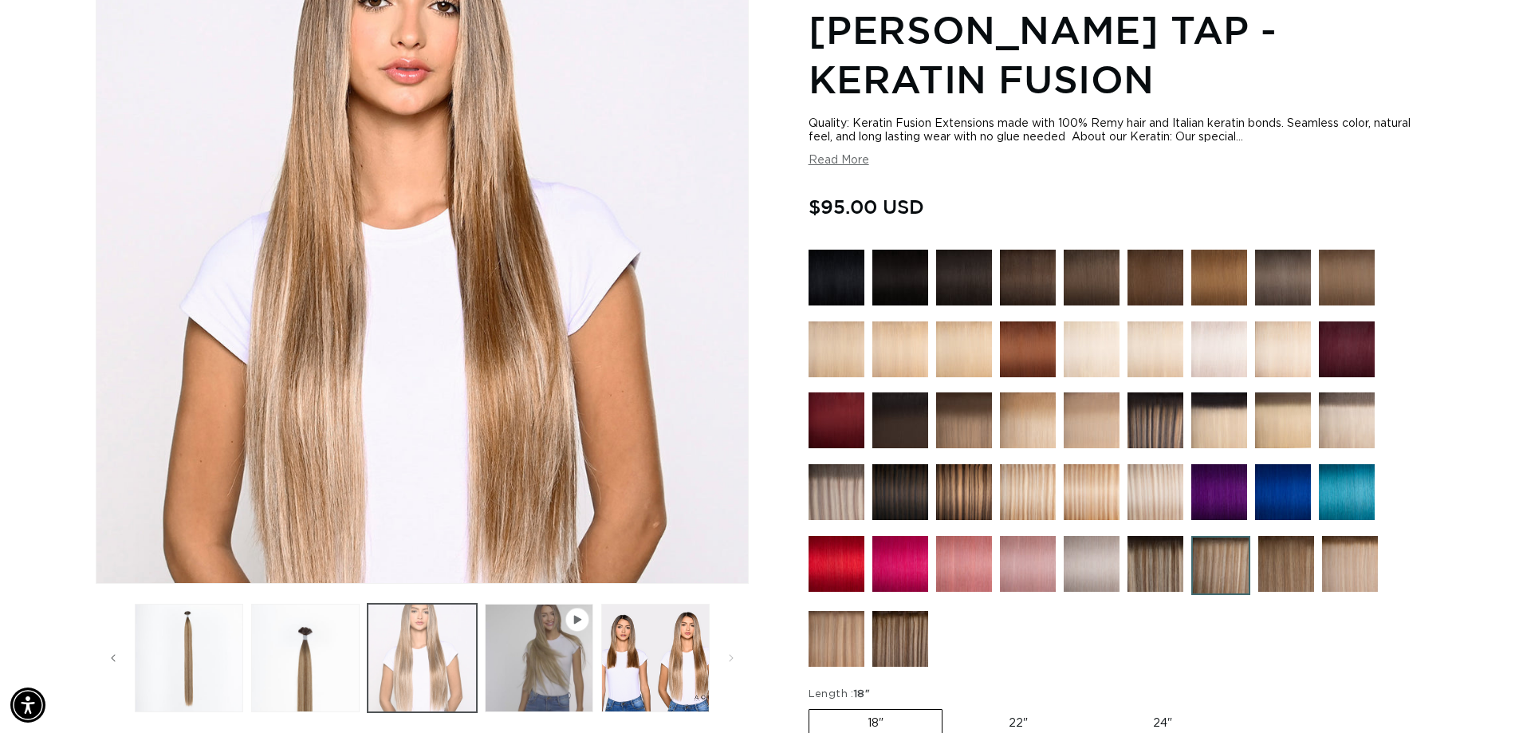
scroll to position [0, 0]
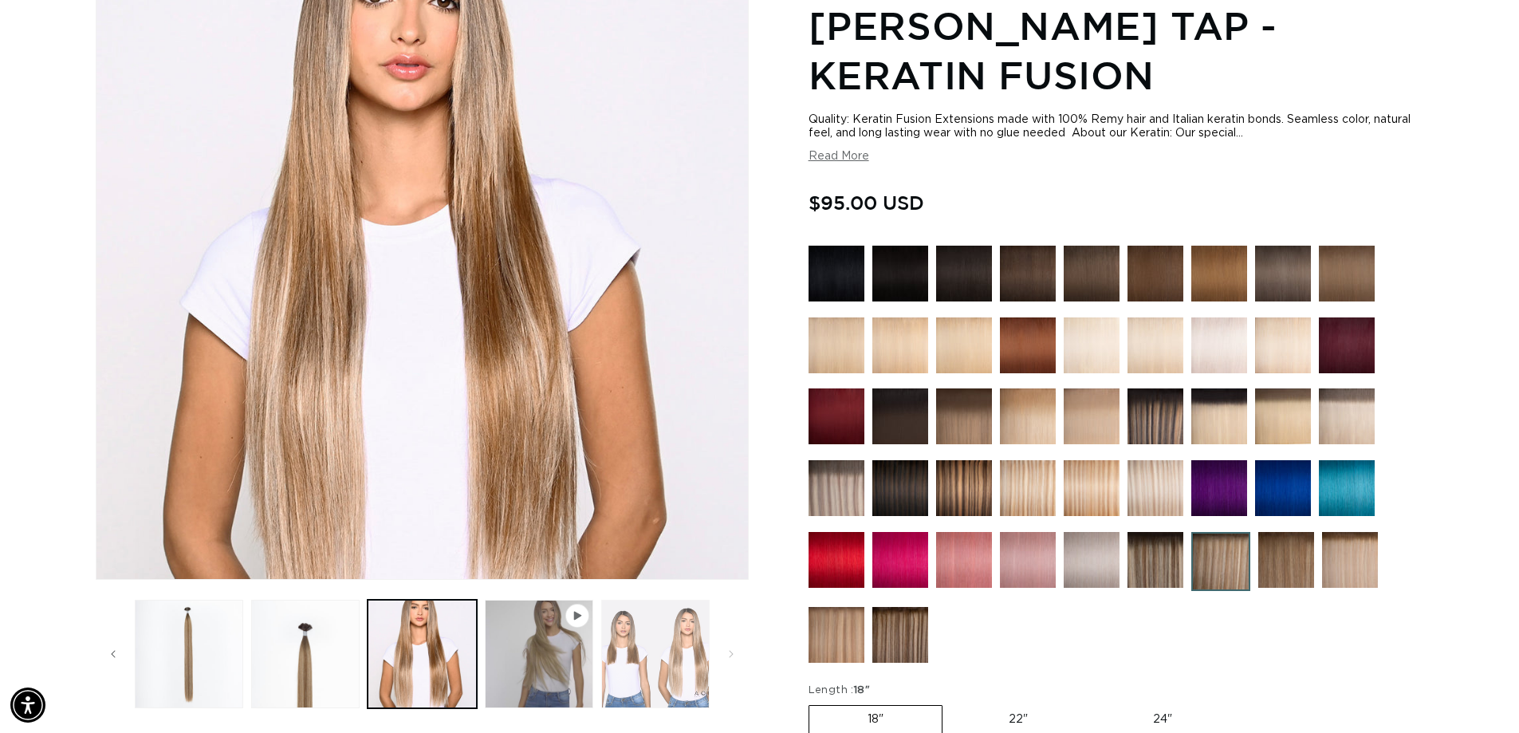
click at [641, 647] on button "Load image 5 in gallery view" at bounding box center [655, 654] width 108 height 108
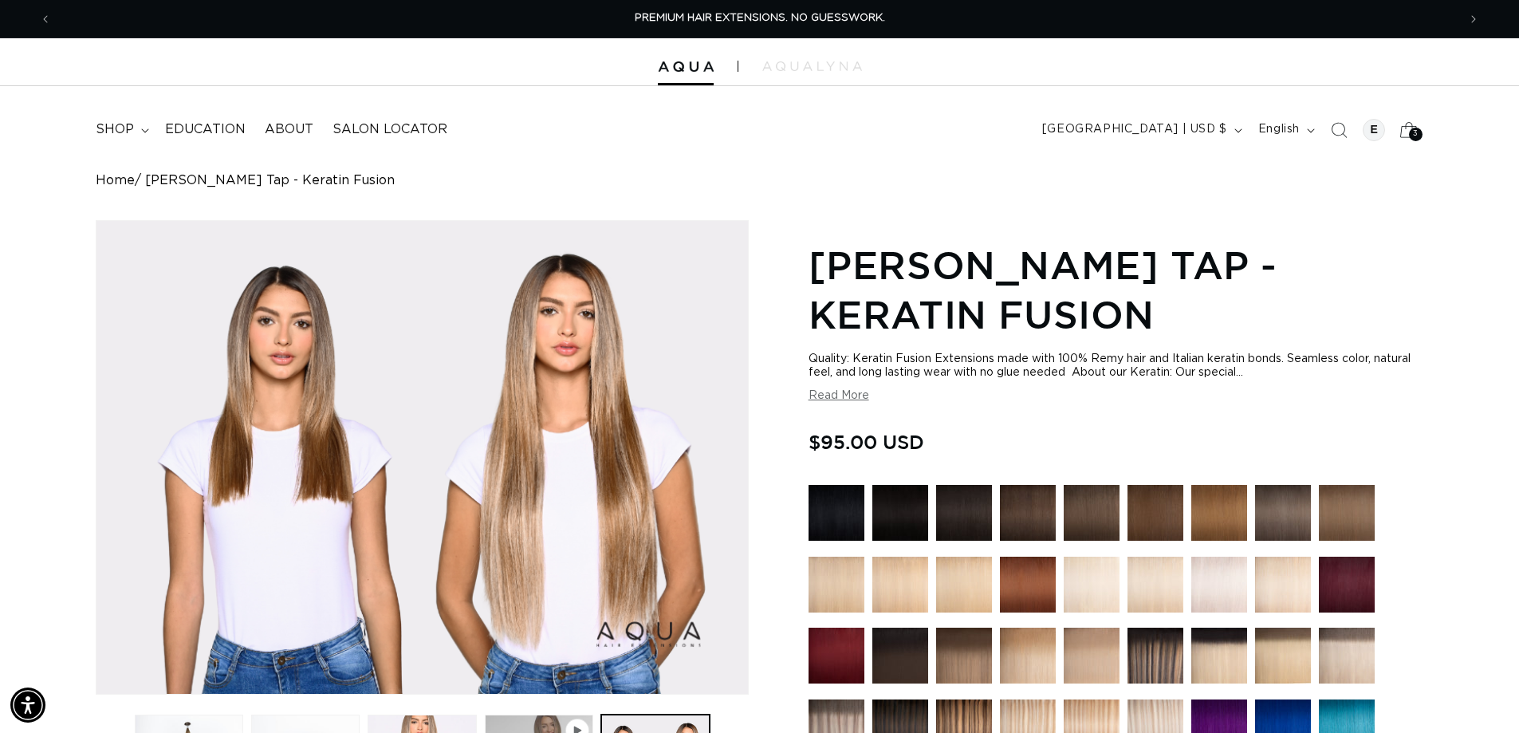
click at [1410, 130] on div "3 3" at bounding box center [1416, 135] width 14 height 14
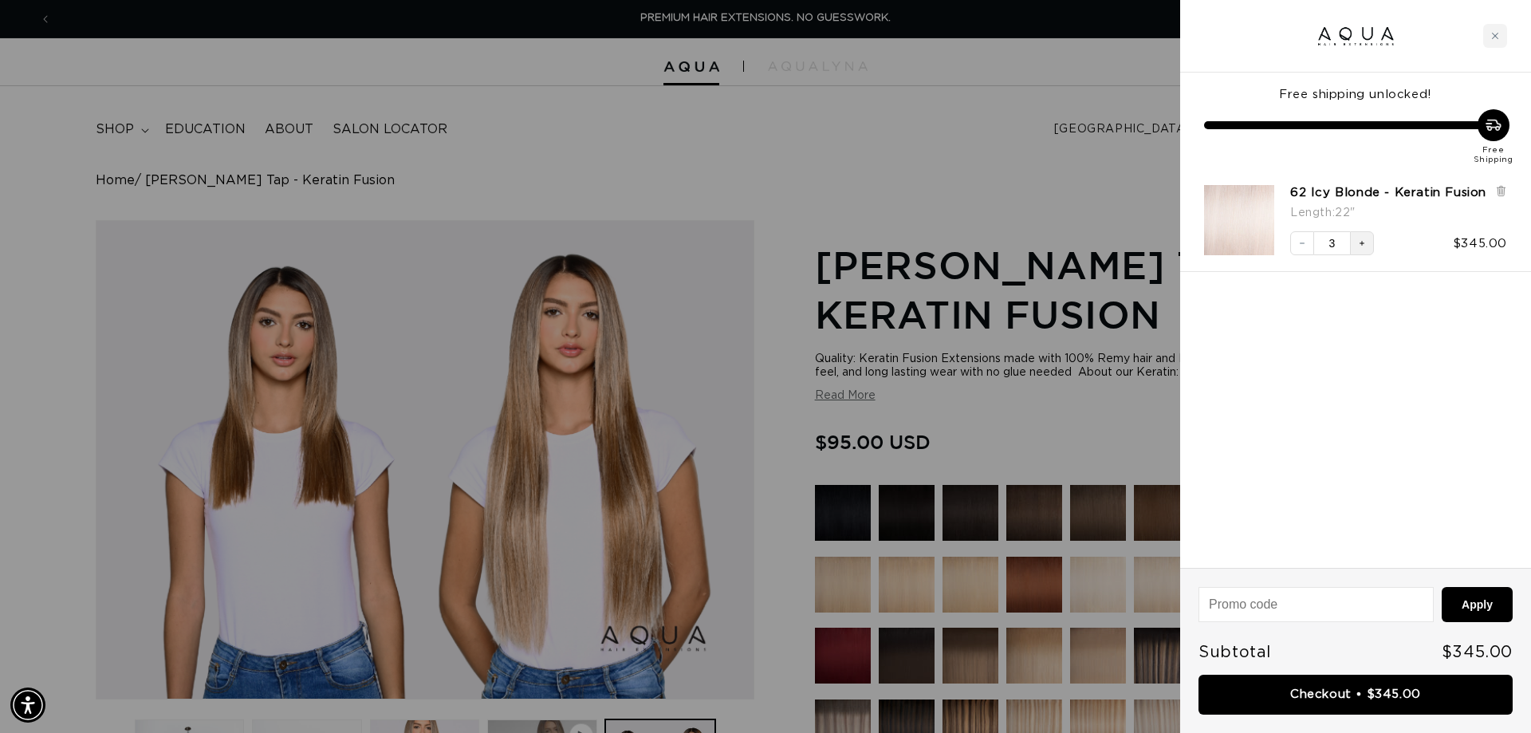
click at [1363, 236] on button "Increase quantity" at bounding box center [1362, 243] width 24 height 24
click at [1280, 682] on link "Checkout • $460.00" at bounding box center [1355, 695] width 314 height 41
